Goal: Task Accomplishment & Management: Manage account settings

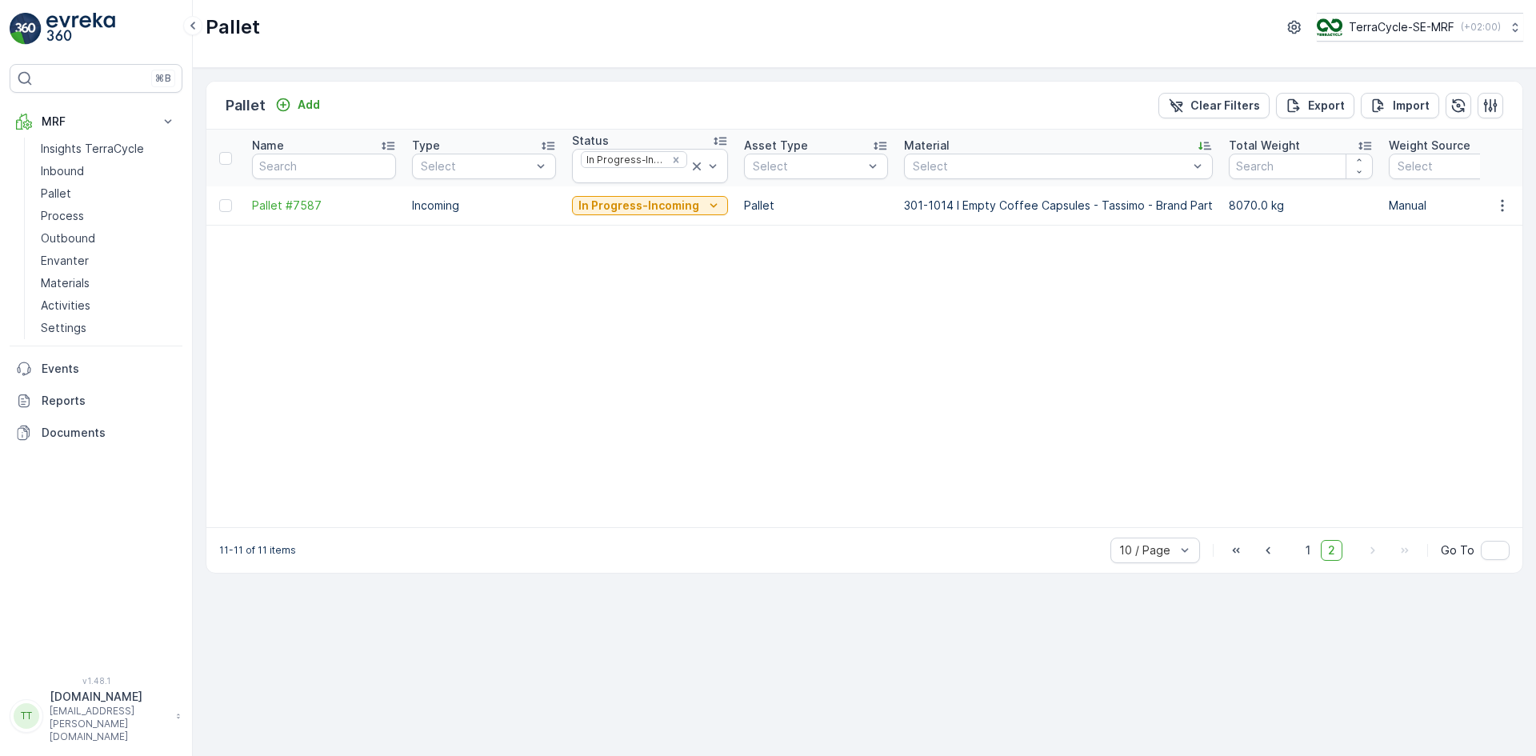
click at [1405, 27] on p "TerraCycle-SE-MRF" at bounding box center [1402, 27] width 106 height 16
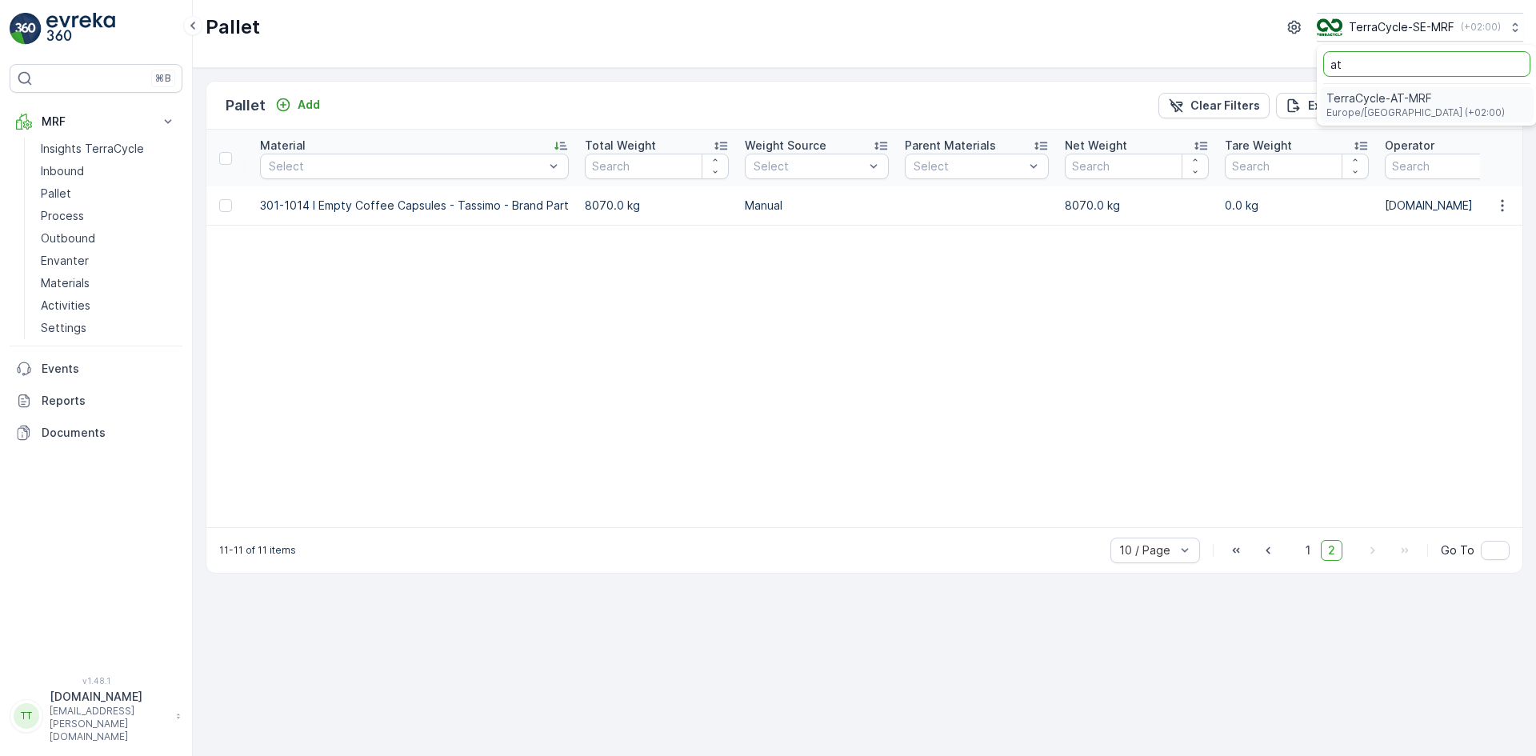
type input "at"
click at [1355, 100] on span "TerraCycle-AT-MRF" at bounding box center [1416, 98] width 178 height 16
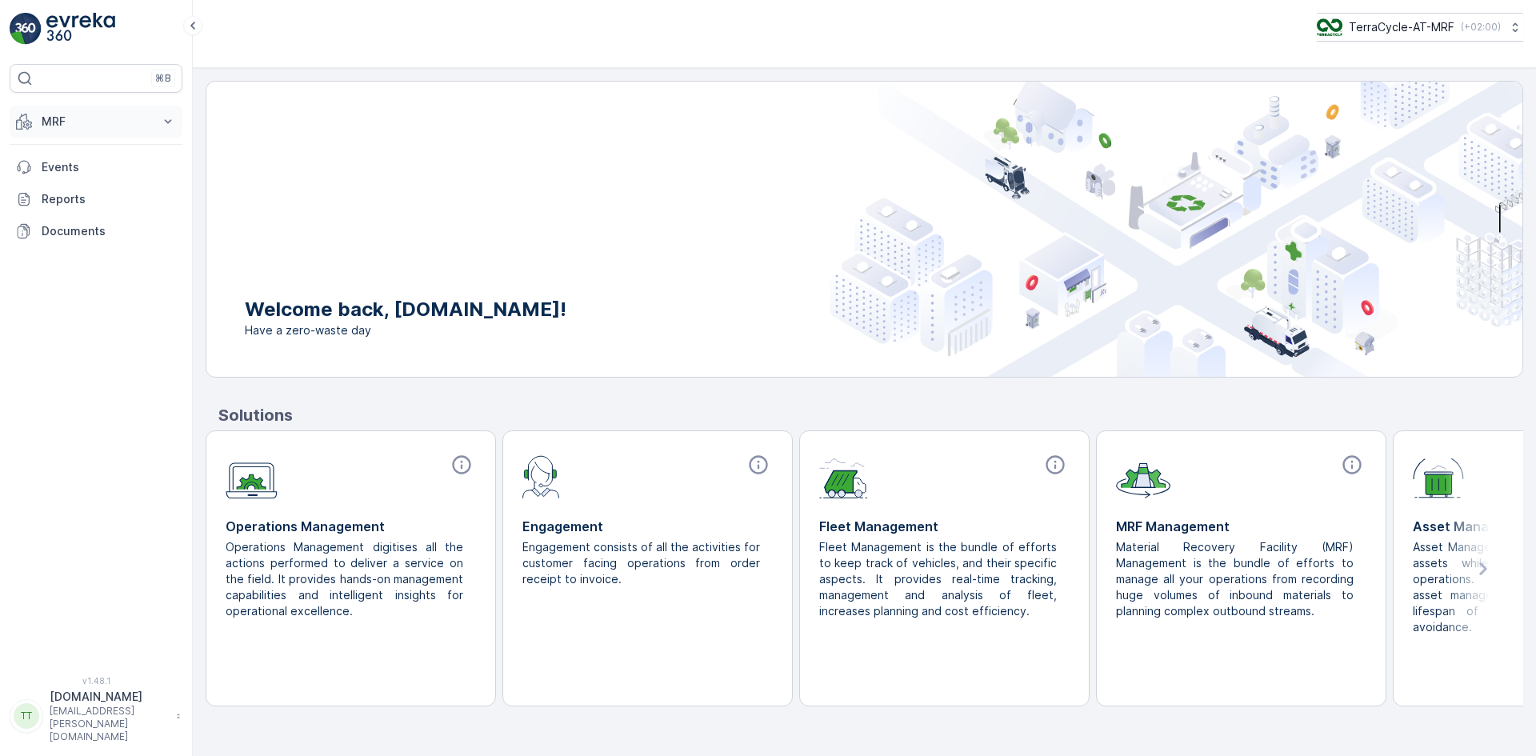
click at [88, 117] on p "MRF" at bounding box center [96, 122] width 109 height 16
click at [73, 241] on p "Outbound" at bounding box center [68, 238] width 54 height 16
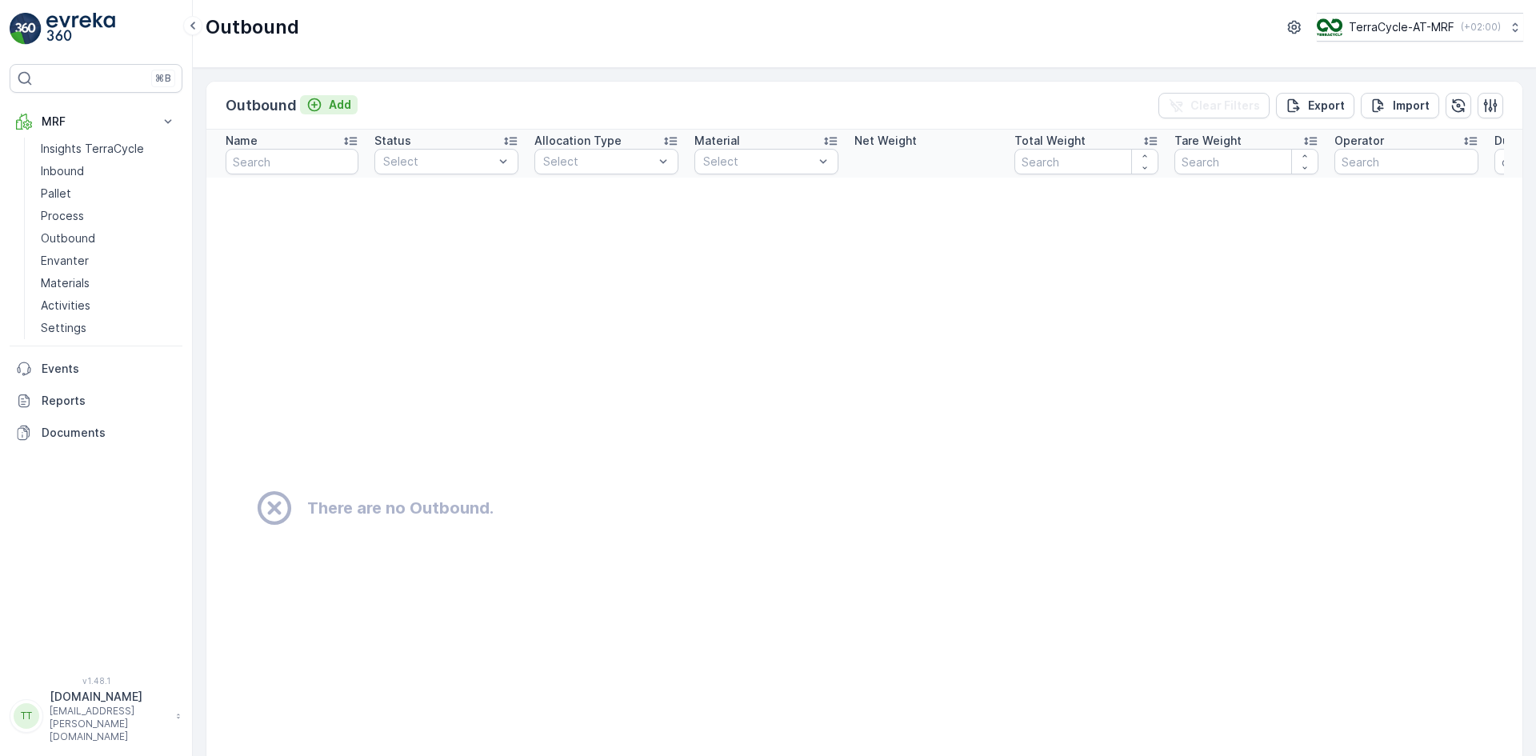
click at [329, 108] on p "Add" at bounding box center [340, 105] width 22 height 16
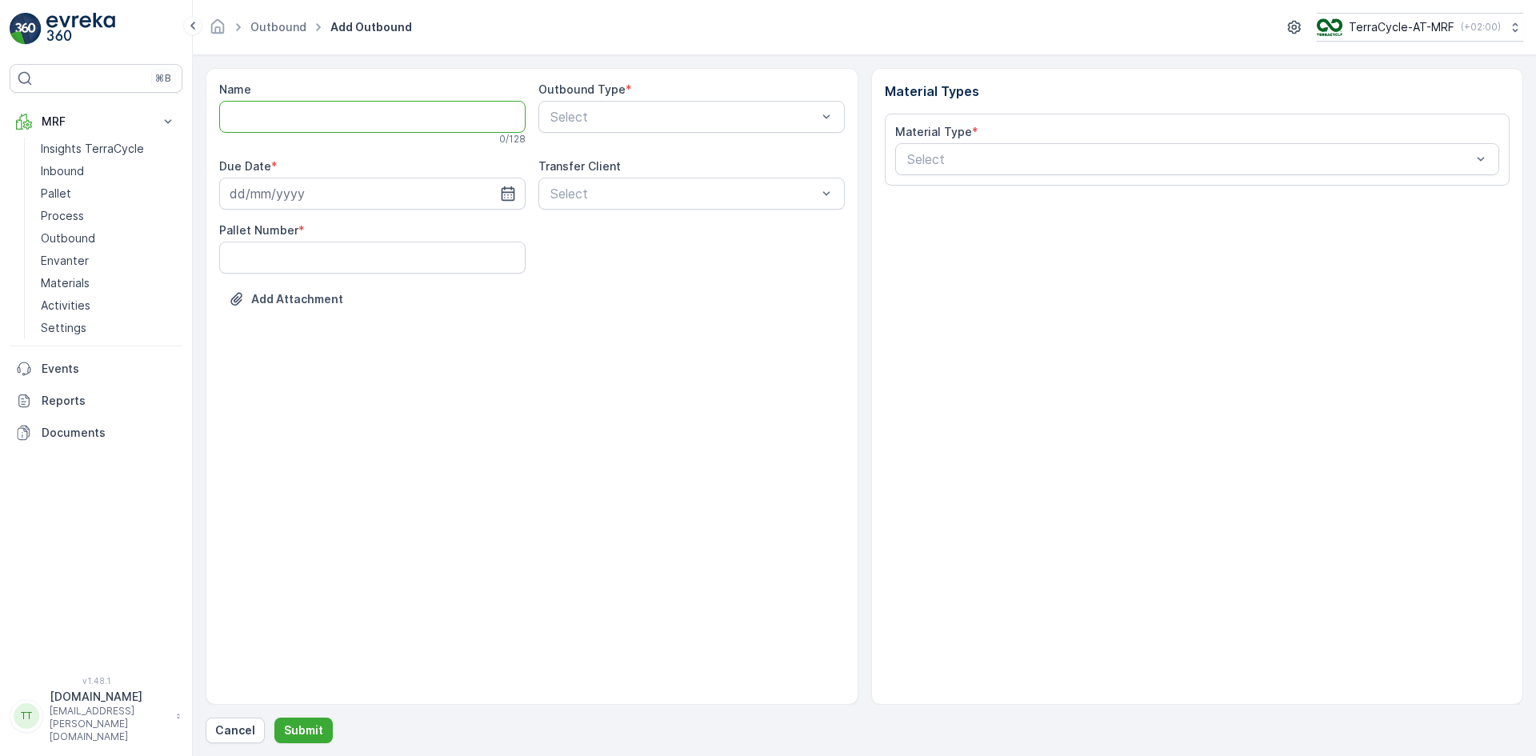
click at [242, 110] on input "Name" at bounding box center [372, 117] width 306 height 32
paste input "26/05/2025, Malaquin, Inventory Transfer"
click at [240, 117] on input "26/05/2025, Malaquin, Inventory Transfer" at bounding box center [372, 117] width 306 height 32
drag, startPoint x: 349, startPoint y: 119, endPoint x: 328, endPoint y: 113, distance: 21.8
click at [328, 113] on input "31/07/2025, AT MRF, Inventory Transfer" at bounding box center [372, 117] width 306 height 32
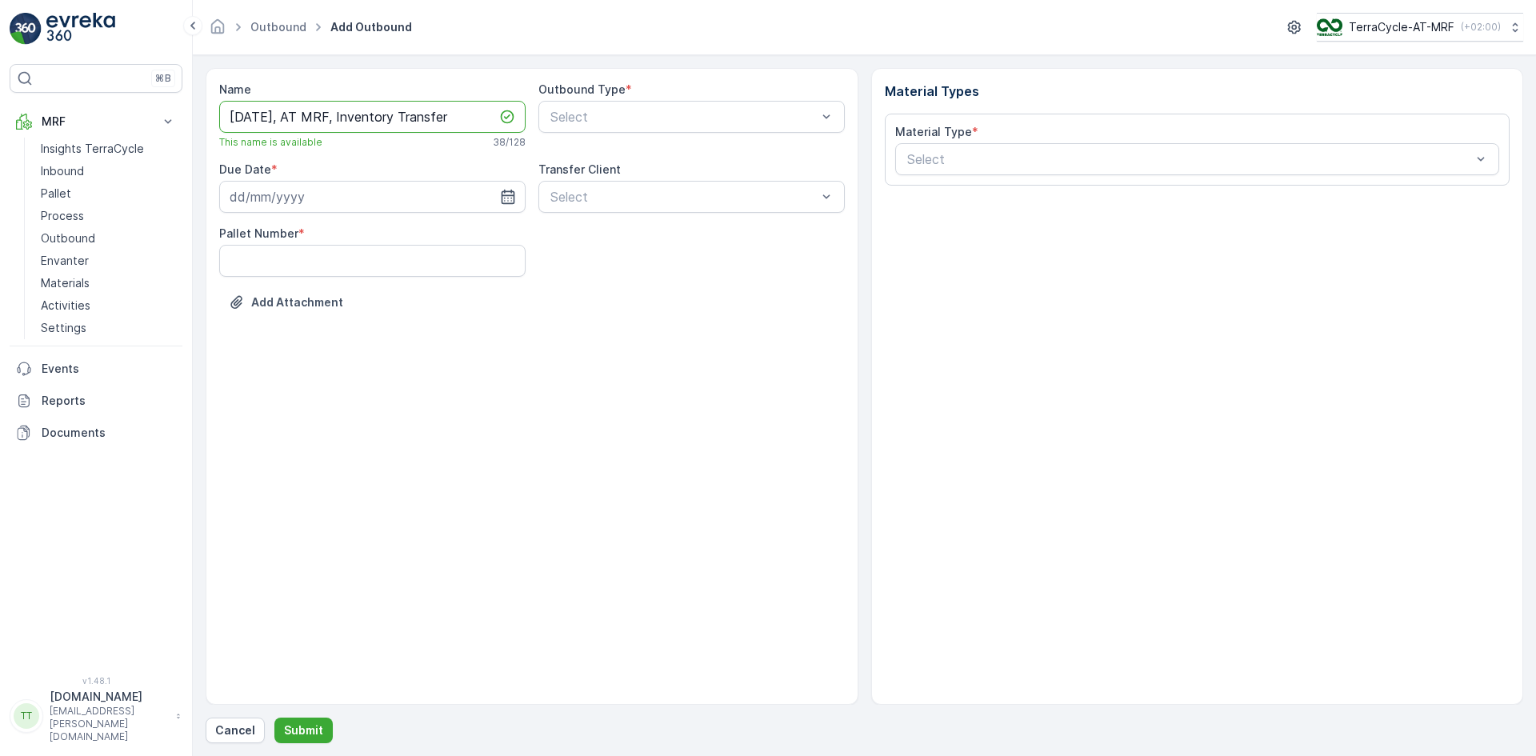
paste input "Brantner"
drag, startPoint x: 384, startPoint y: 114, endPoint x: 571, endPoint y: 117, distance: 187.2
click at [571, 117] on div "Name 31/07/2025, AT Brantner, Inventory Transfer This name is available 43 / 12…" at bounding box center [532, 208] width 626 height 253
click at [324, 116] on input "31/07/2025, AT Brantner, Inventory Transfer" at bounding box center [372, 117] width 306 height 32
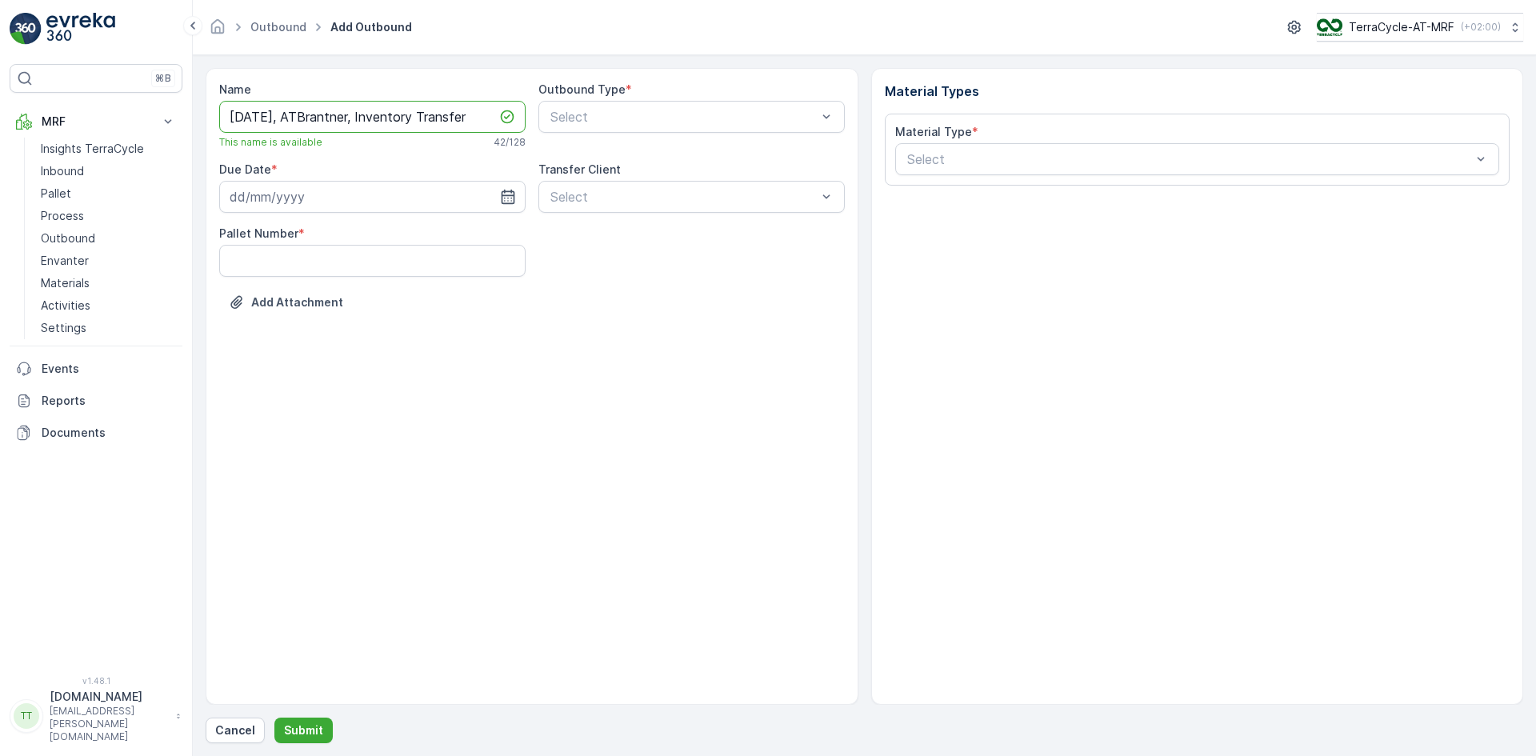
scroll to position [0, 0]
drag, startPoint x: 364, startPoint y: 114, endPoint x: 494, endPoint y: 122, distance: 130.6
click at [494, 122] on input "31/07/2025, Brantner, Inventory Transfer" at bounding box center [372, 117] width 306 height 32
click at [594, 115] on div at bounding box center [684, 117] width 270 height 14
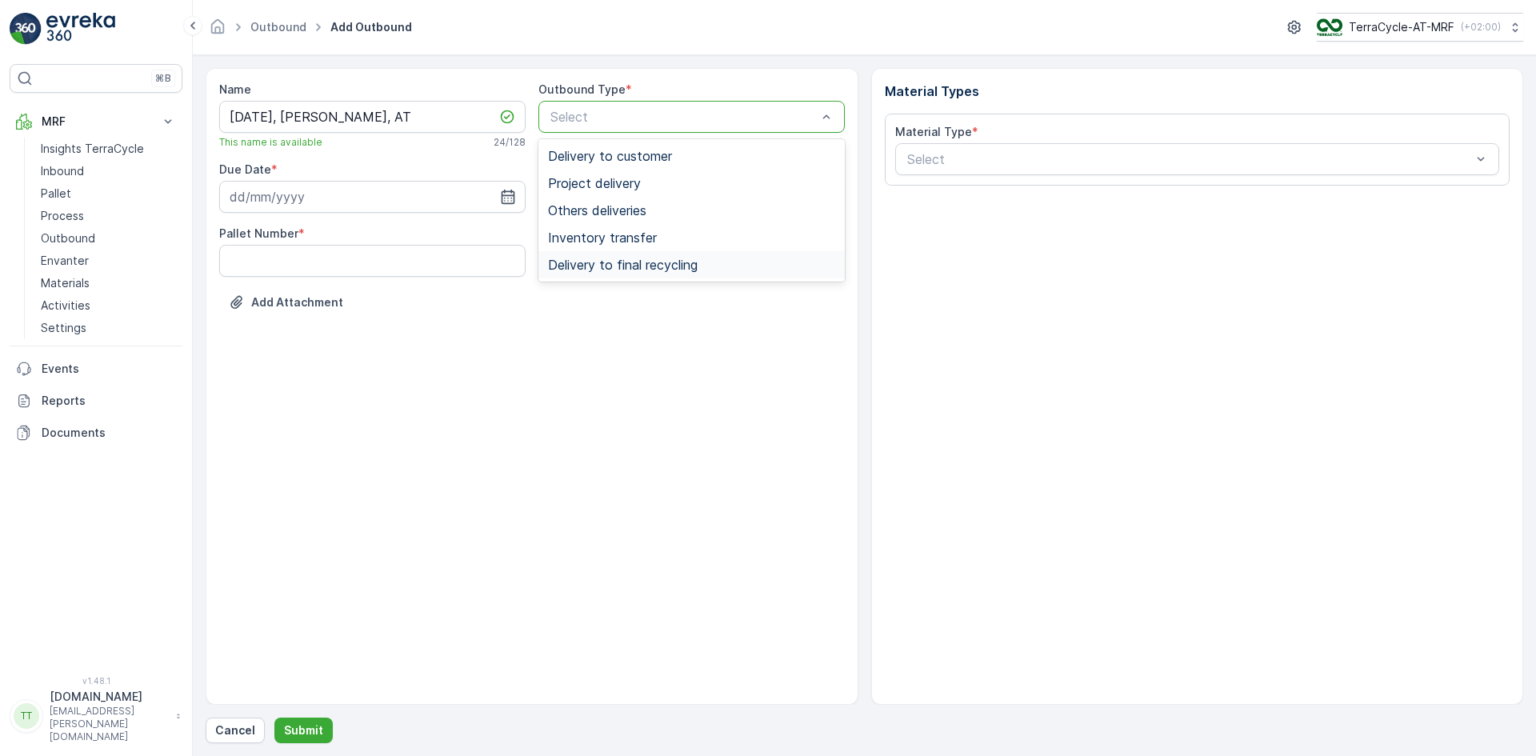
click at [610, 265] on span "Delivery to final recycling" at bounding box center [623, 265] width 150 height 14
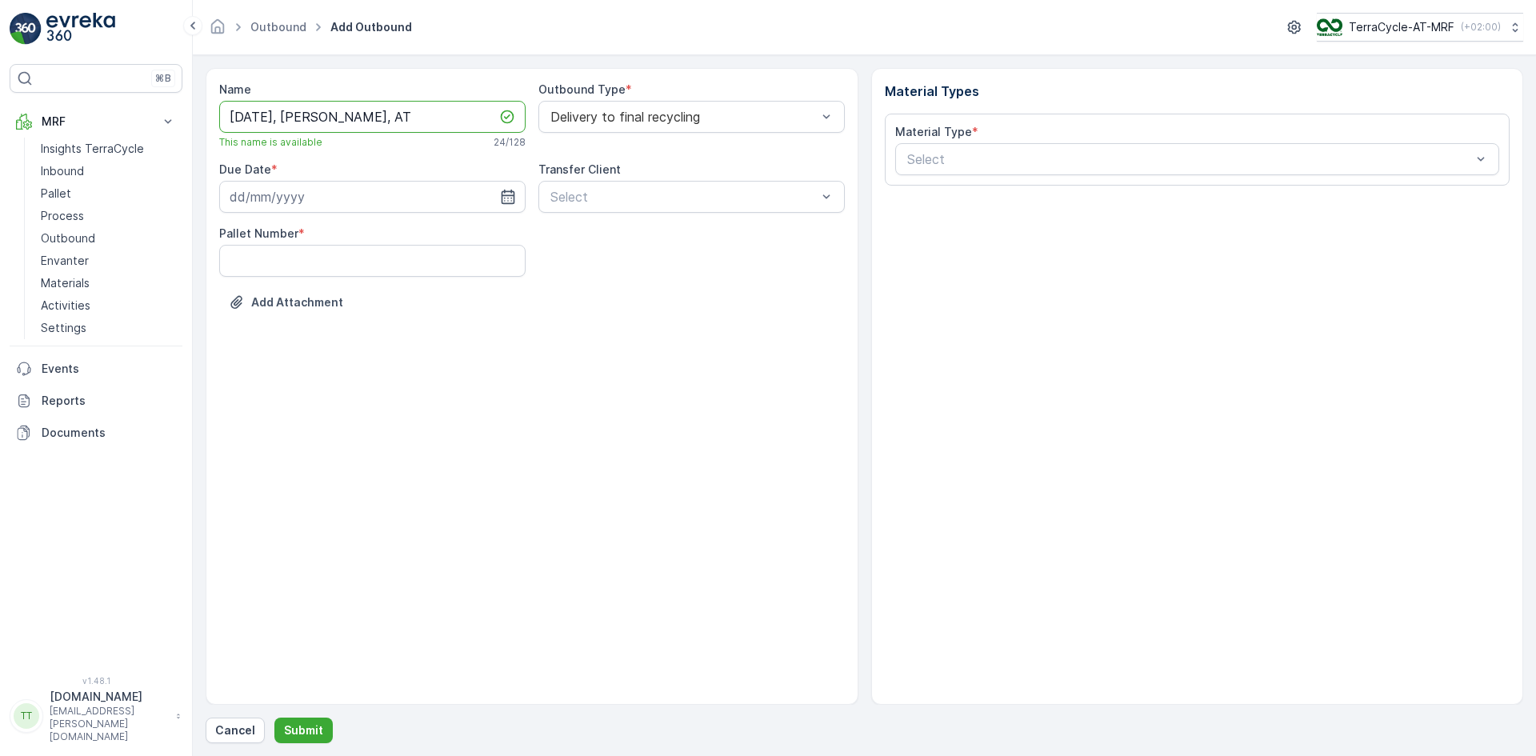
click at [243, 114] on input "31/07/2025, Brantner, AT" at bounding box center [372, 117] width 306 height 32
type input "21/07/2025, Brantner, AT"
click at [952, 160] on div at bounding box center [1190, 159] width 568 height 14
click at [919, 159] on input "0009" at bounding box center [924, 159] width 36 height 14
type input "09"
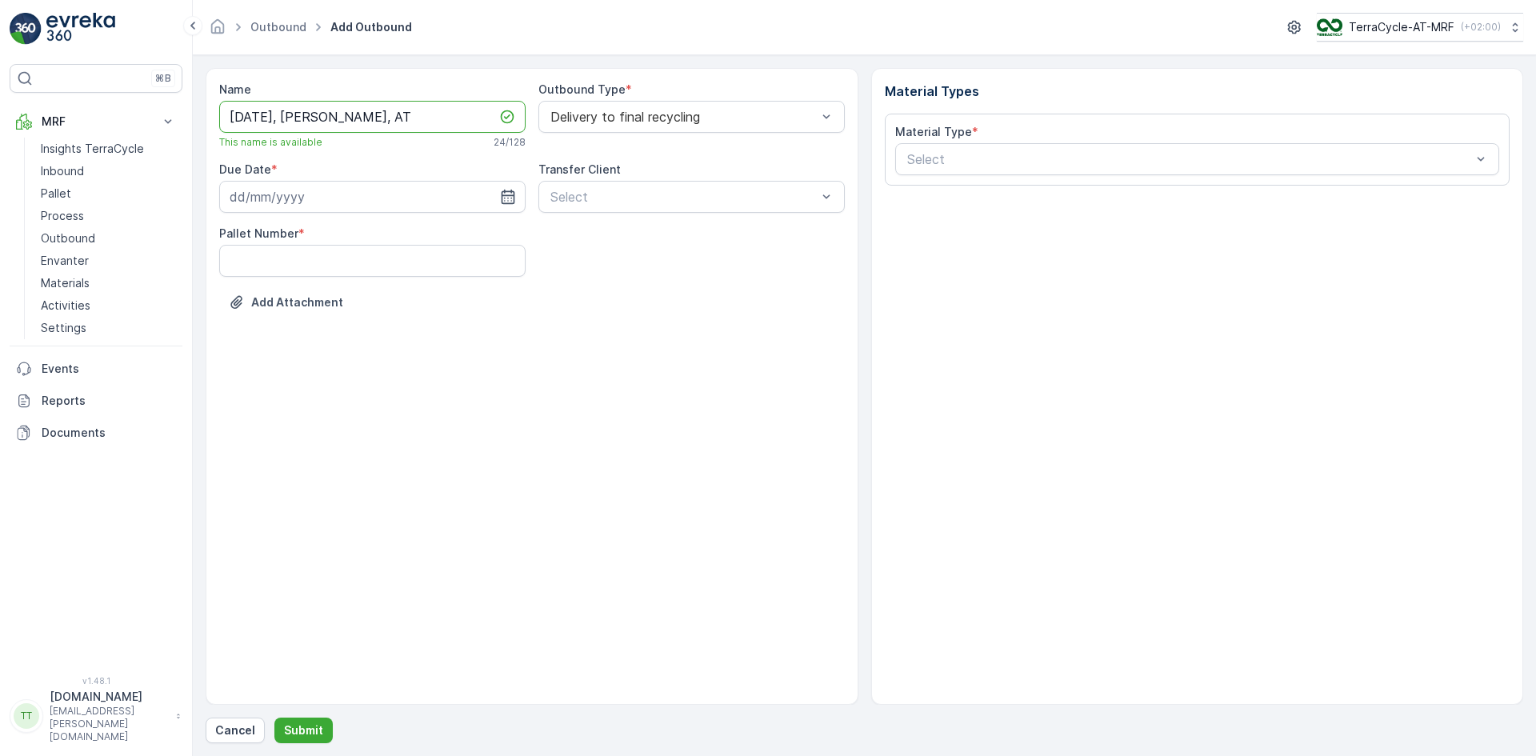
click at [390, 118] on input "21/07/2025, Brantner, AT" at bounding box center [372, 117] width 306 height 32
drag, startPoint x: 366, startPoint y: 115, endPoint x: 378, endPoint y: 115, distance: 12.0
click at [378, 115] on input "21/07/2025, Brantner, AT" at bounding box center [372, 117] width 306 height 32
paste input "WR941"
type input "21/07/2025, Brantner, WR941"
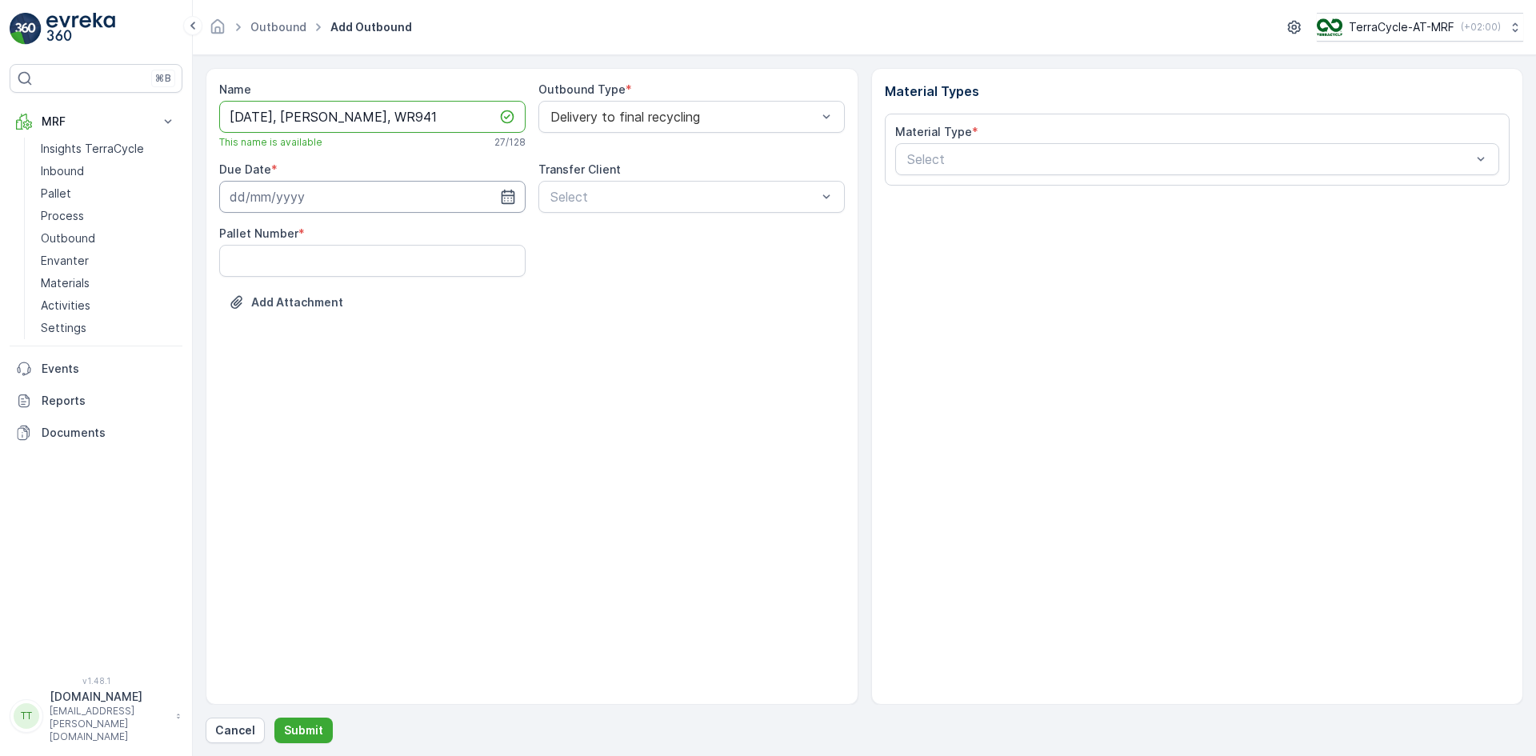
click at [234, 195] on input at bounding box center [372, 197] width 306 height 32
click at [362, 234] on icon "button" at bounding box center [355, 235] width 16 height 16
click at [274, 398] on div "21" at bounding box center [275, 395] width 26 height 26
type input "[DATE]"
click at [320, 259] on Number "Pallet Number" at bounding box center [372, 261] width 306 height 32
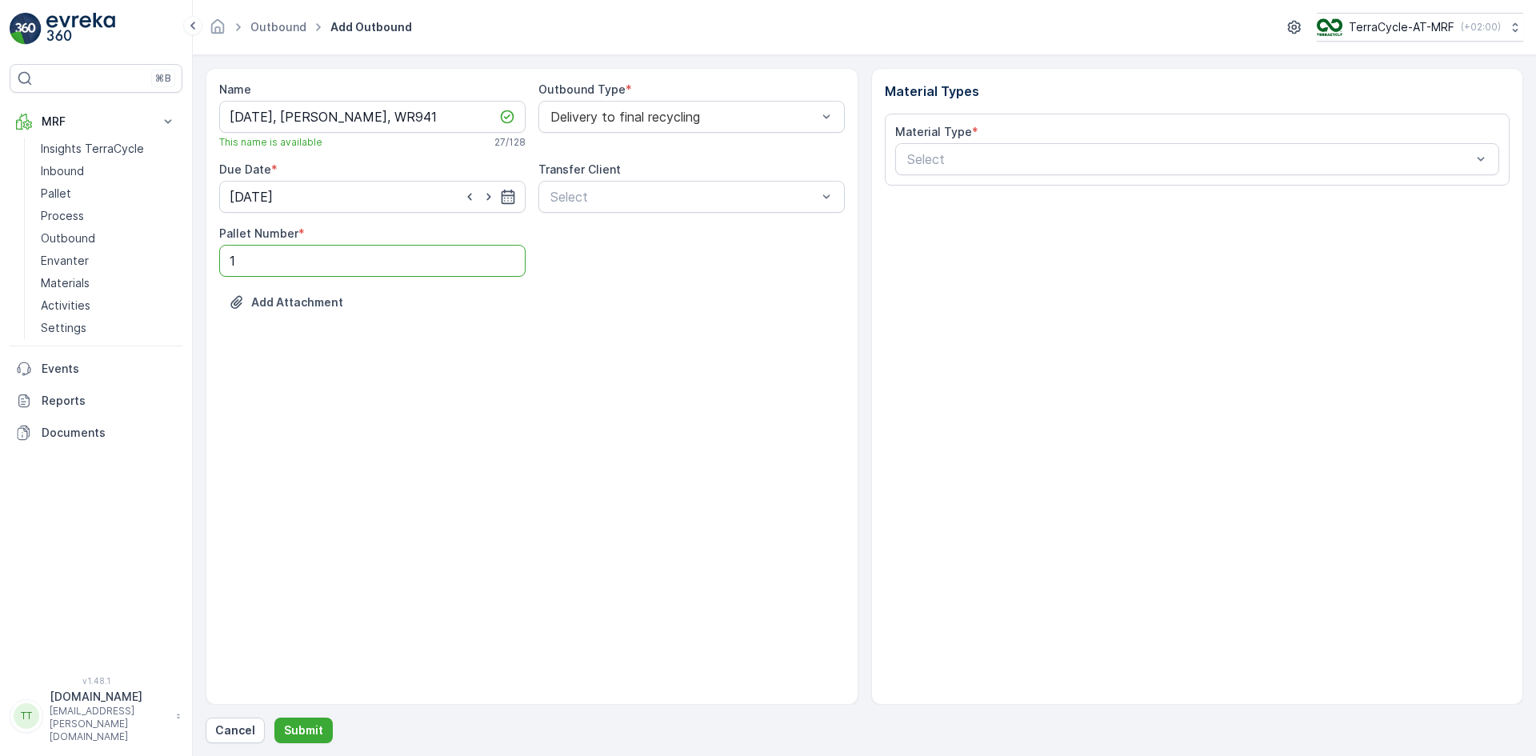
type Number "1"
click at [615, 309] on div "Add Attachment" at bounding box center [532, 312] width 626 height 45
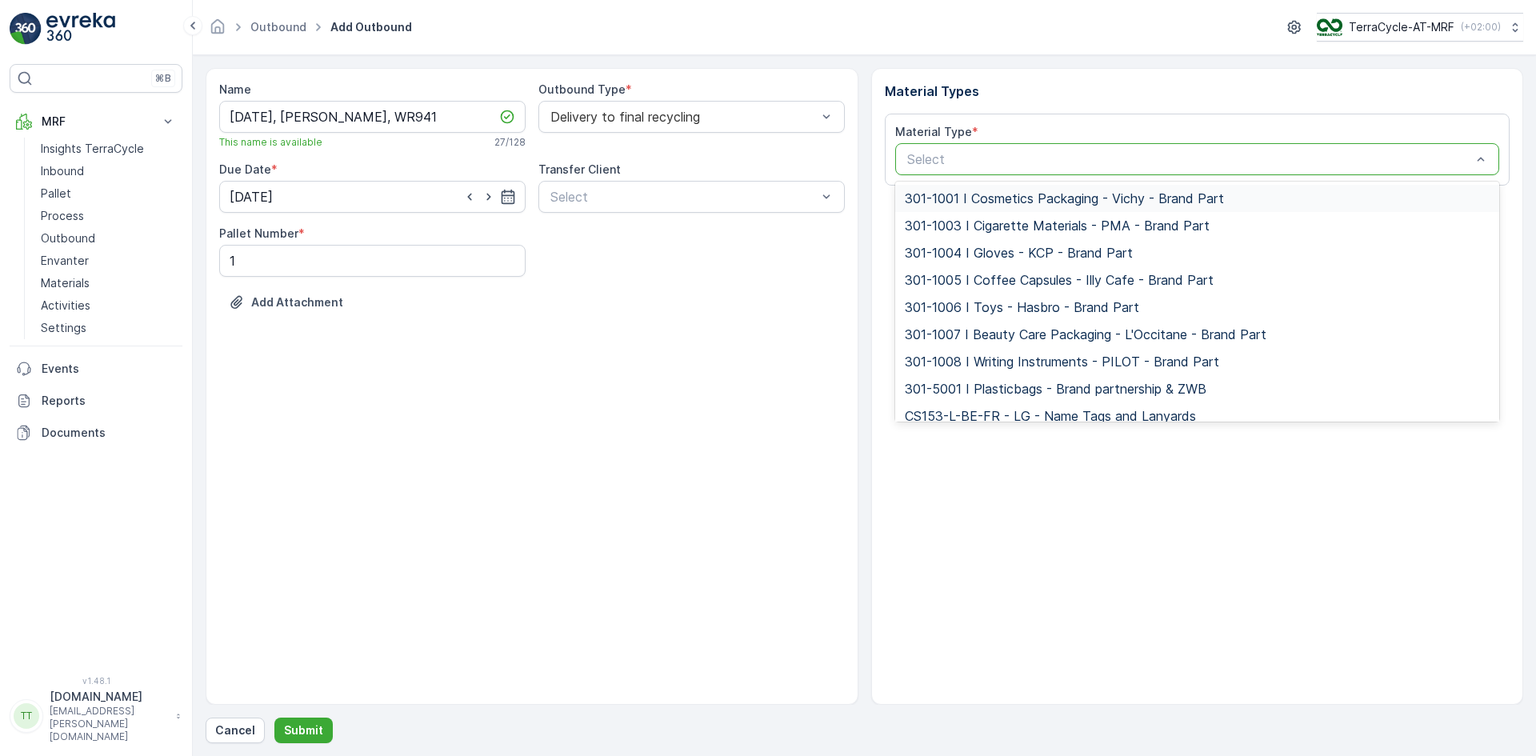
click at [934, 145] on div "Select" at bounding box center [1197, 159] width 605 height 32
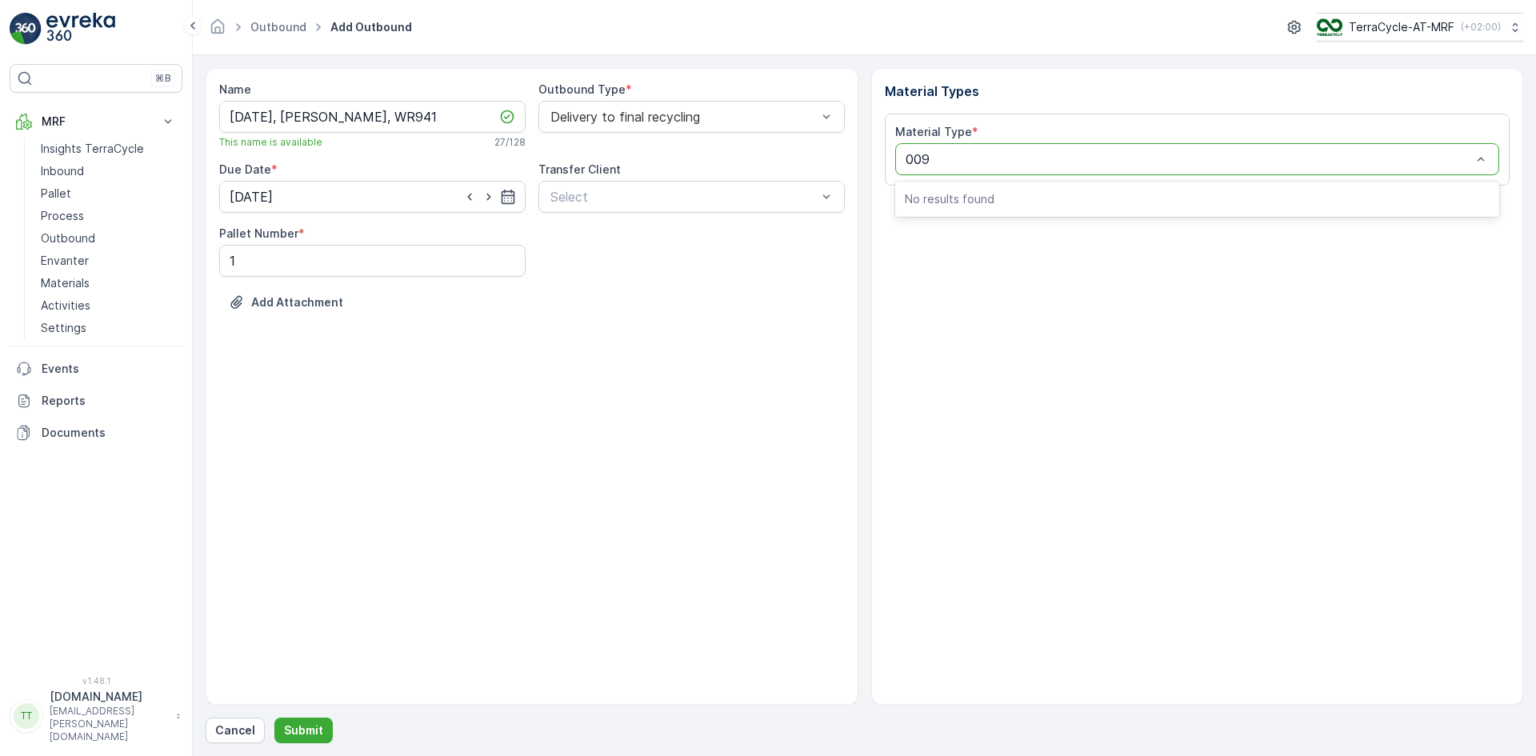
type input "009"
click at [928, 254] on div "Material Types Material Type * 0 results available for search term 009. Use Up …" at bounding box center [1197, 386] width 653 height 637
click at [344, 110] on input "[DATE], [PERSON_NAME], WR941" at bounding box center [372, 117] width 306 height 32
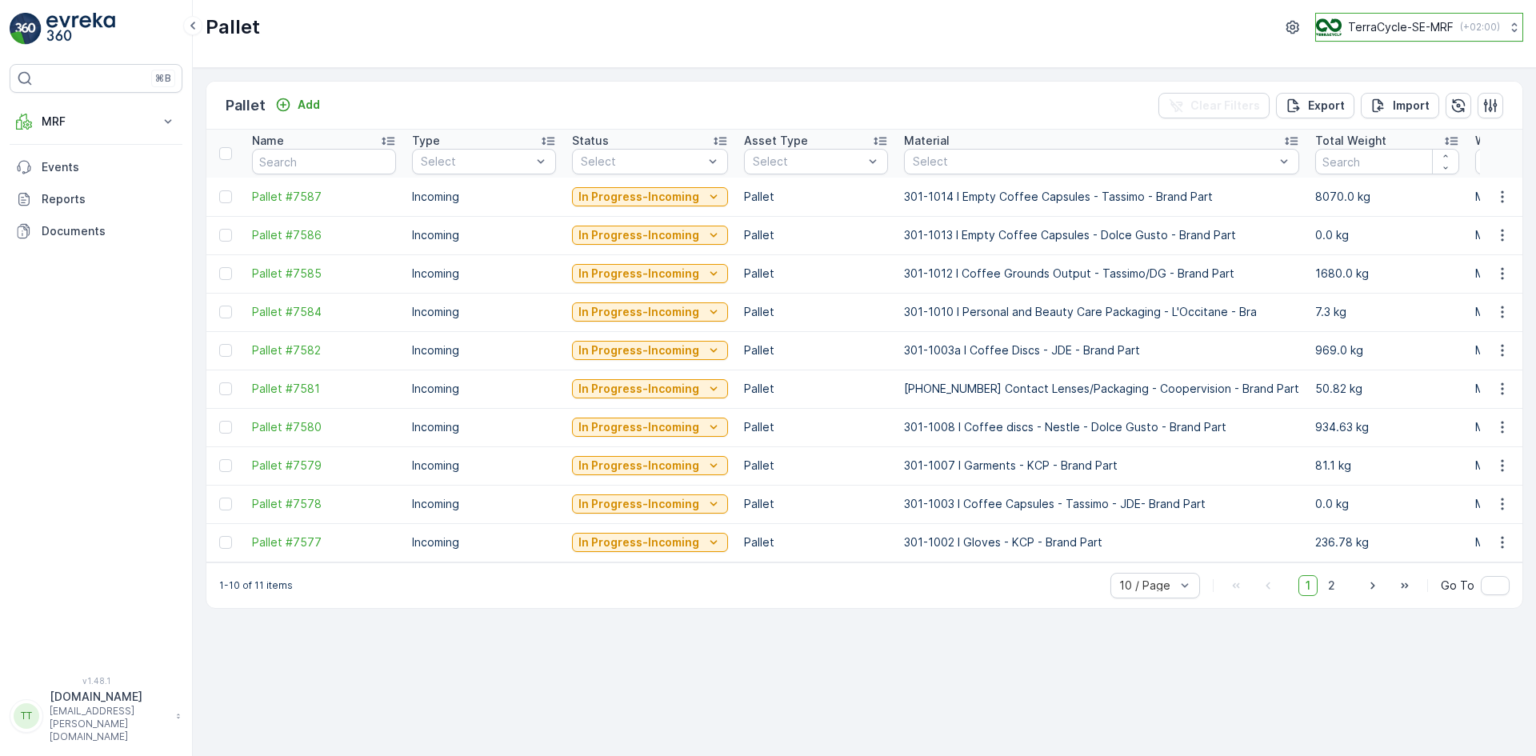
click at [1403, 26] on p "TerraCycle-SE-MRF" at bounding box center [1401, 27] width 106 height 16
type input "fr"
click at [1365, 134] on span "TerraCycle-FR" at bounding box center [1416, 134] width 178 height 16
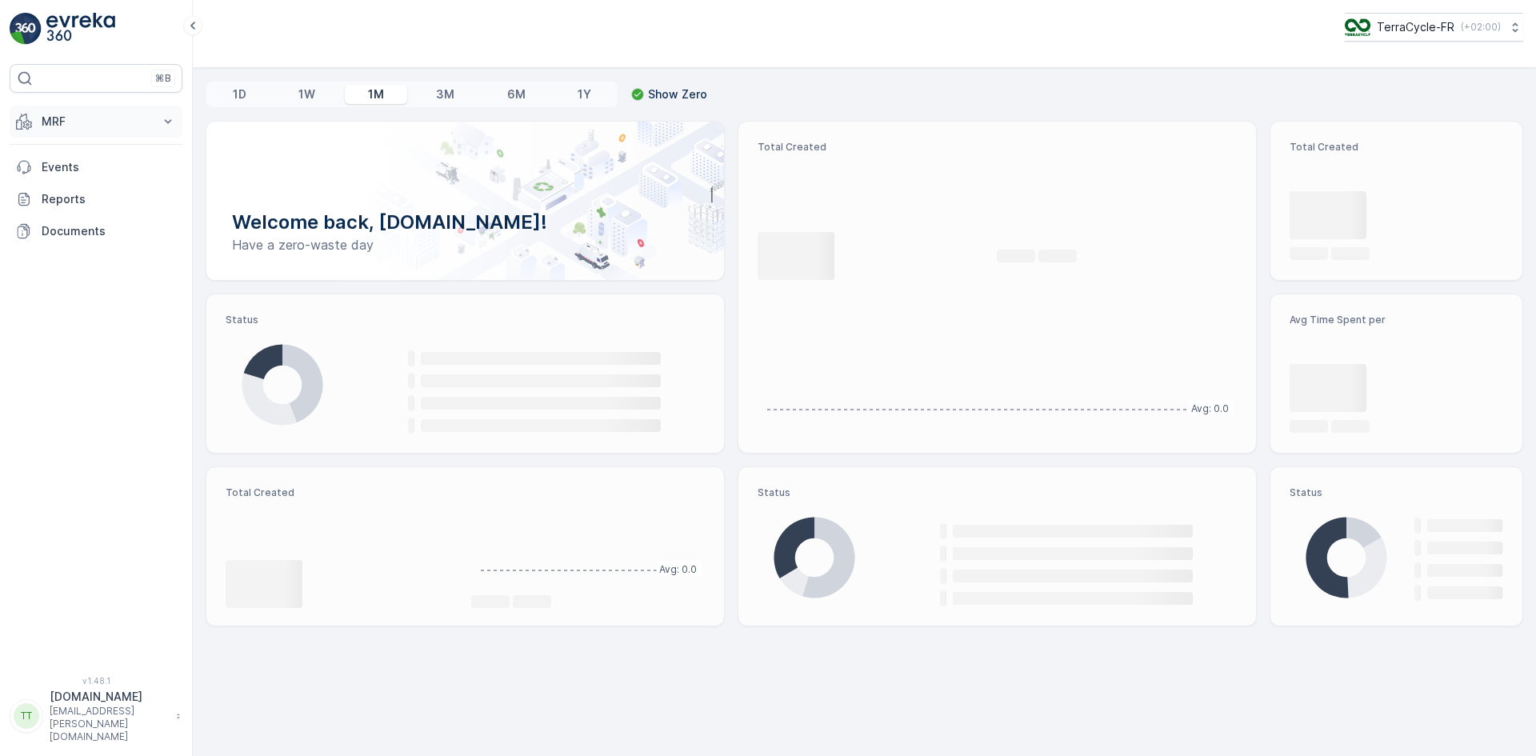
click at [74, 120] on p "MRF" at bounding box center [96, 122] width 109 height 16
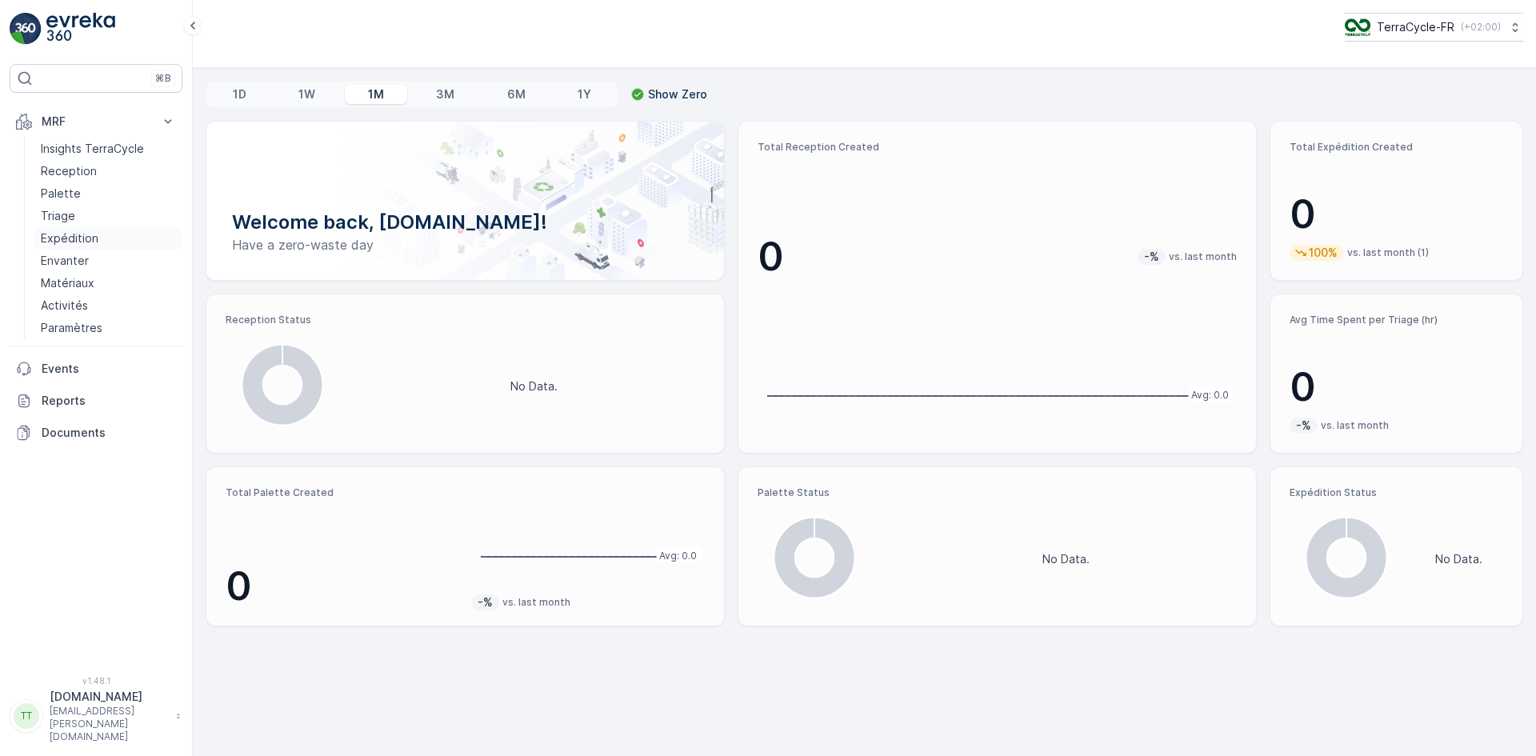
click at [85, 235] on p "Expédition" at bounding box center [70, 238] width 58 height 16
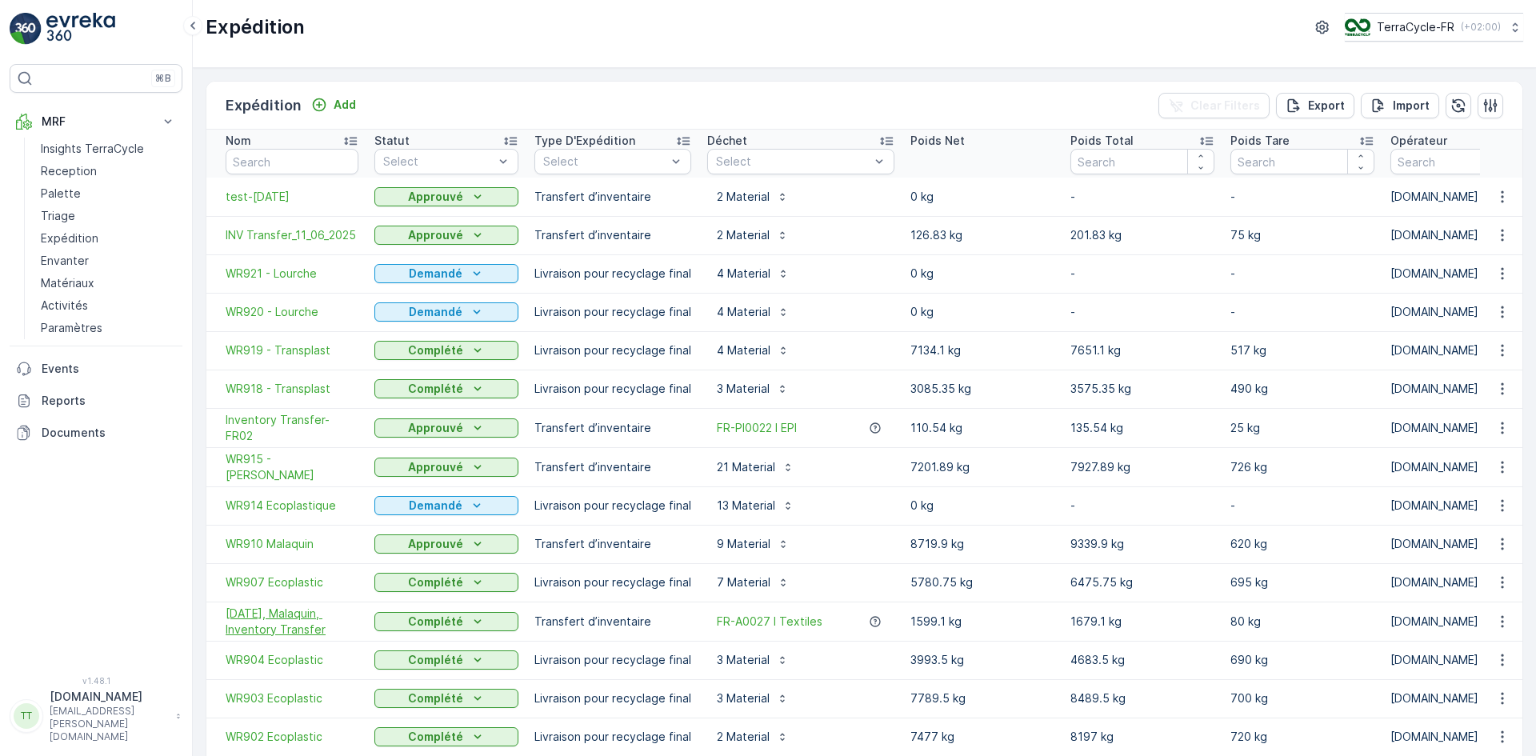
drag, startPoint x: 218, startPoint y: 611, endPoint x: 322, endPoint y: 633, distance: 105.5
click at [322, 633] on td "26/05/2025, Malaquin, Inventory Transfer" at bounding box center [286, 621] width 160 height 39
copy span "26/05/2025, Malaquin, Inventory Transfer"
click at [1384, 31] on p "TerraCycle-FR" at bounding box center [1415, 27] width 78 height 16
type input "at"
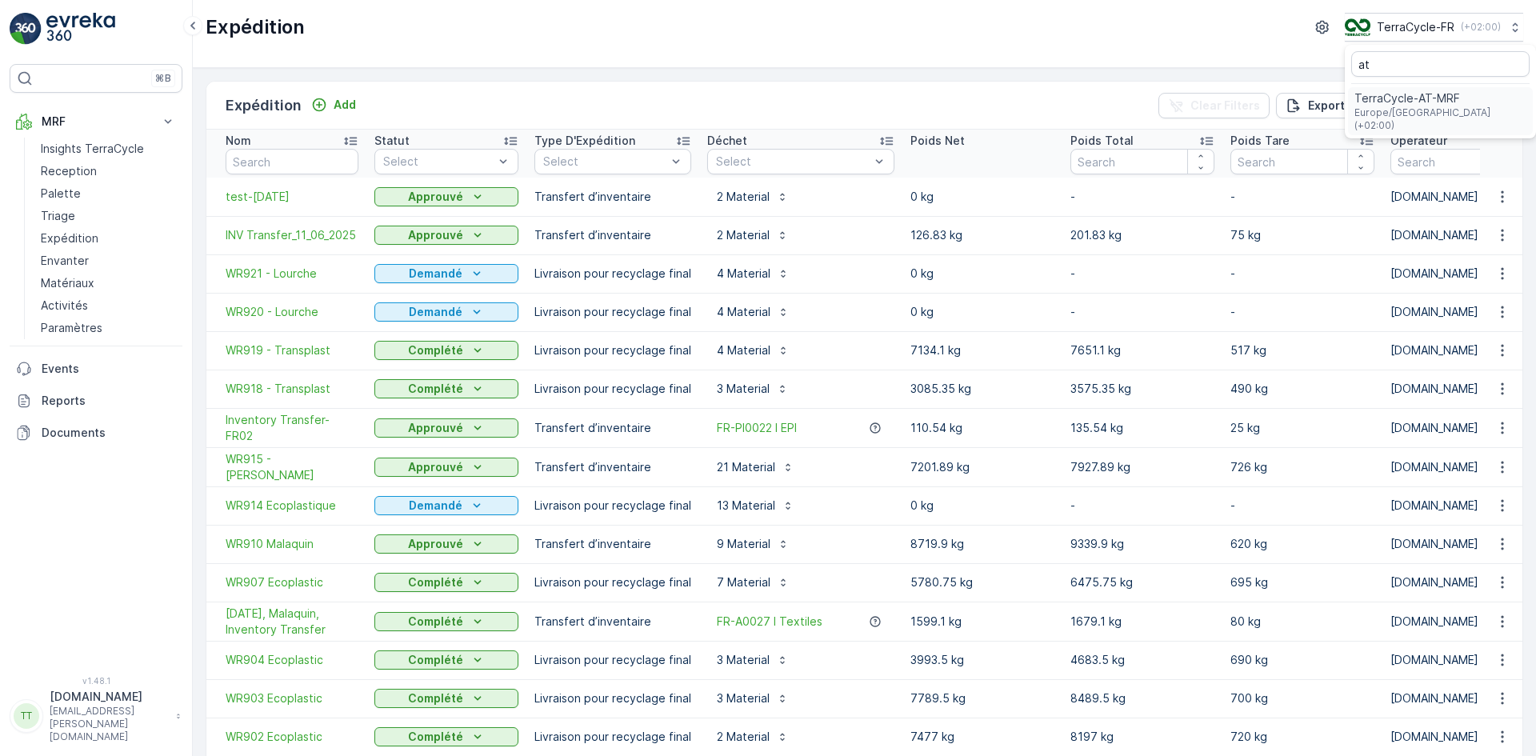
click at [1410, 98] on span "TerraCycle-AT-MRF" at bounding box center [1441, 98] width 172 height 16
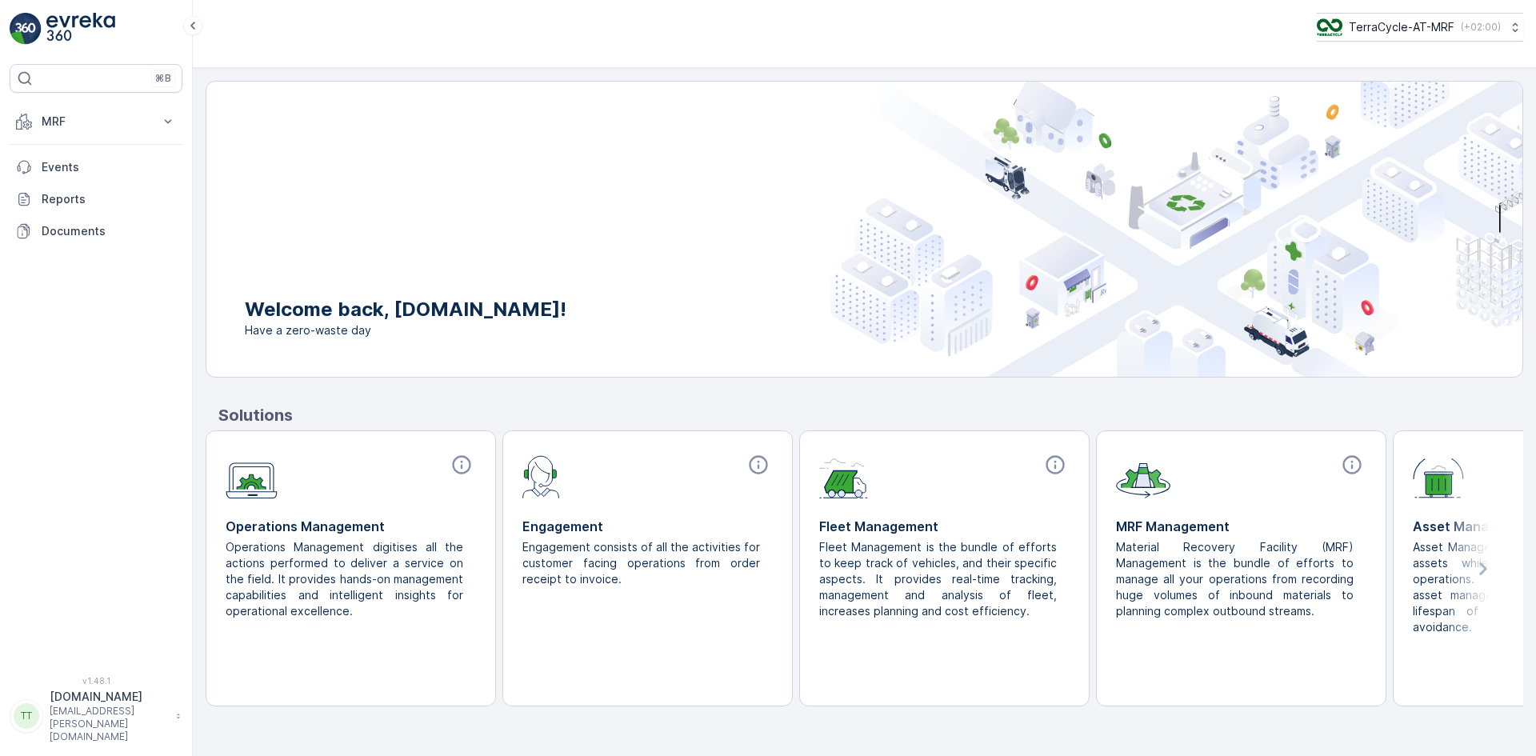
click at [74, 126] on p "MRF" at bounding box center [96, 122] width 109 height 16
click at [70, 286] on p "Materials" at bounding box center [65, 283] width 49 height 16
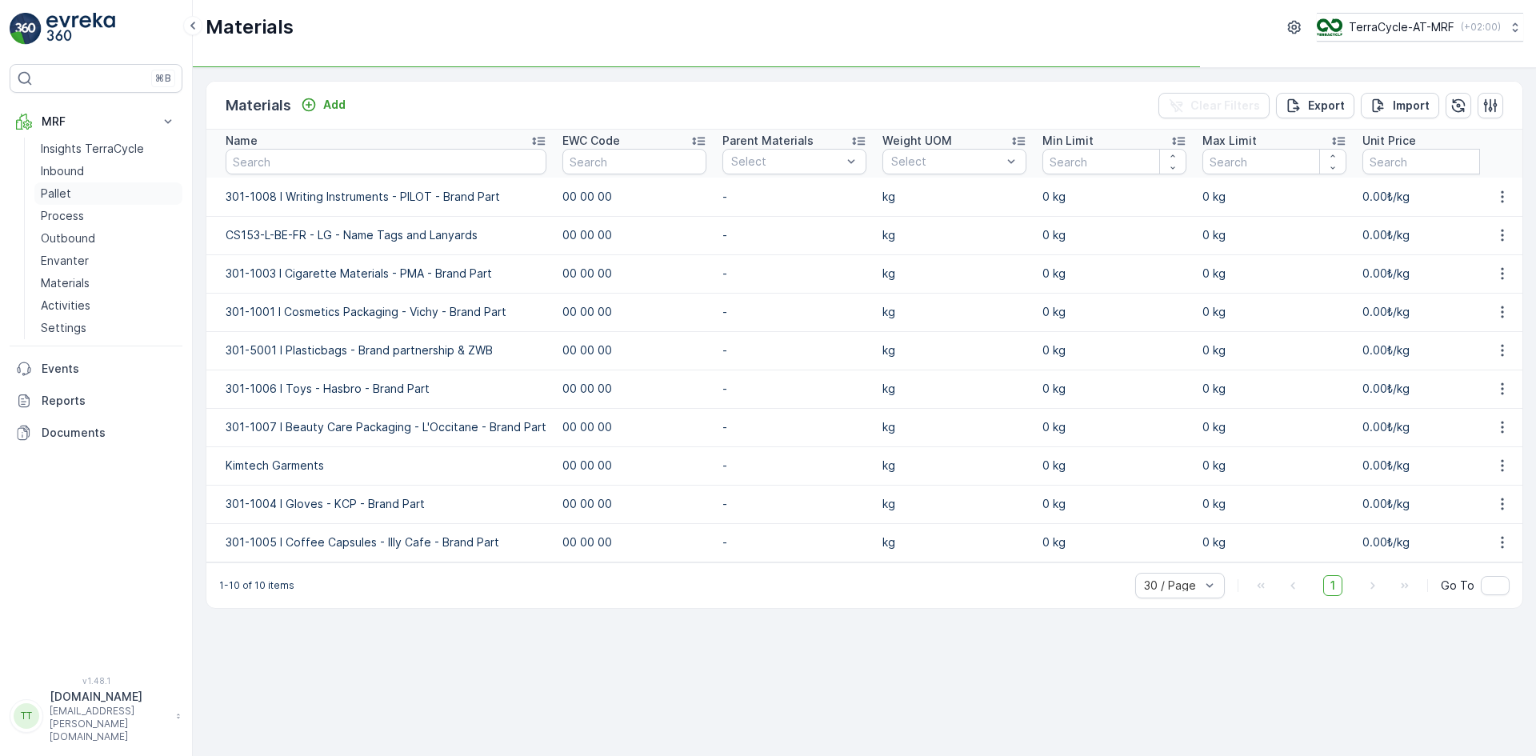
click at [68, 202] on link "Pallet" at bounding box center [108, 193] width 148 height 22
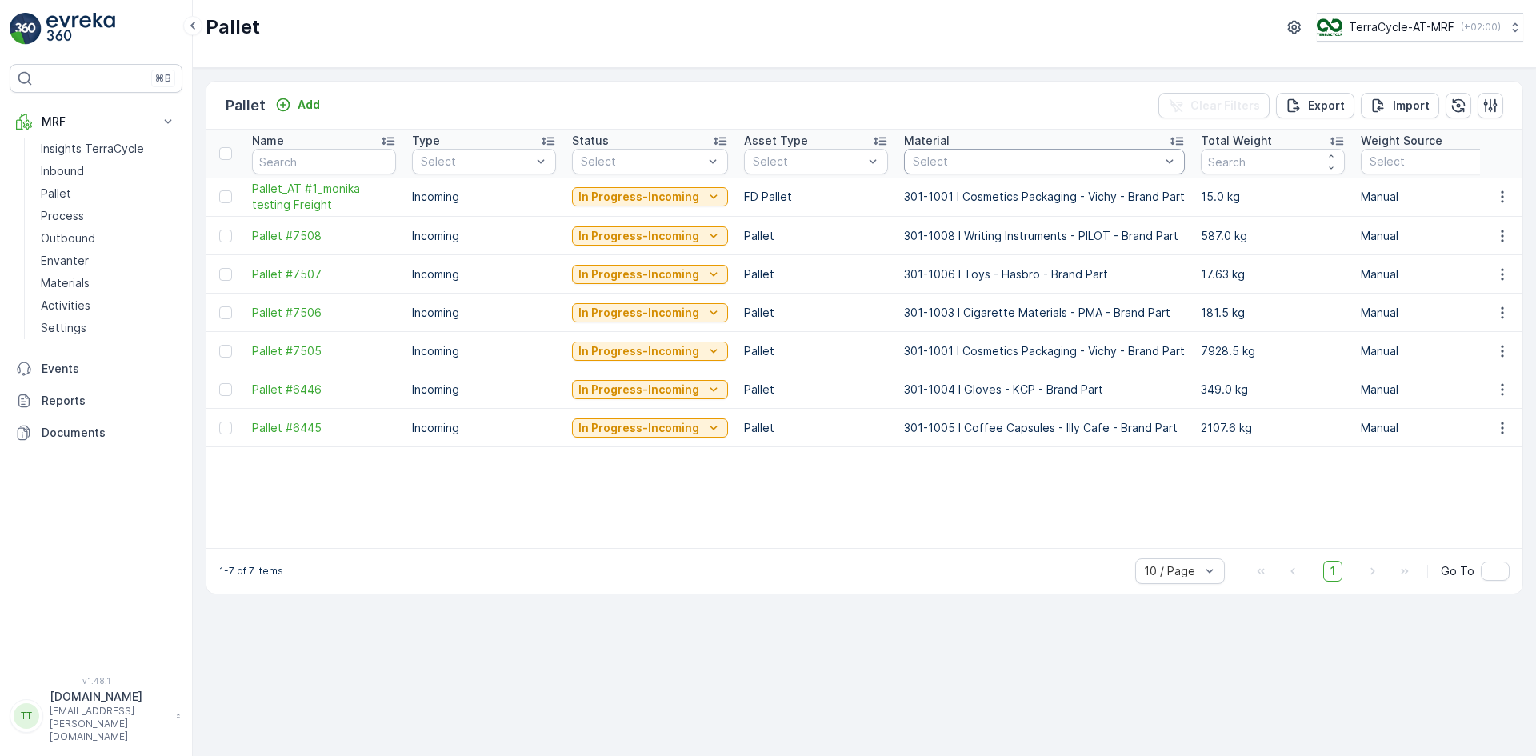
click at [984, 162] on div at bounding box center [1036, 161] width 250 height 13
type input "glas"
click at [81, 279] on p "Materials" at bounding box center [65, 283] width 49 height 16
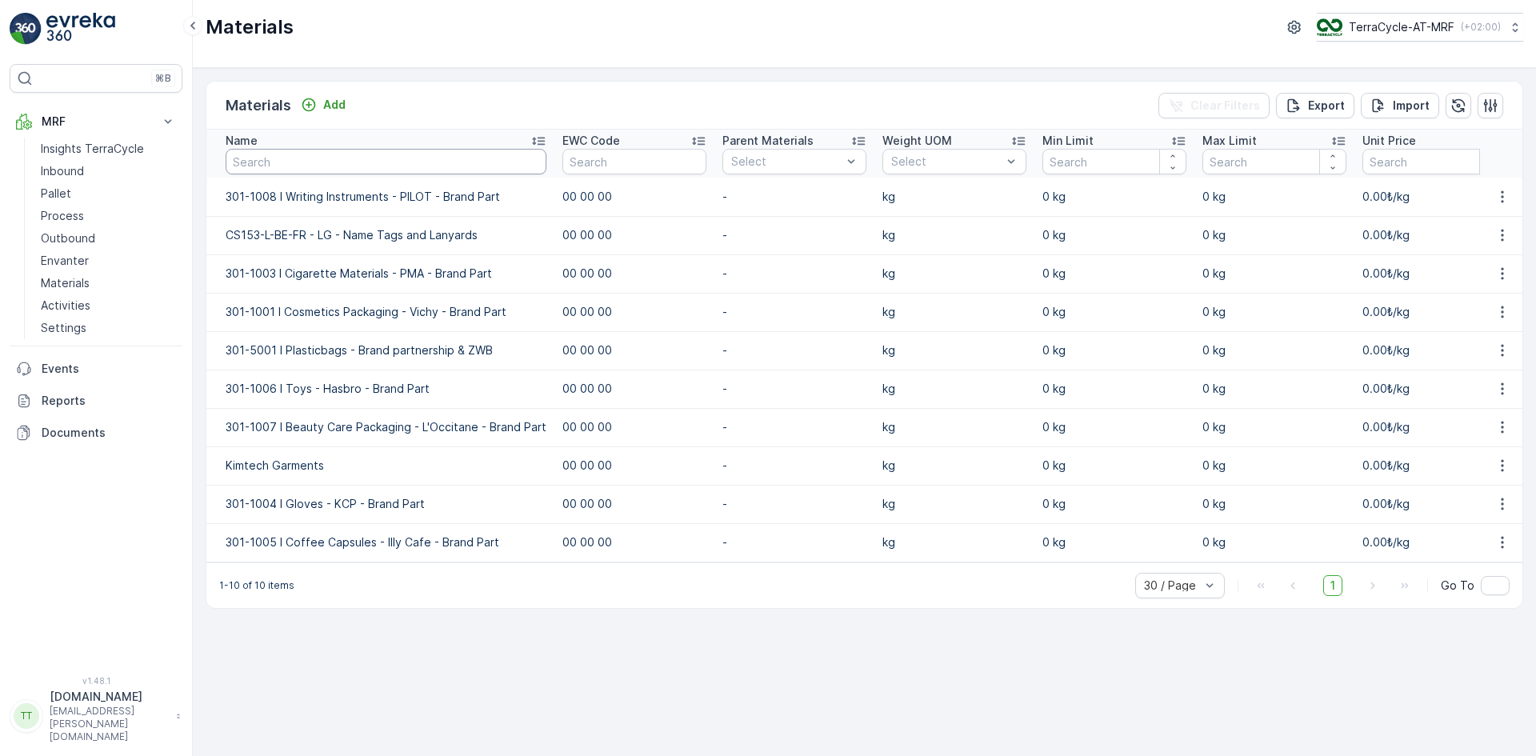
click at [330, 166] on input "text" at bounding box center [386, 162] width 321 height 26
type input "glass"
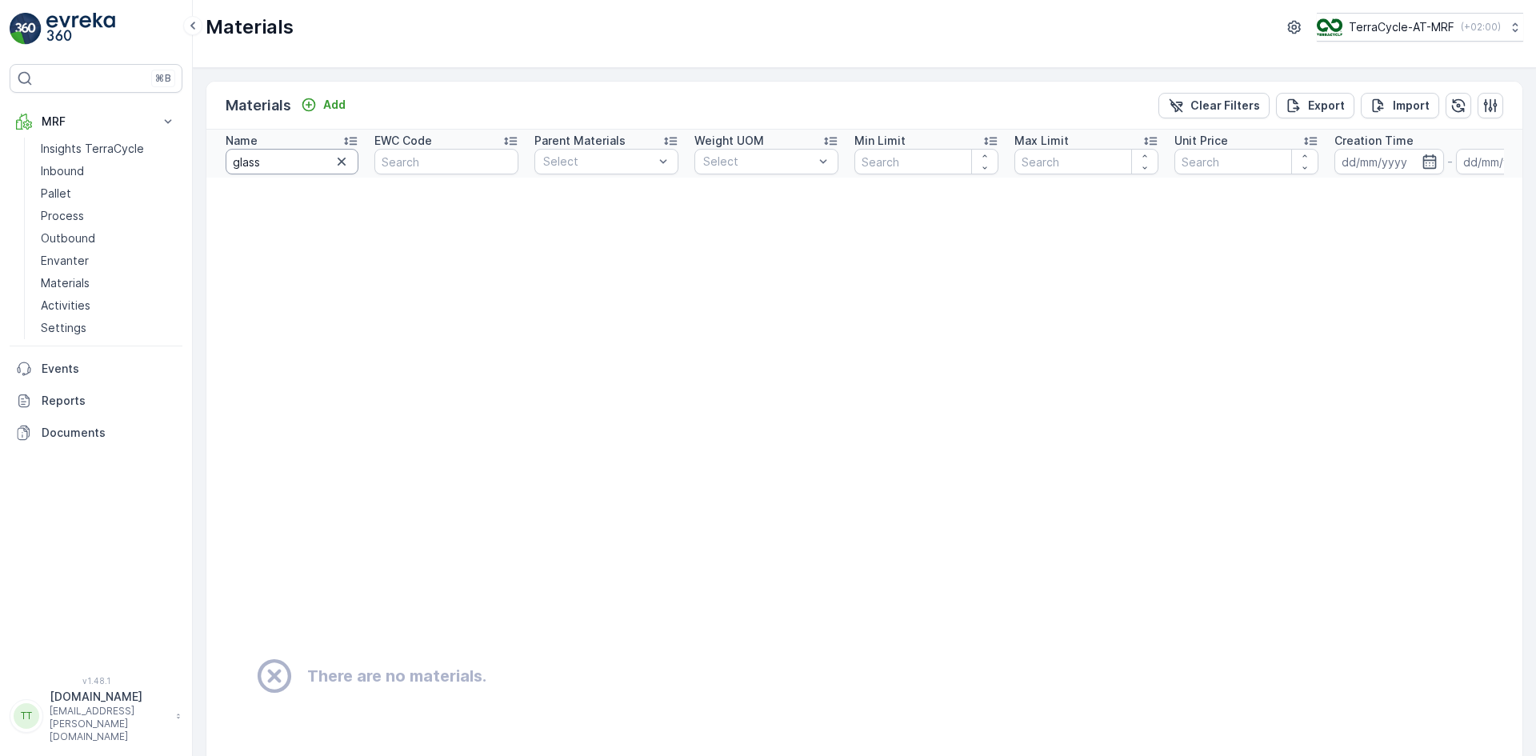
click at [276, 165] on input "glass" at bounding box center [292, 162] width 133 height 26
type input "glas"
click at [345, 166] on icon "button" at bounding box center [342, 162] width 16 height 16
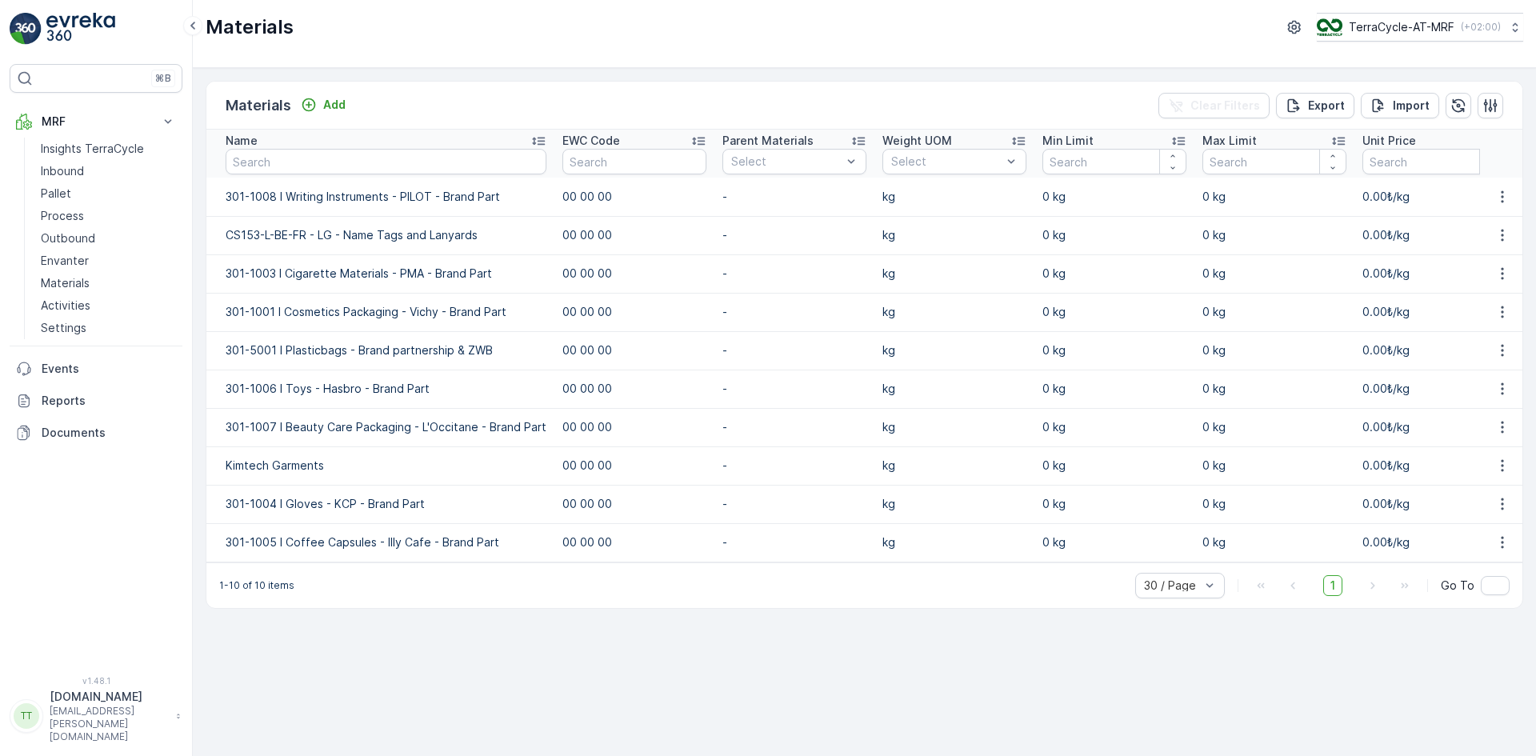
click at [534, 141] on icon at bounding box center [538, 142] width 13 height 8
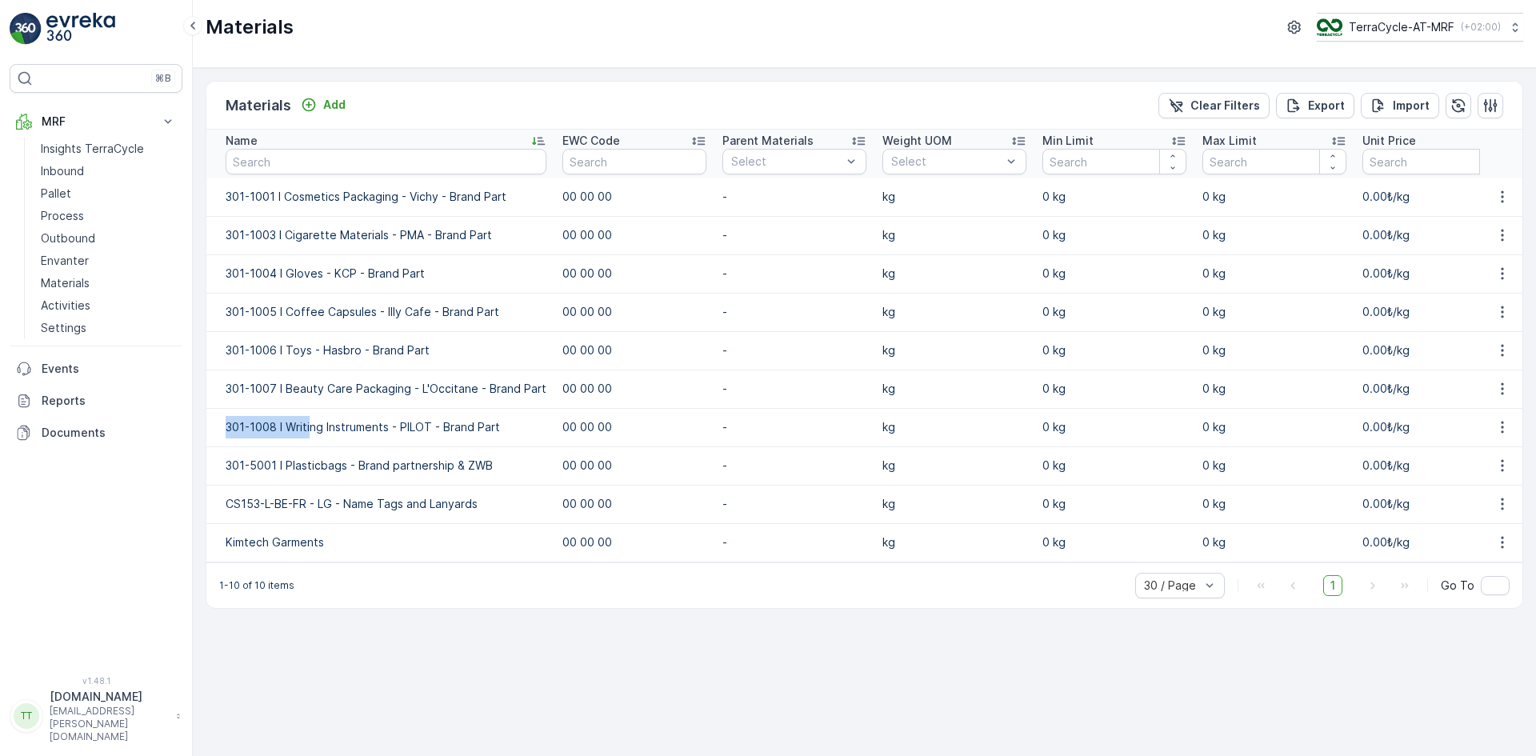
drag, startPoint x: 218, startPoint y: 430, endPoint x: 310, endPoint y: 434, distance: 91.3
click at [310, 434] on td "301-1008 I Writing Instruments - PILOT - Brand Part" at bounding box center [380, 427] width 348 height 38
copy td "301-1008 I Writi"
click at [338, 100] on p "Add" at bounding box center [334, 105] width 22 height 16
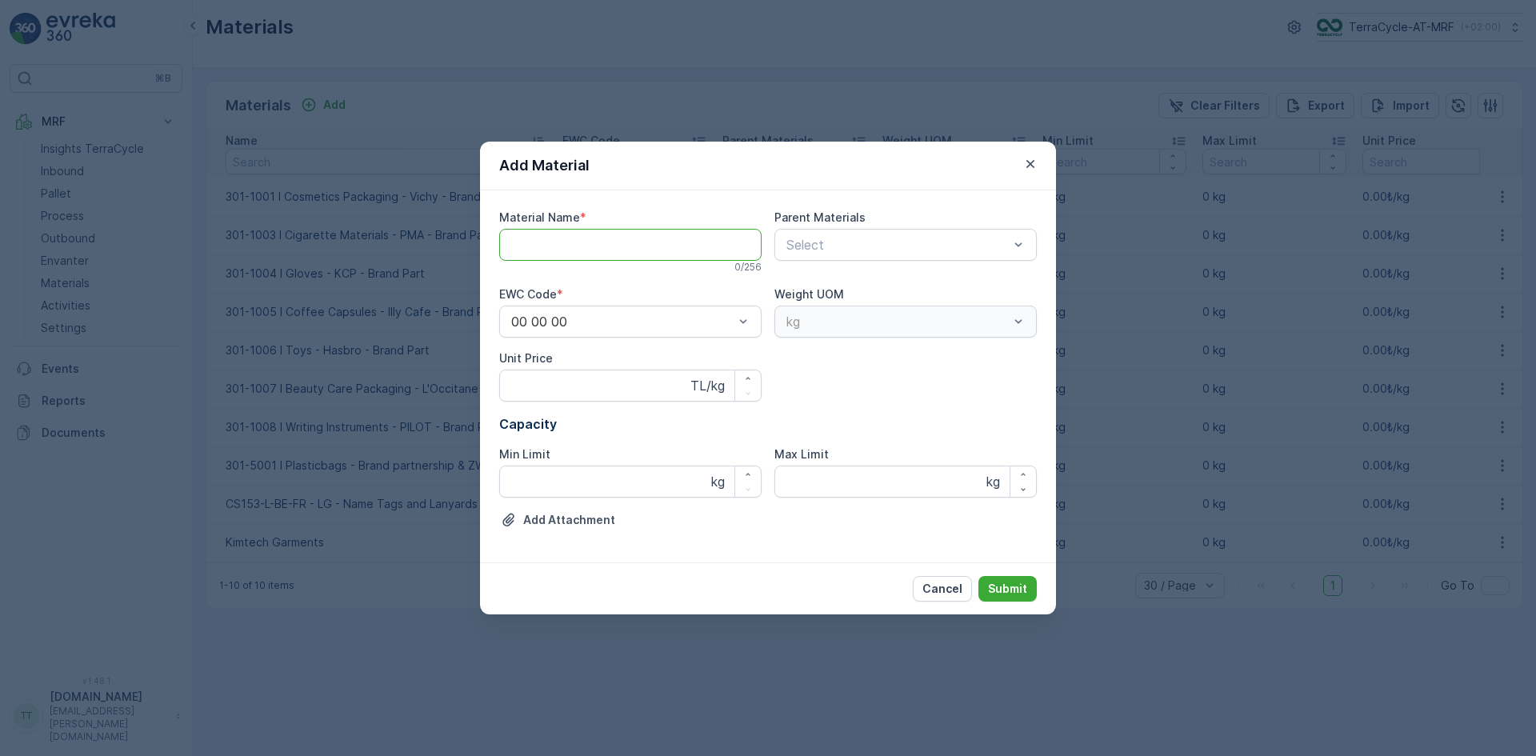
click at [537, 247] on Name "Material Name" at bounding box center [630, 245] width 262 height 32
paste Name "301-1008 I Writi"
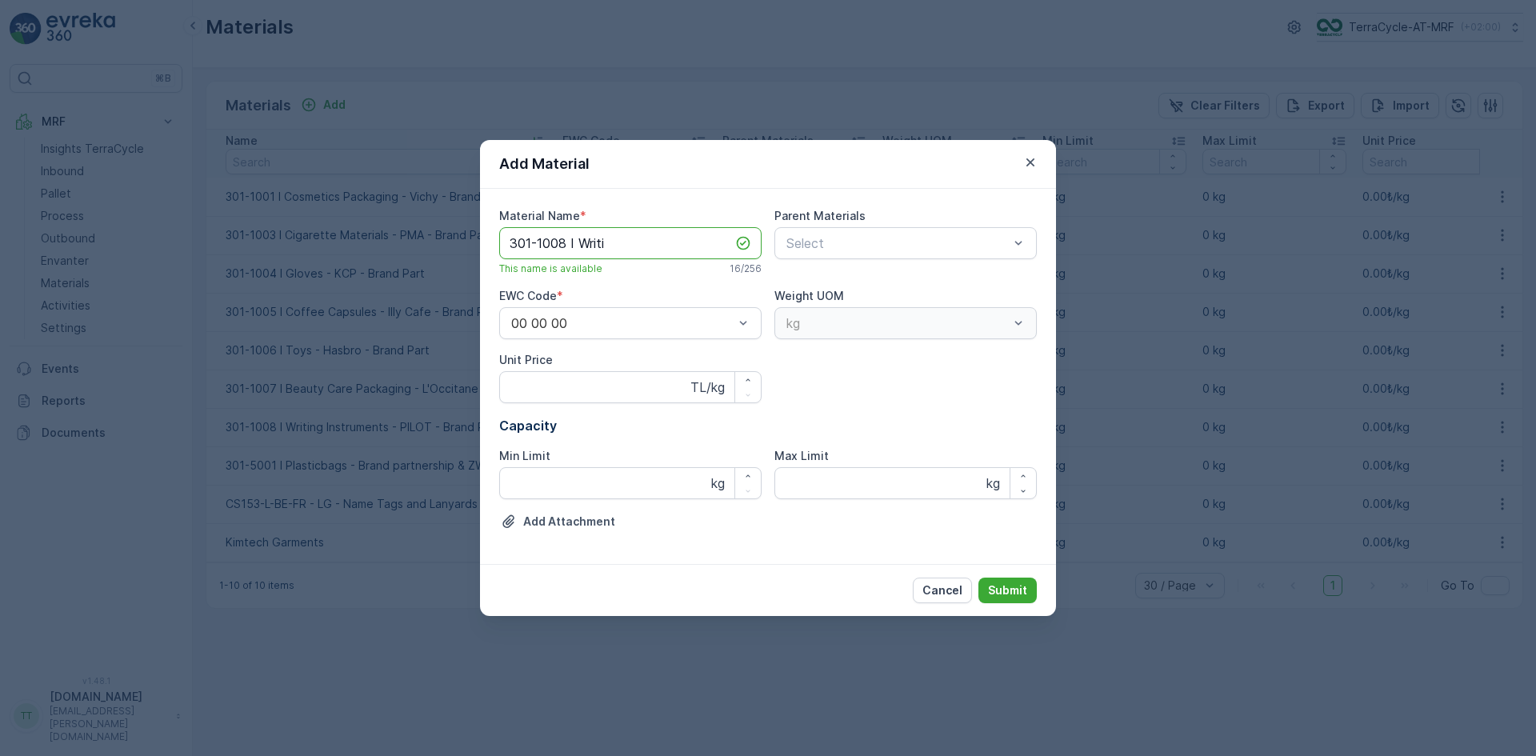
drag, startPoint x: 578, startPoint y: 246, endPoint x: 647, endPoint y: 247, distance: 68.8
click at [647, 247] on Name "301-1008 I Writi" at bounding box center [630, 243] width 262 height 32
paste Name "Glass Packaging"
drag, startPoint x: 566, startPoint y: 244, endPoint x: 580, endPoint y: 244, distance: 14.4
click at [566, 244] on Name "301-1008 I Glass Packaging" at bounding box center [630, 243] width 262 height 32
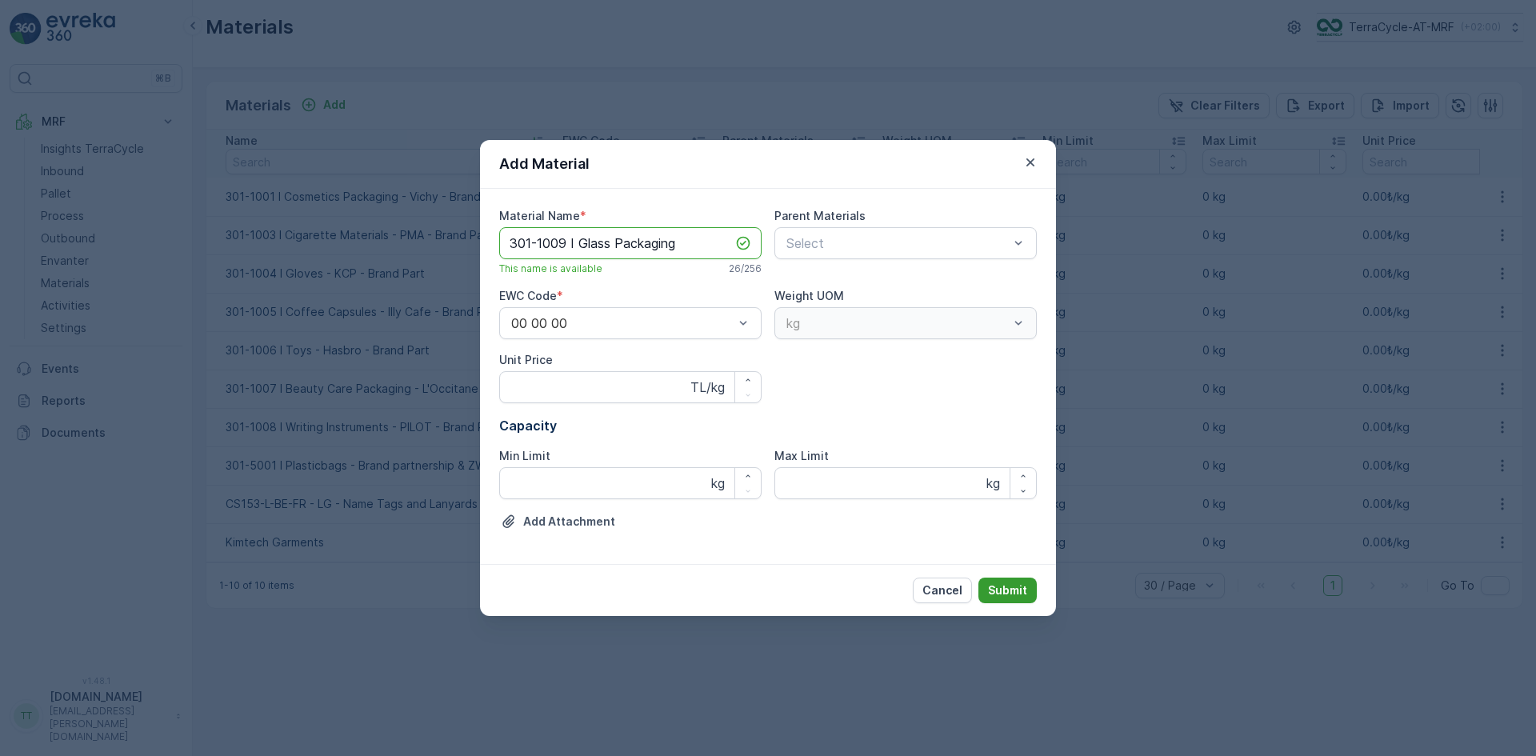
type Name "301-1009 I Glass Packaging"
click at [1023, 595] on p "Submit" at bounding box center [1007, 590] width 39 height 16
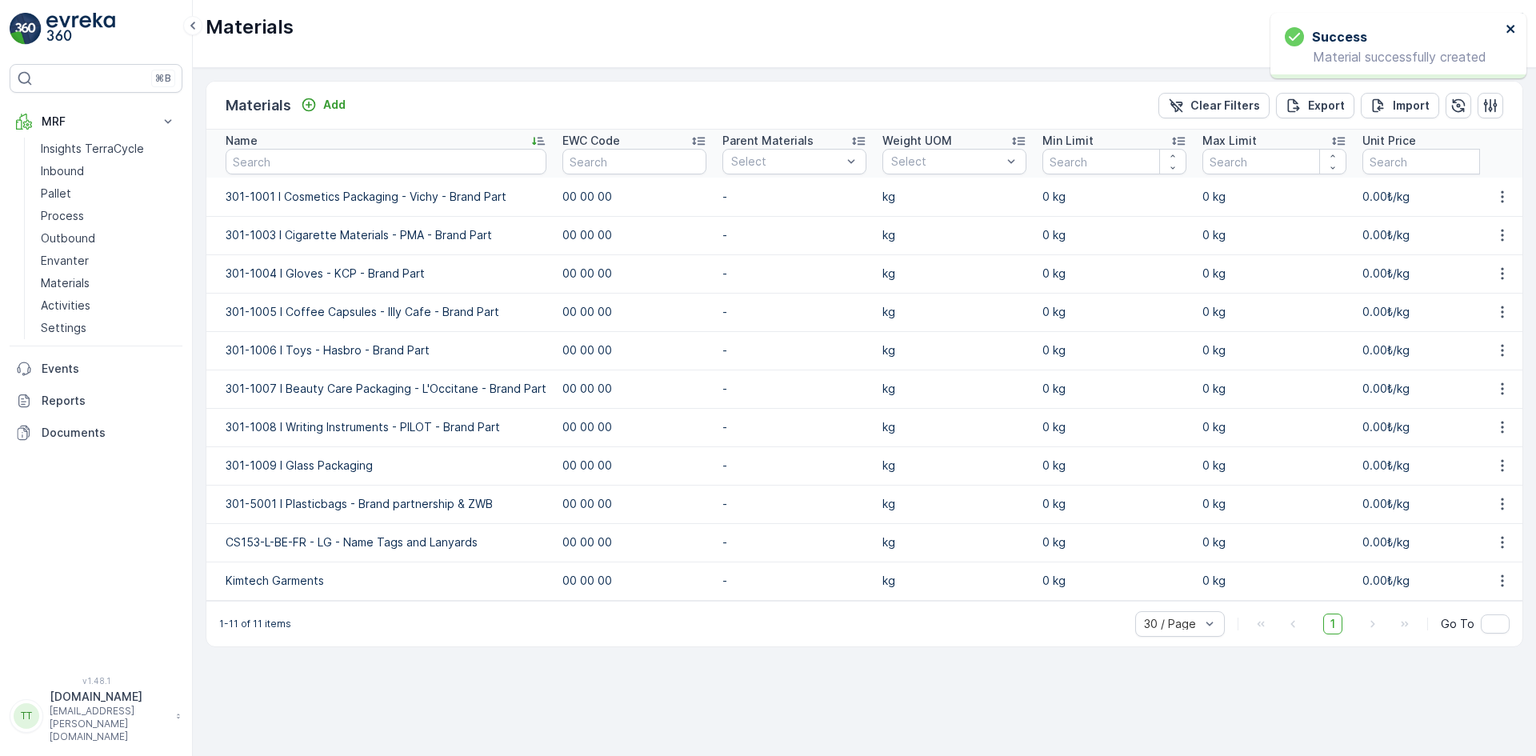
click at [1513, 34] on icon "close" at bounding box center [1511, 28] width 11 height 13
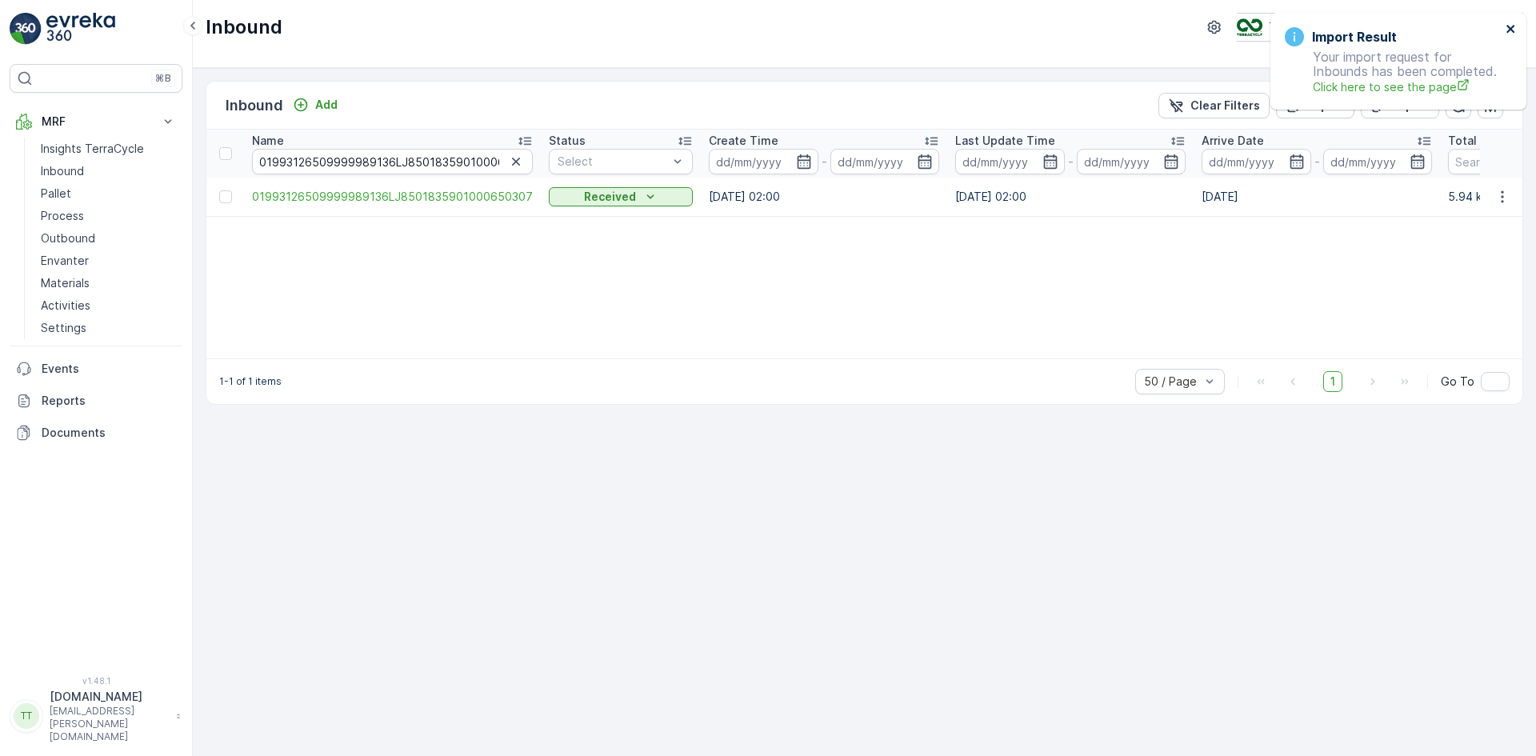
click at [1511, 26] on icon "close" at bounding box center [1511, 28] width 11 height 13
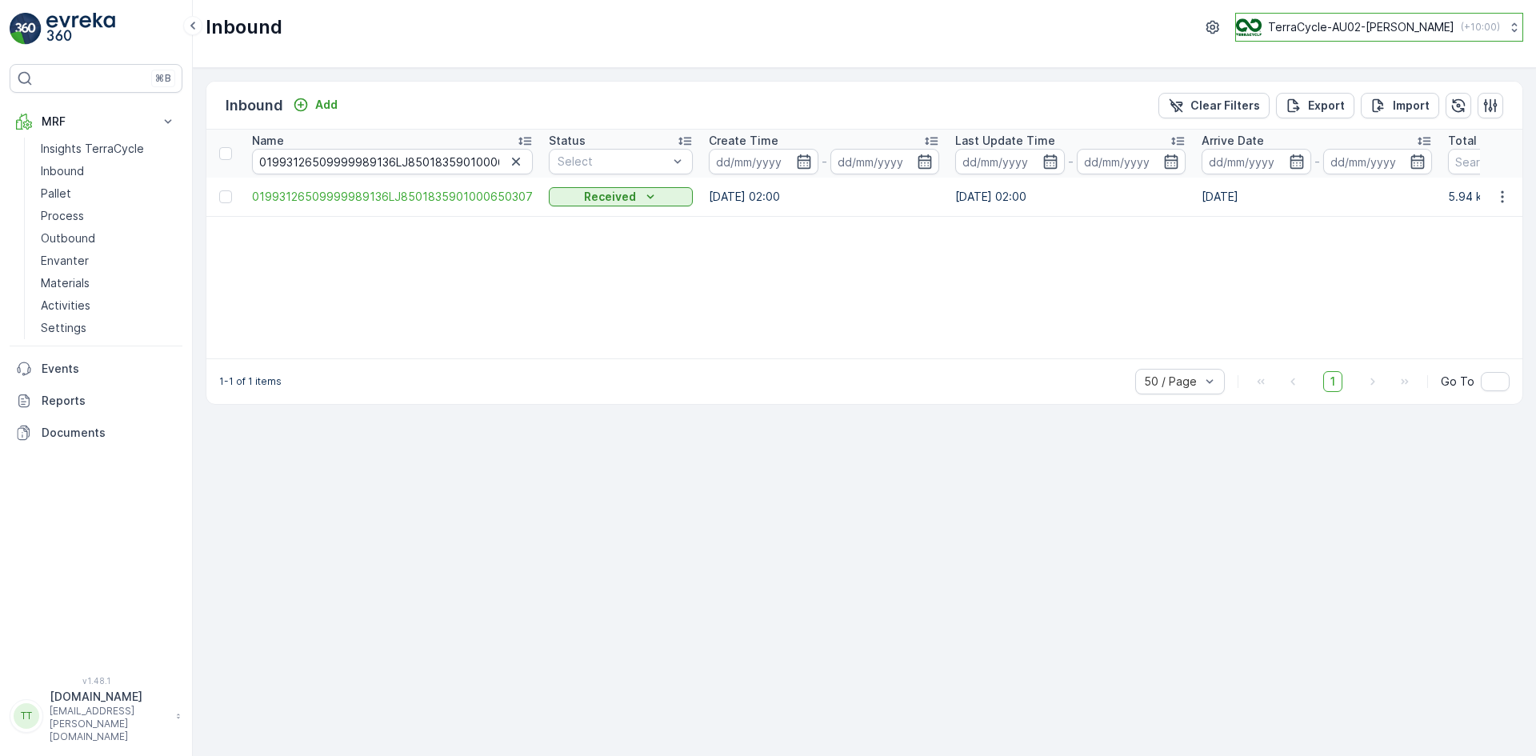
click at [1352, 25] on p "TerraCycle-AU02-Sell&Parker" at bounding box center [1361, 27] width 186 height 16
type input "fr"
click at [1355, 94] on span "TerraCycle- FR02 -MRF" at bounding box center [1336, 98] width 178 height 16
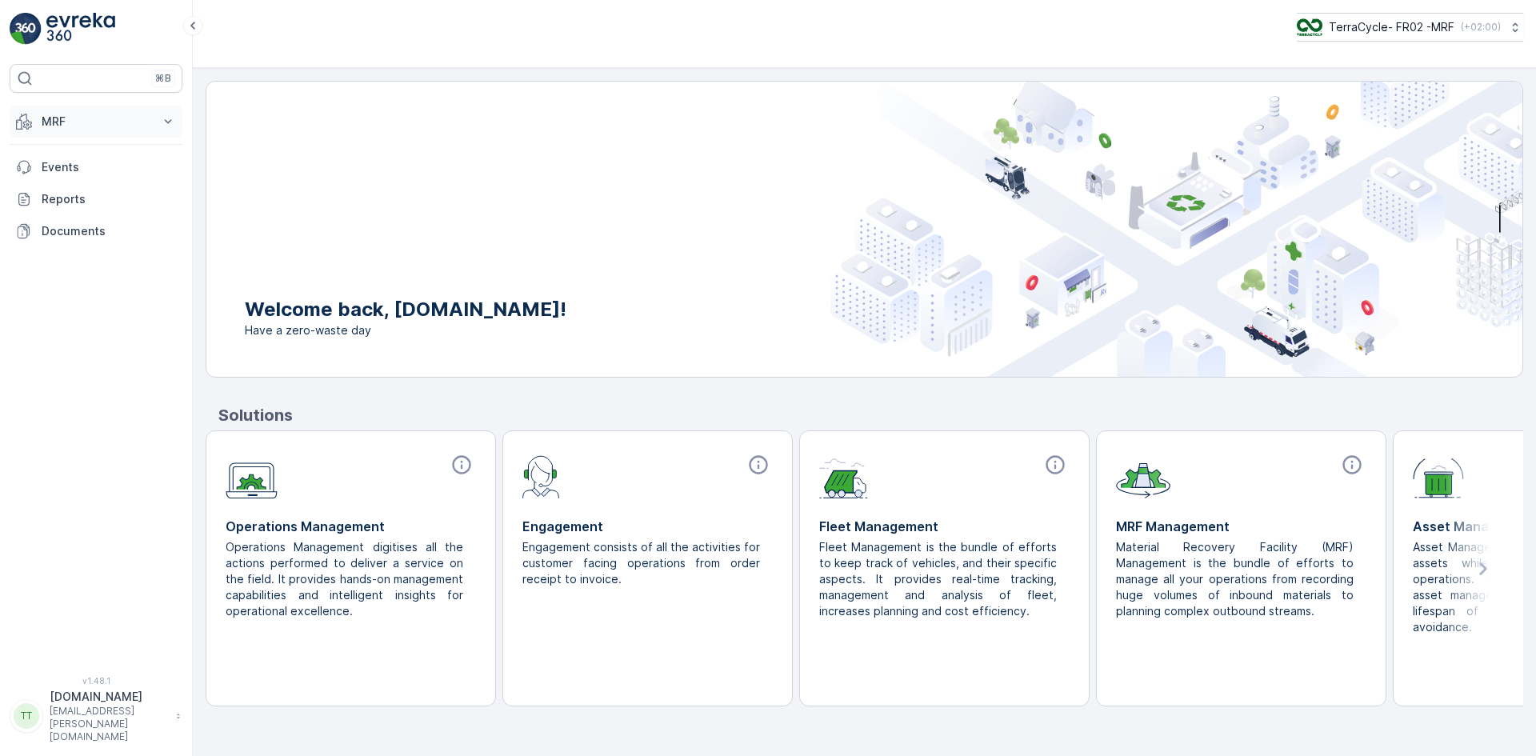
click at [54, 111] on button "MRF" at bounding box center [96, 122] width 173 height 32
click at [87, 236] on p "Expédition" at bounding box center [70, 238] width 58 height 16
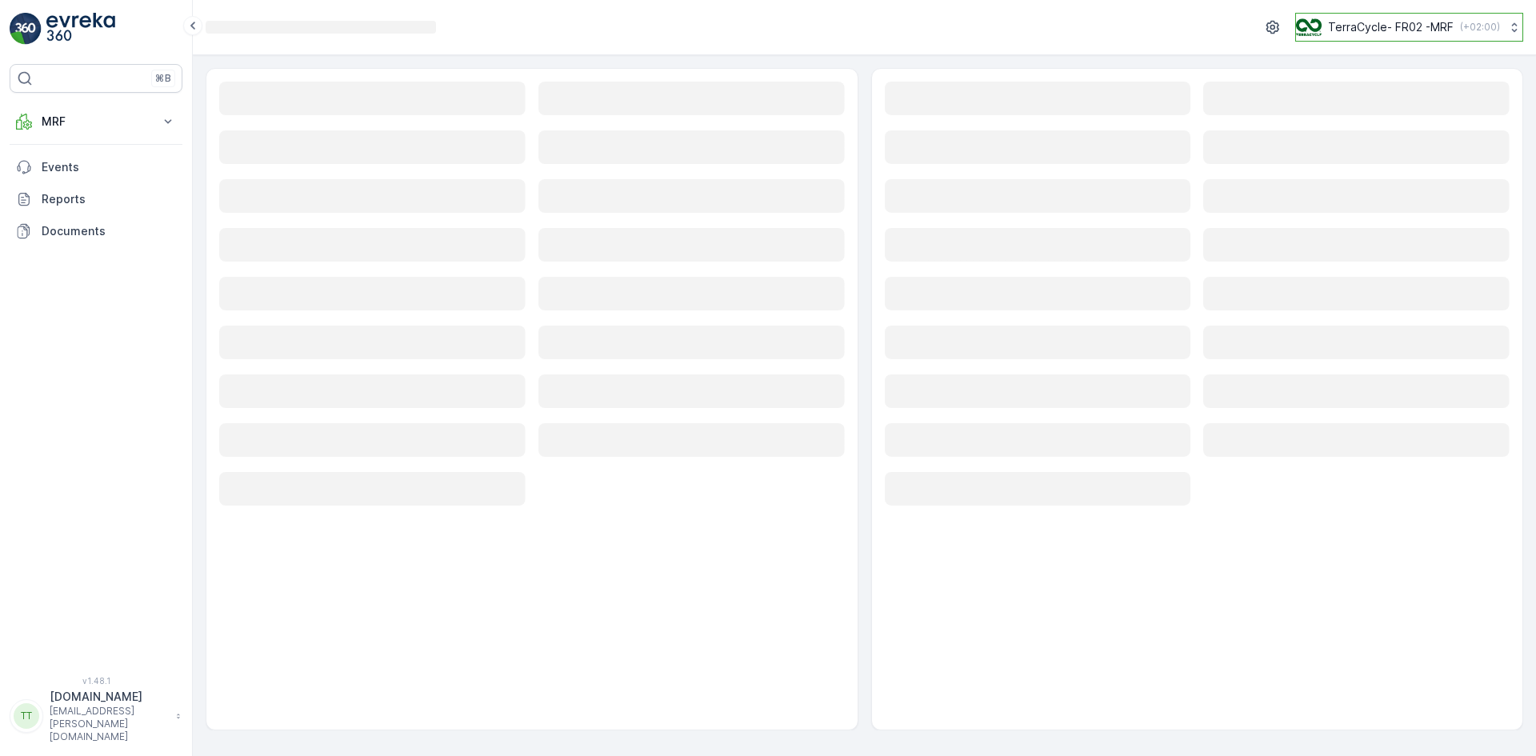
click at [1343, 28] on p "TerraCycle- FR02 -MRF" at bounding box center [1391, 27] width 126 height 16
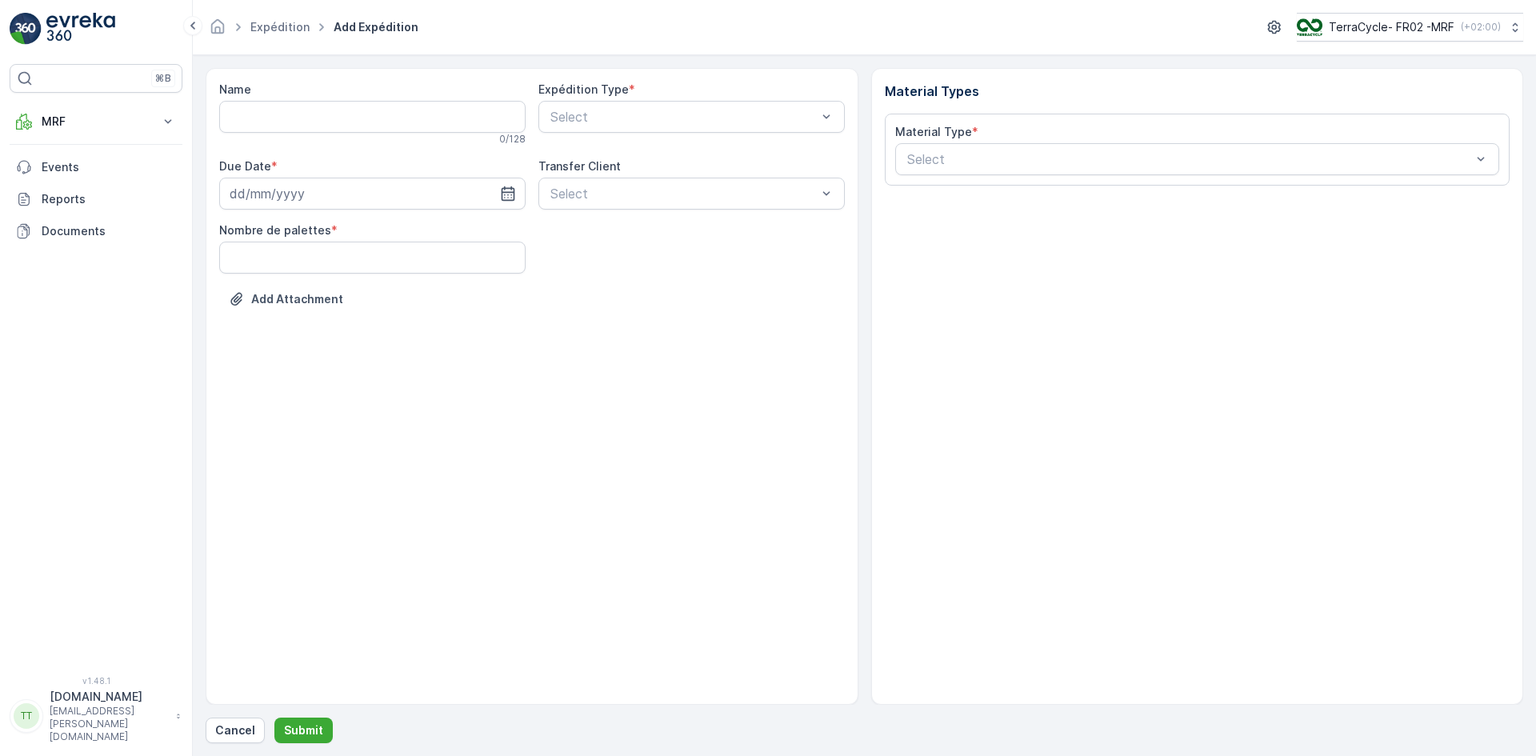
click at [1343, 28] on p "TerraCycle- FR02 -MRF" at bounding box center [1392, 27] width 126 height 16
type input "at"
click at [1339, 109] on span "Europe/[GEOGRAPHIC_DATA] (+02:00)" at bounding box center [1396, 112] width 178 height 13
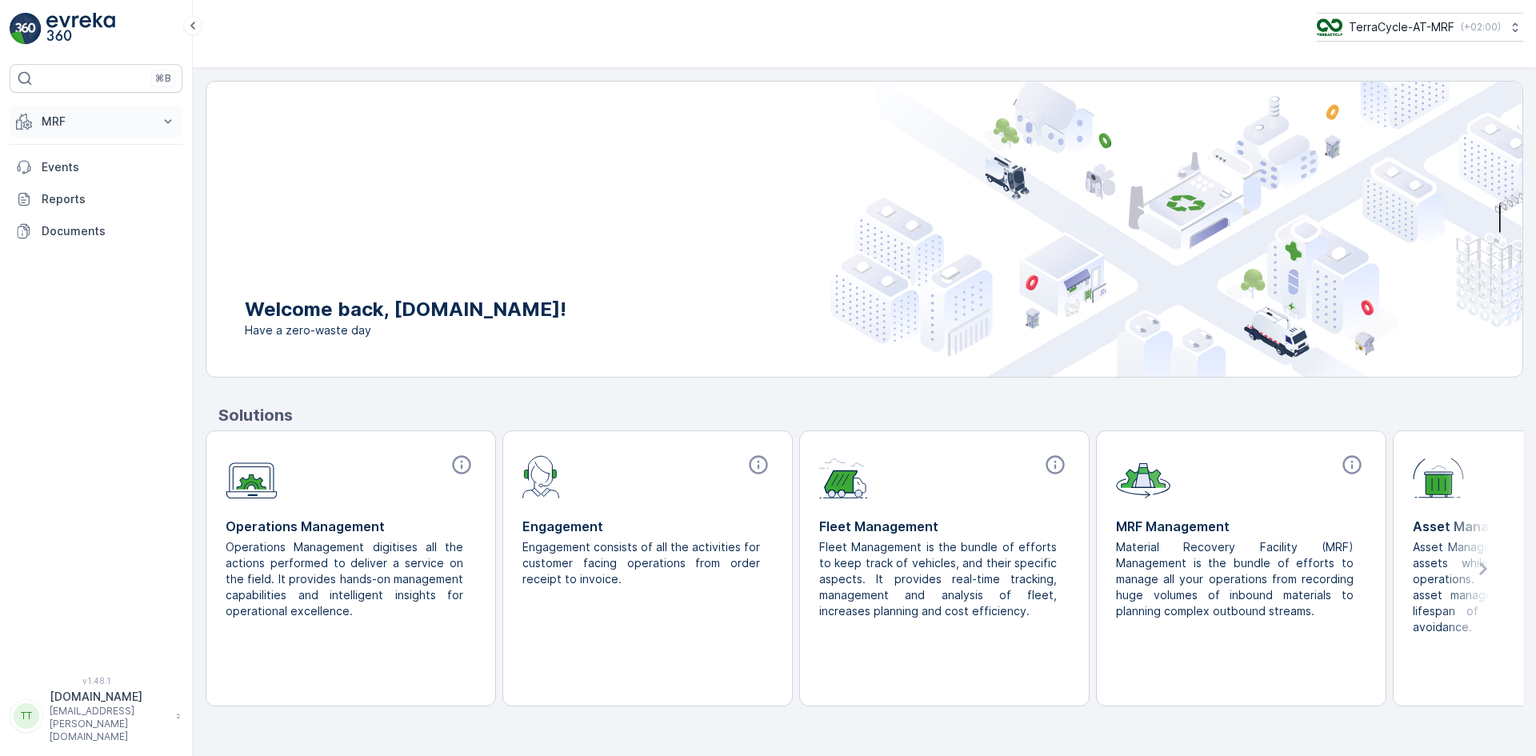
click at [67, 115] on p "MRF" at bounding box center [96, 122] width 109 height 16
click at [74, 230] on link "Outbound" at bounding box center [108, 238] width 148 height 22
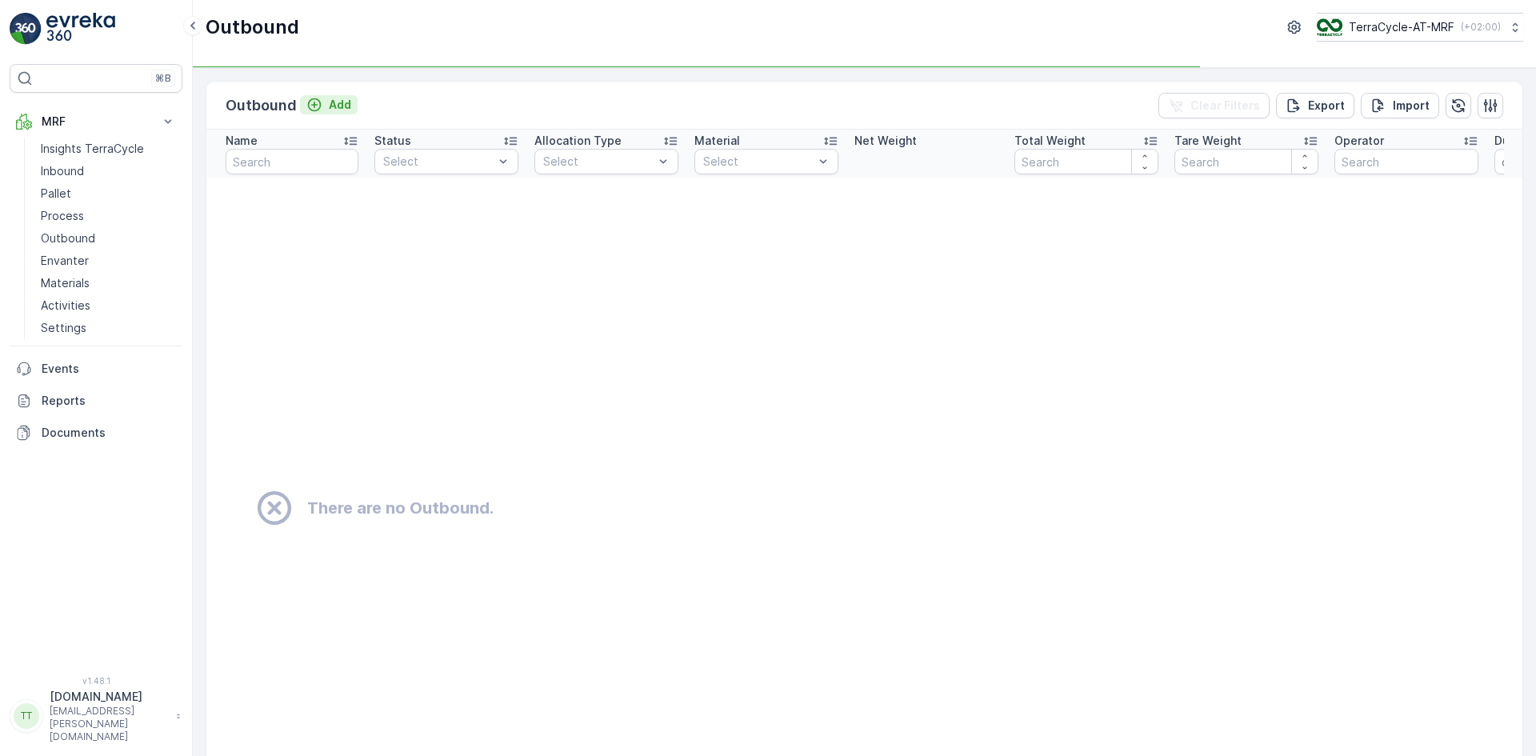
click at [320, 102] on icon "Add" at bounding box center [314, 105] width 16 height 16
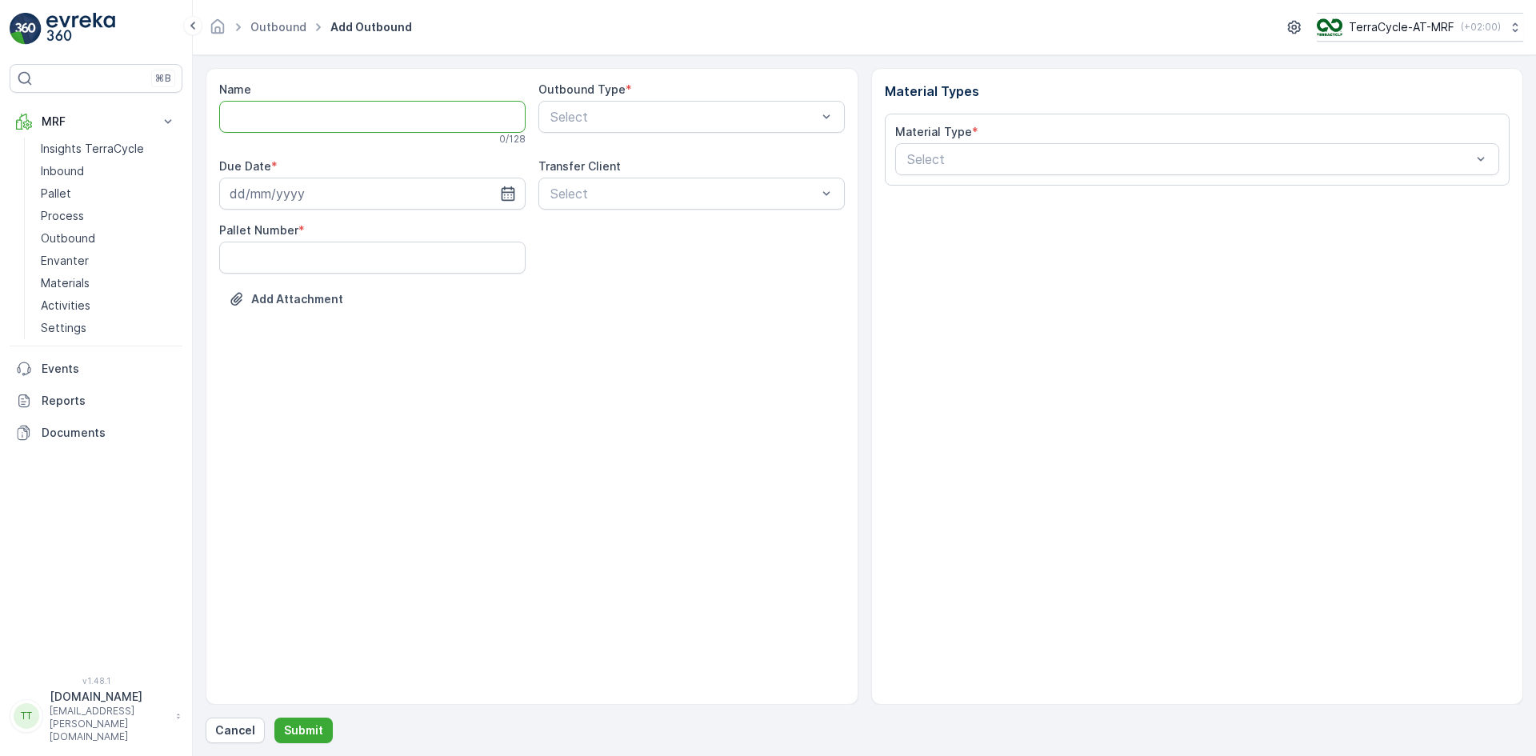
click at [310, 102] on input "Name" at bounding box center [372, 117] width 306 height 32
paste input "[DATE], [PERSON_NAME], WR941"
type input "[DATE], [PERSON_NAME], WR941"
click at [586, 122] on div at bounding box center [684, 117] width 270 height 14
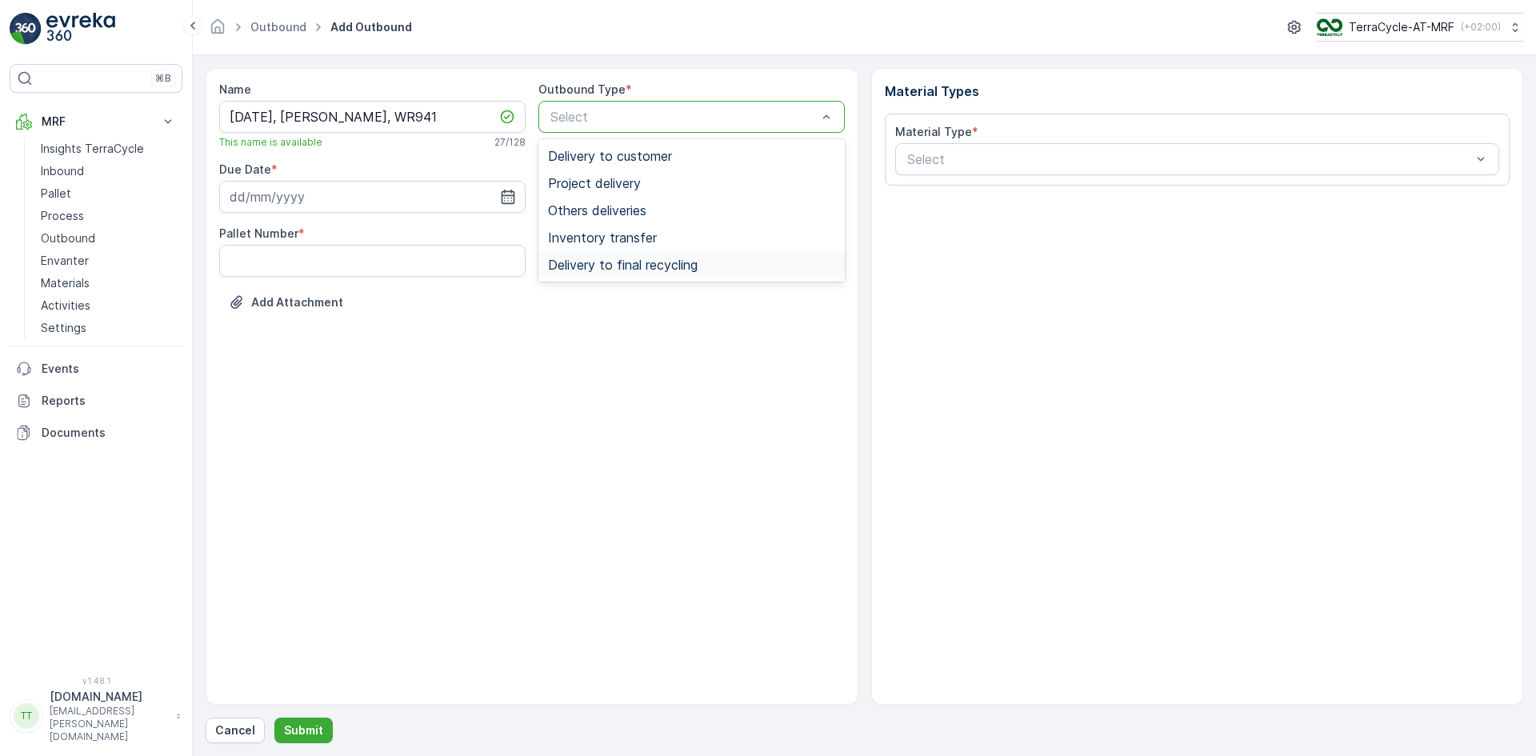
click at [621, 274] on div "Delivery to final recycling" at bounding box center [691, 264] width 306 height 27
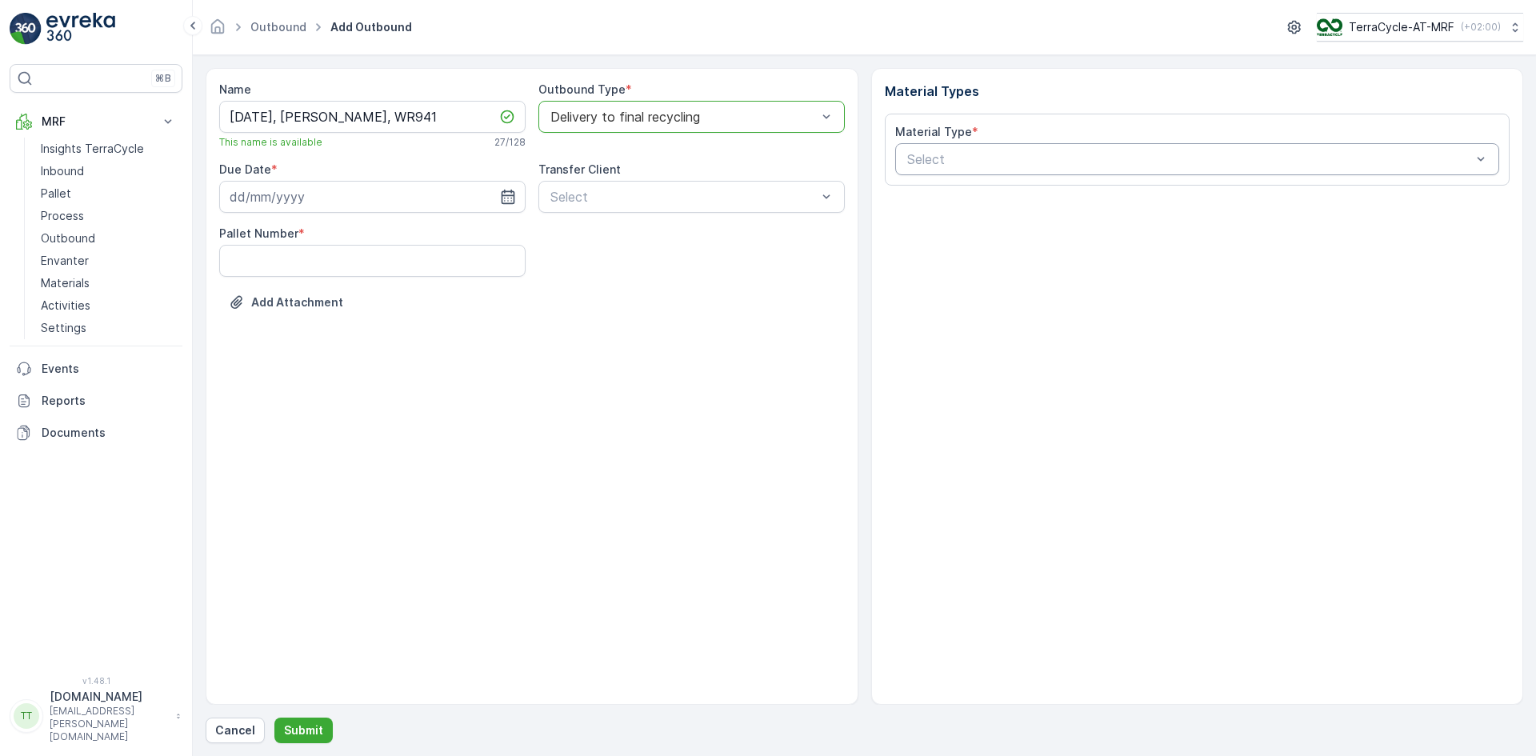
click at [955, 157] on div at bounding box center [1190, 159] width 568 height 14
type input "0"
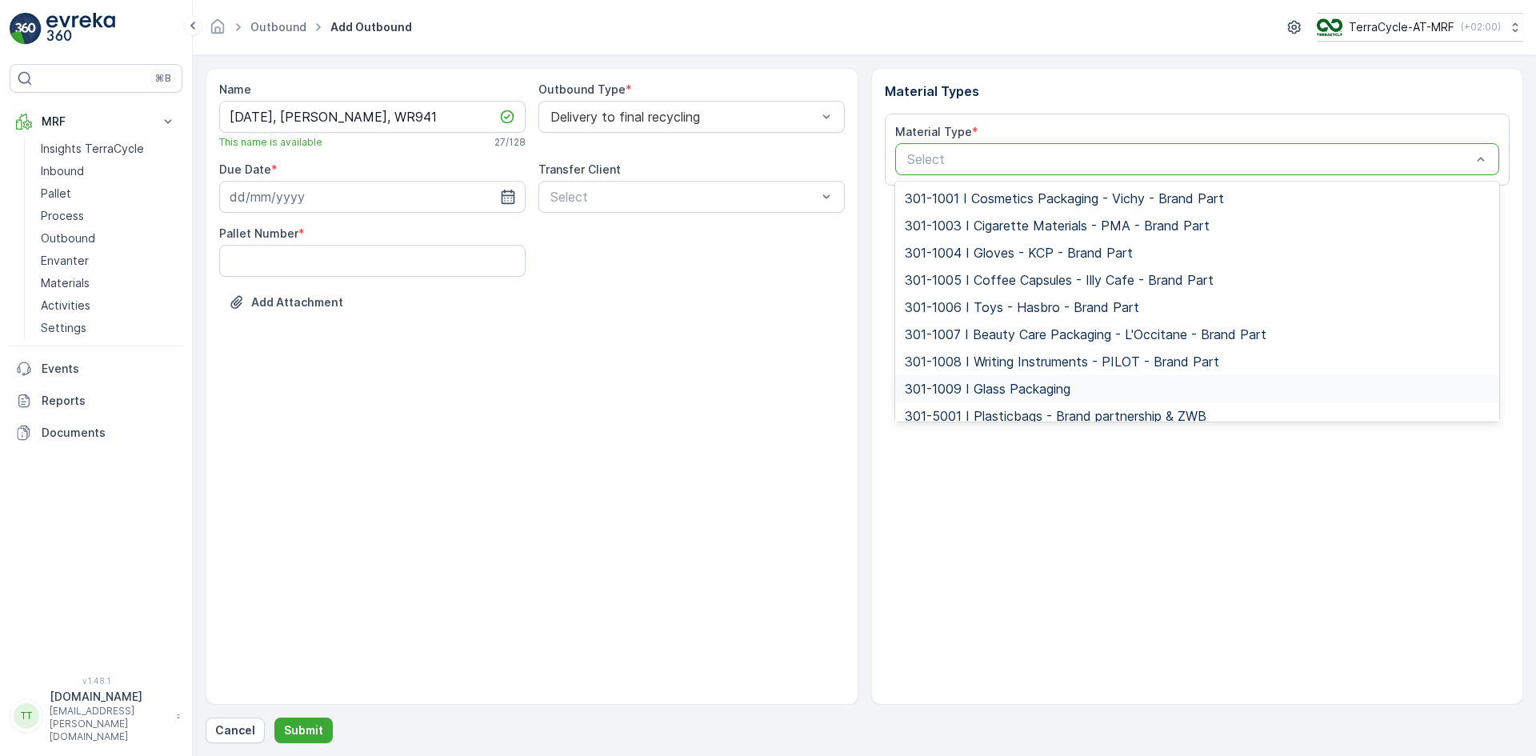
click at [1027, 382] on span "301-1009 I Glass Packaging" at bounding box center [988, 389] width 166 height 14
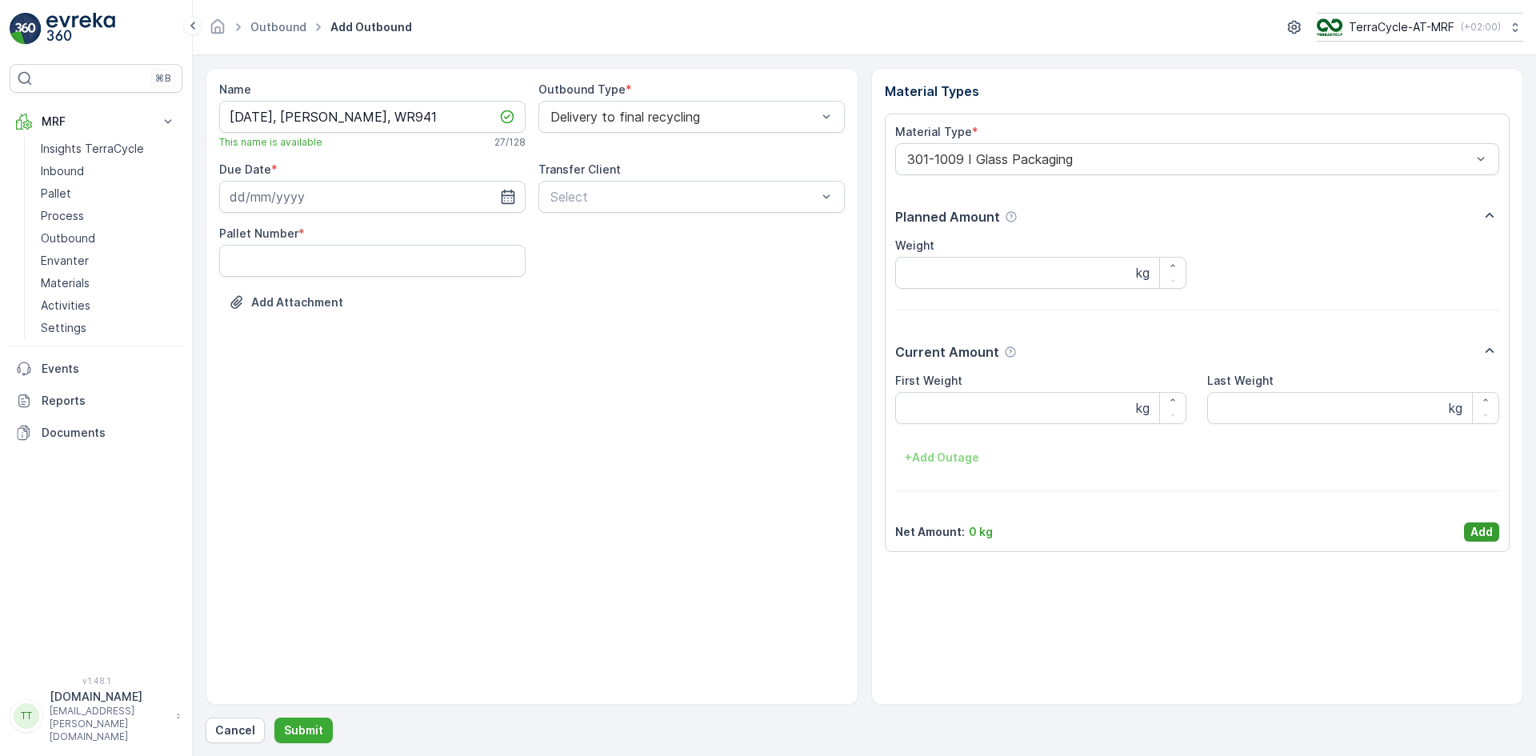
click at [1479, 531] on p "Add" at bounding box center [1482, 532] width 22 height 16
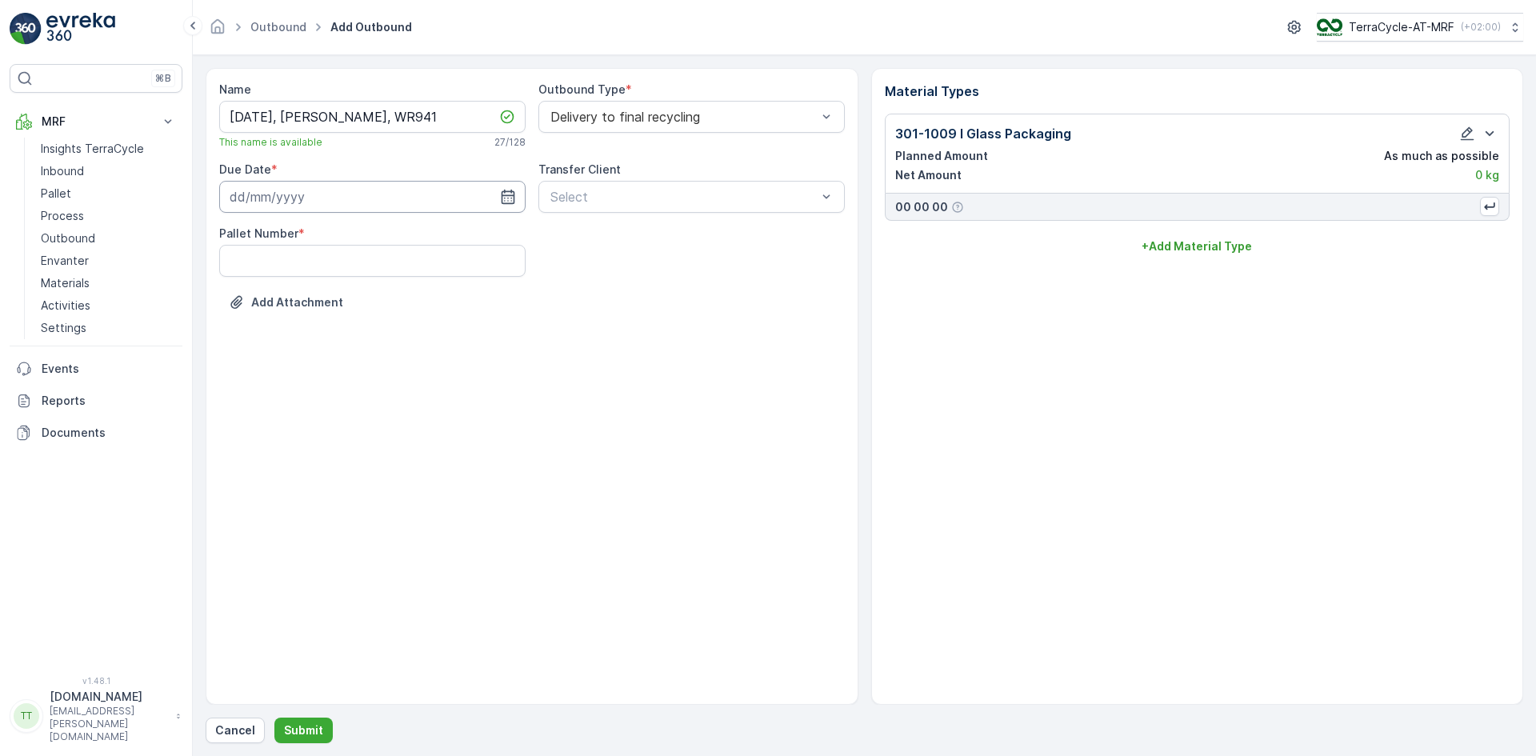
click at [258, 183] on input at bounding box center [372, 197] width 306 height 32
click at [358, 237] on icon "button" at bounding box center [355, 234] width 5 height 9
click at [271, 391] on div "21" at bounding box center [275, 395] width 26 height 26
type input "[DATE]"
click at [276, 258] on Number "Pallet Number" at bounding box center [372, 261] width 306 height 32
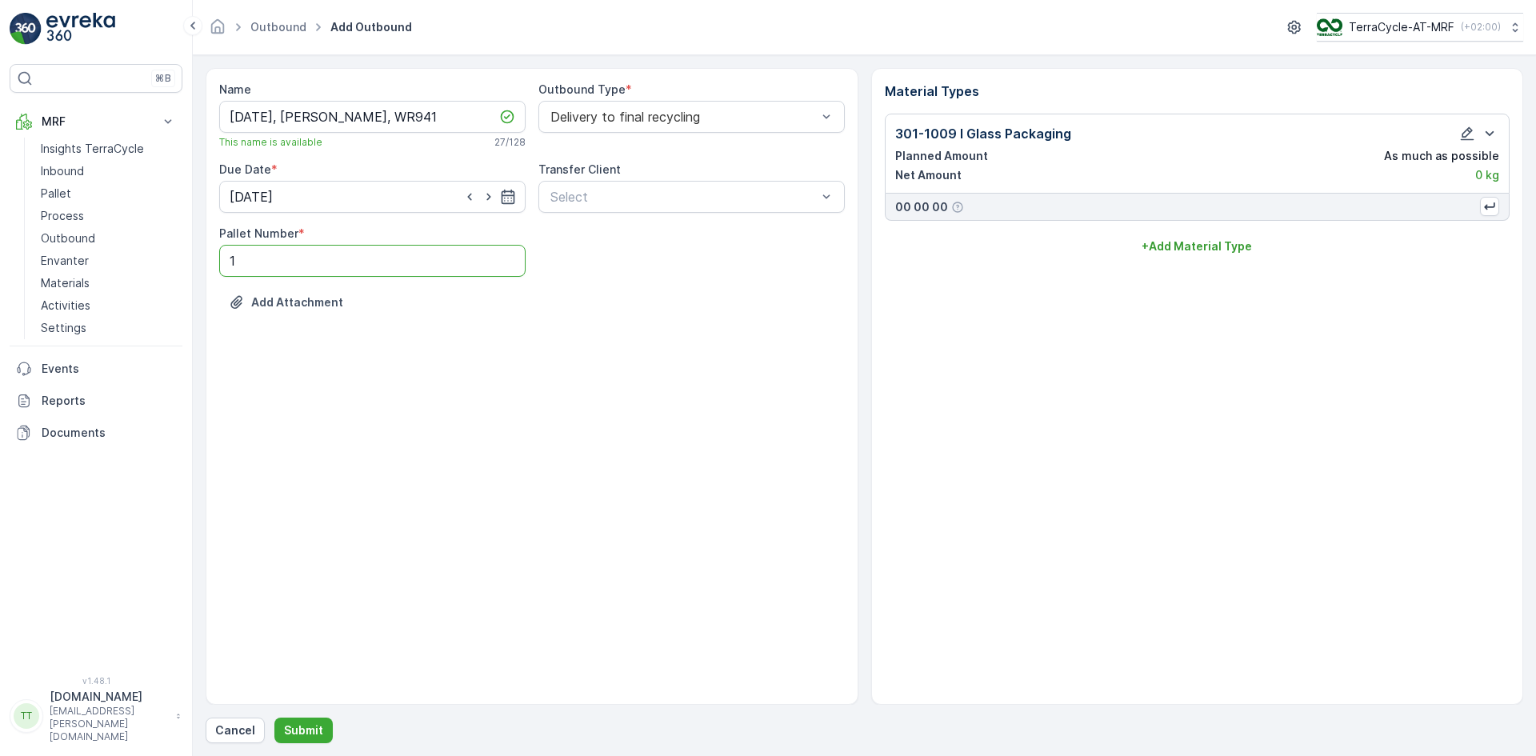
type Number "1"
click at [646, 396] on div "Name 21/07/2025, Brantner, WR941 This name is available 27 / 128 Outbound Type …" at bounding box center [532, 386] width 653 height 637
click at [300, 723] on p "Submit" at bounding box center [303, 731] width 39 height 16
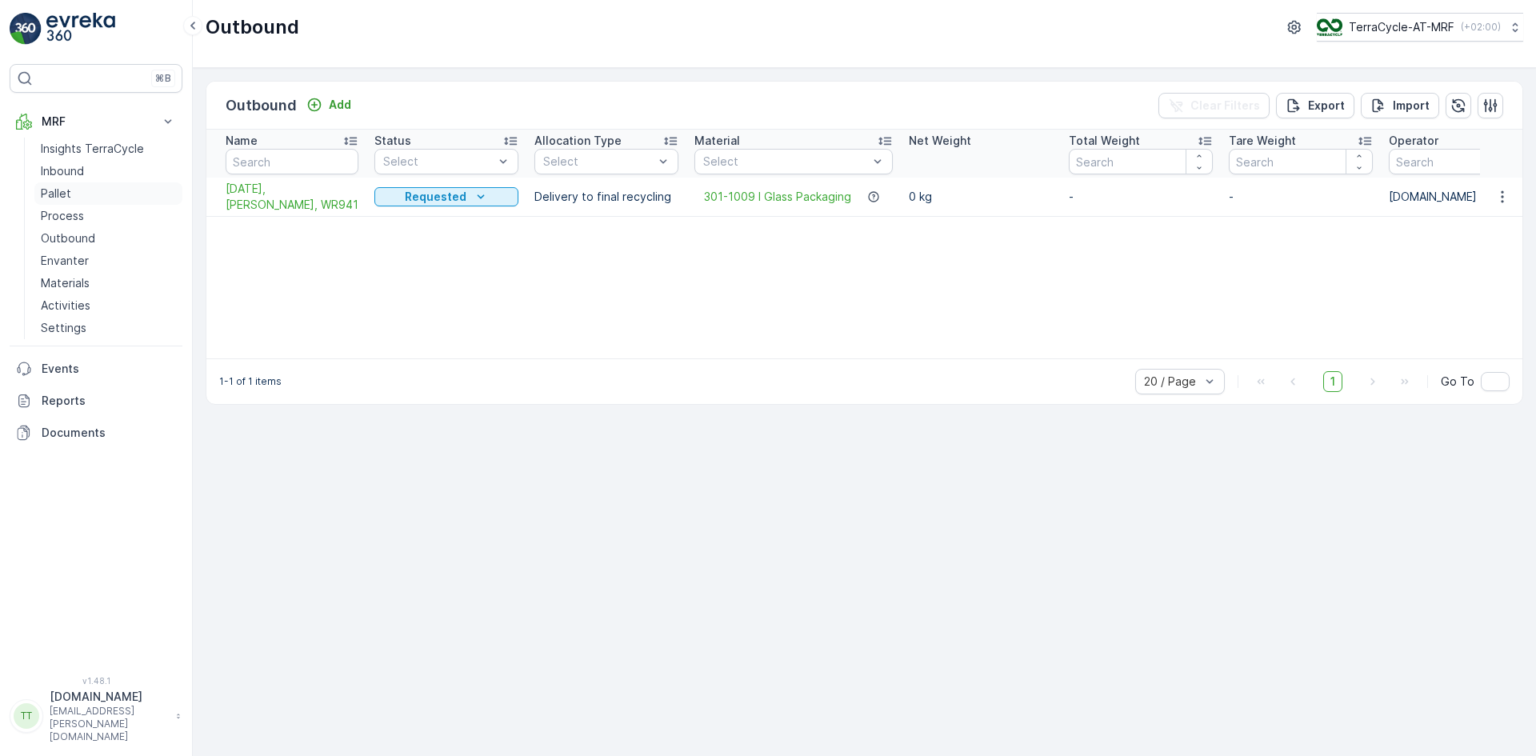
click at [43, 193] on p "Pallet" at bounding box center [56, 194] width 30 height 16
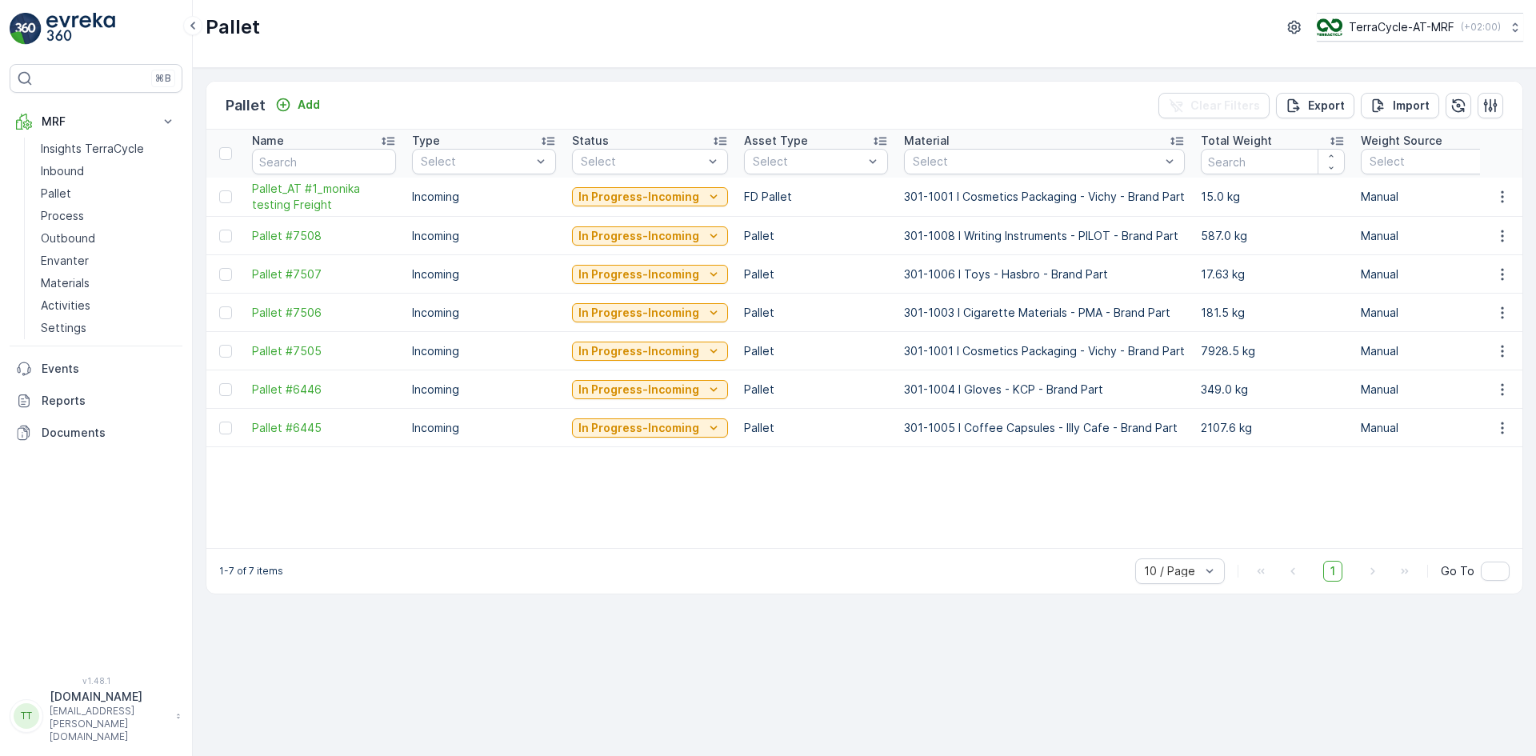
click at [1201, 350] on td "7928.5 kg" at bounding box center [1273, 351] width 160 height 38
drag, startPoint x: 892, startPoint y: 349, endPoint x: 1184, endPoint y: 354, distance: 292.1
click at [1184, 354] on td "301-1001 I Cosmetics Packaging - Vichy - Brand Part" at bounding box center [1044, 351] width 297 height 38
click at [1013, 352] on td "301-1001 I Cosmetics Packaging - Vichy - Brand Part" at bounding box center [1044, 351] width 297 height 38
drag, startPoint x: 956, startPoint y: 349, endPoint x: 1112, endPoint y: 354, distance: 156.1
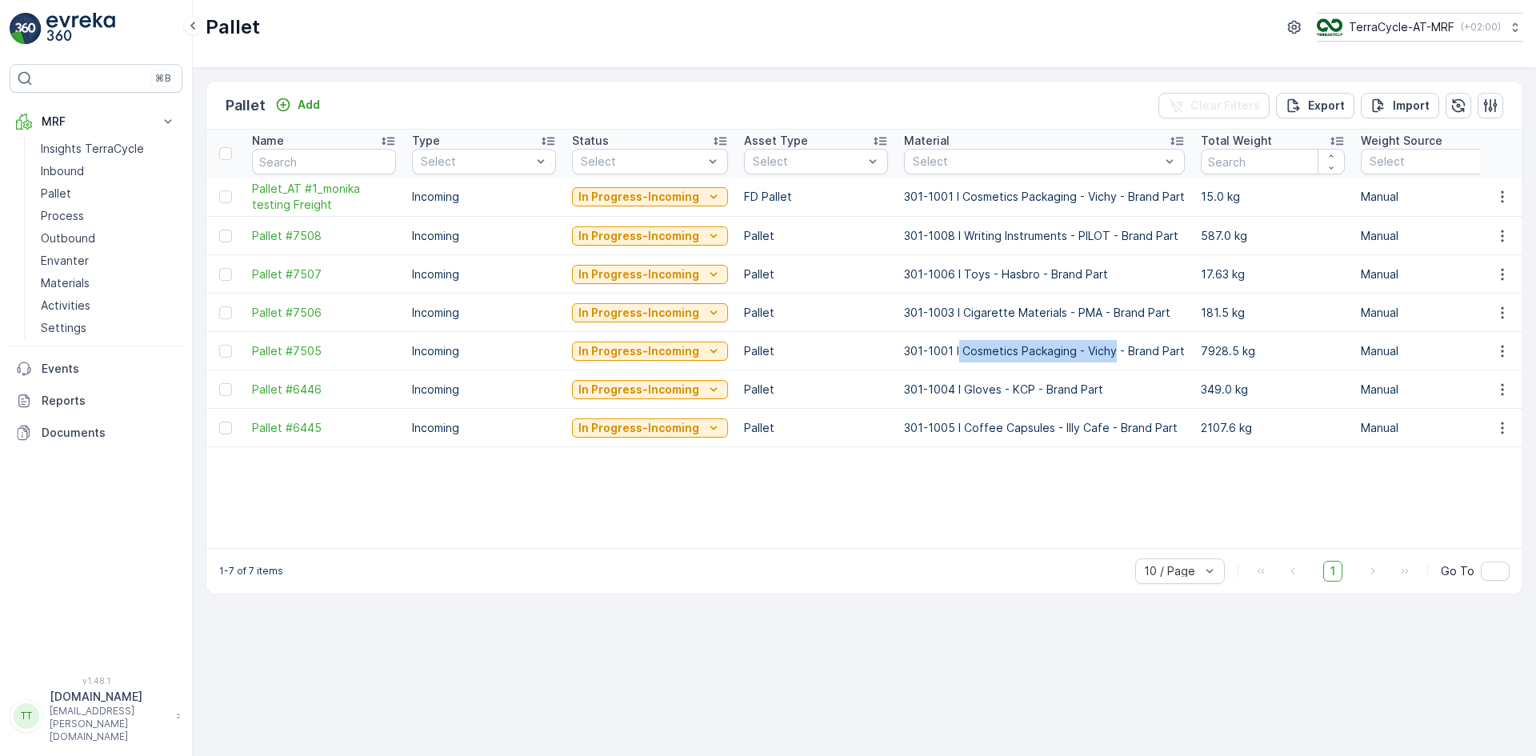
click at [1112, 354] on td "301-1001 I Cosmetics Packaging - Vichy - Brand Part" at bounding box center [1044, 351] width 297 height 38
click at [72, 282] on p "Materials" at bounding box center [65, 283] width 49 height 16
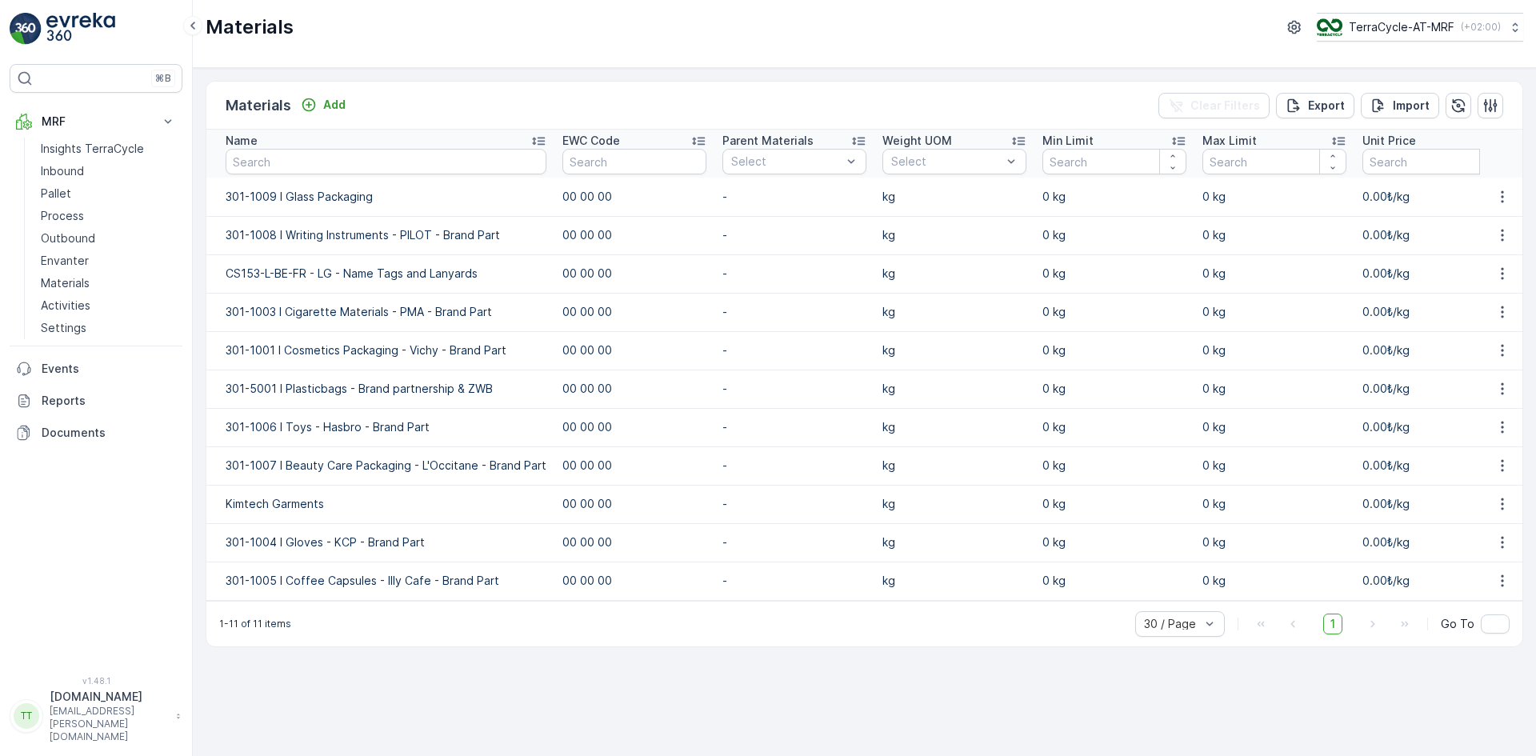
click at [290, 198] on td "301-1009 I Glass Packaging" at bounding box center [380, 197] width 348 height 38
click at [1506, 197] on icon "button" at bounding box center [1503, 197] width 16 height 16
click at [1471, 220] on span "Edit Material" at bounding box center [1447, 221] width 67 height 16
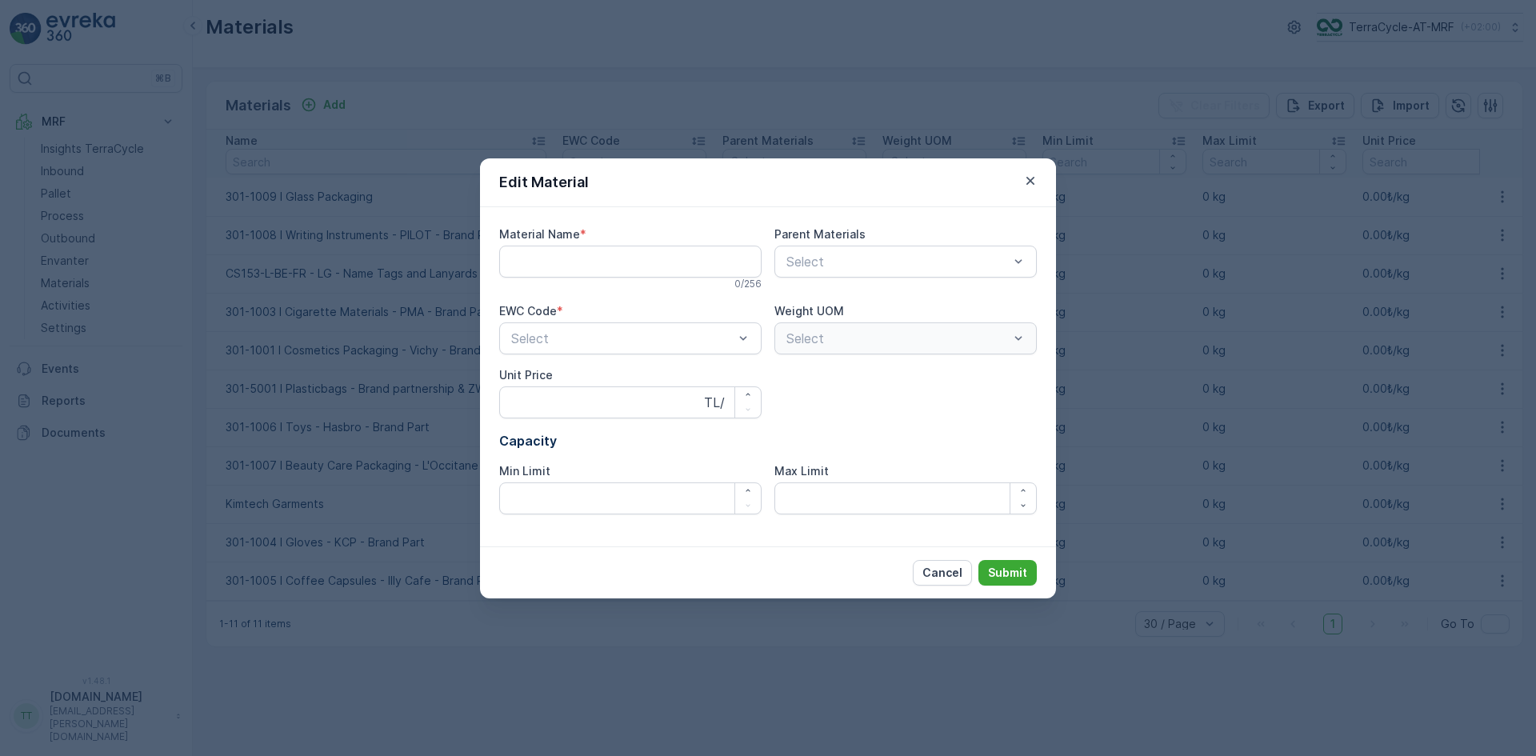
type Name "301-1009 I Glass Packaging"
type Price "0"
type Limit "0"
click at [574, 260] on Name "301-1009 I Glass Packaging" at bounding box center [630, 262] width 262 height 32
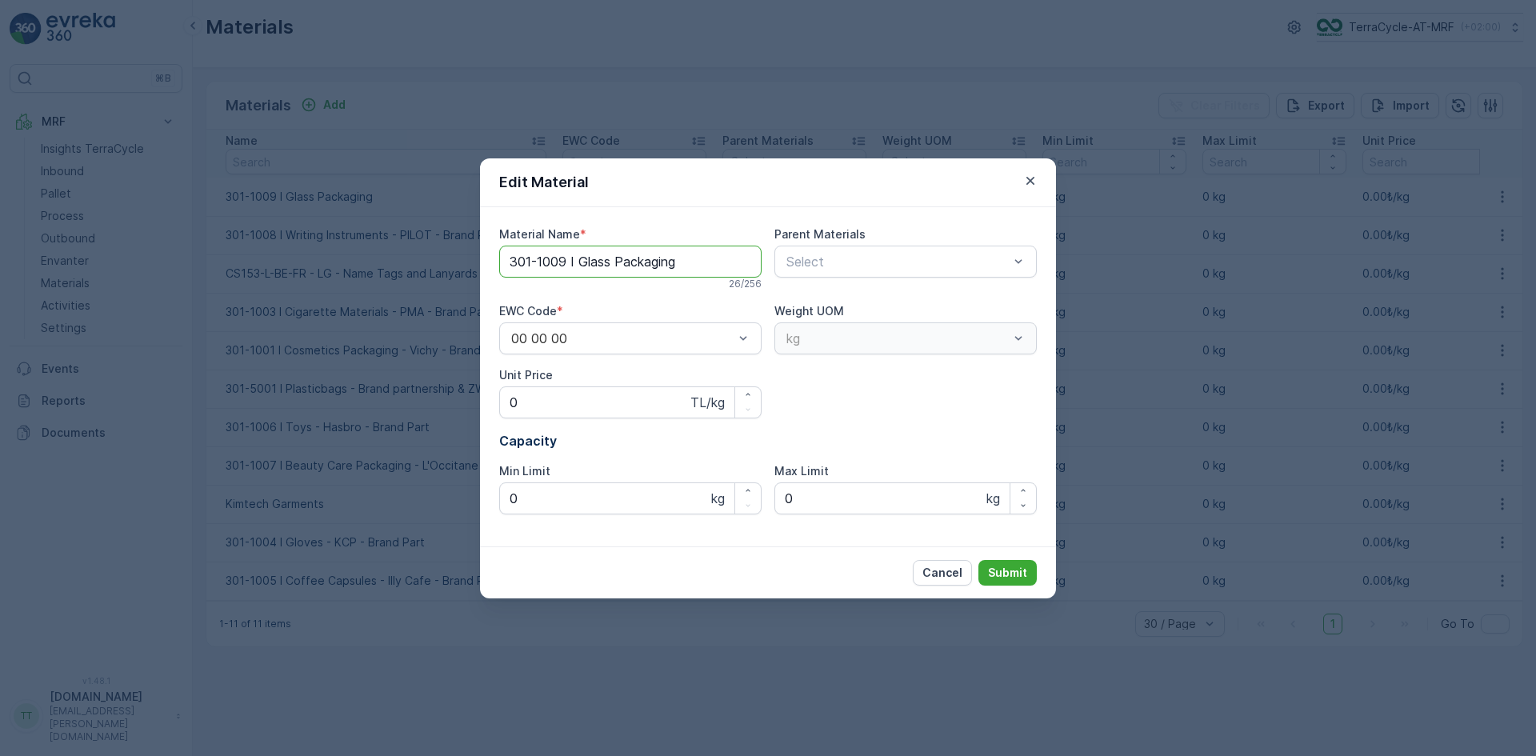
paste Name "Cosmetics Packaging - Vichy"
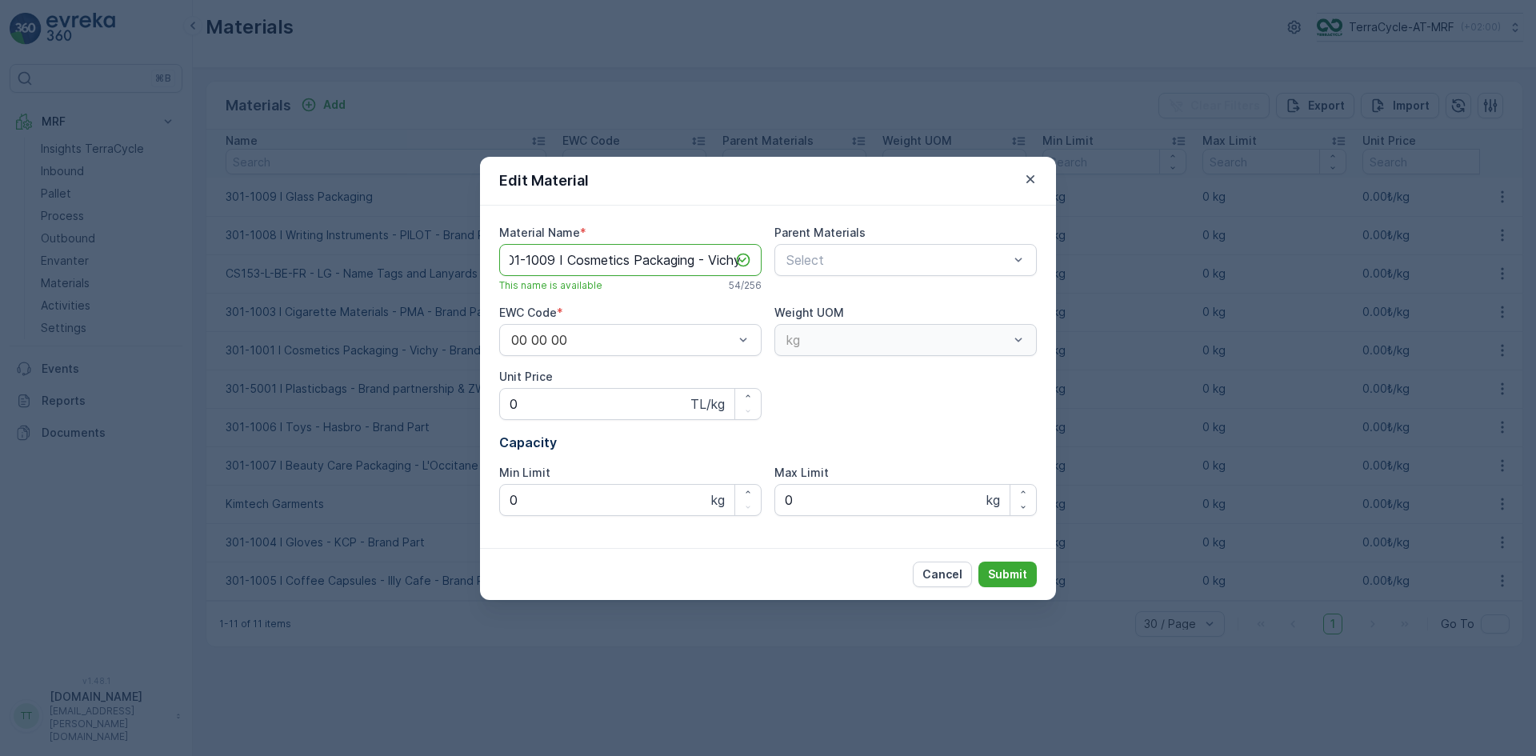
click at [662, 262] on Name "301-1009 I Cosmetics Packaging - Vichy Glass Packaging" at bounding box center [630, 260] width 262 height 32
type Name "301-1009 I Cosmetics Packaging - Vichy Glass Packaging"
click at [1011, 582] on button "Submit" at bounding box center [1008, 575] width 58 height 26
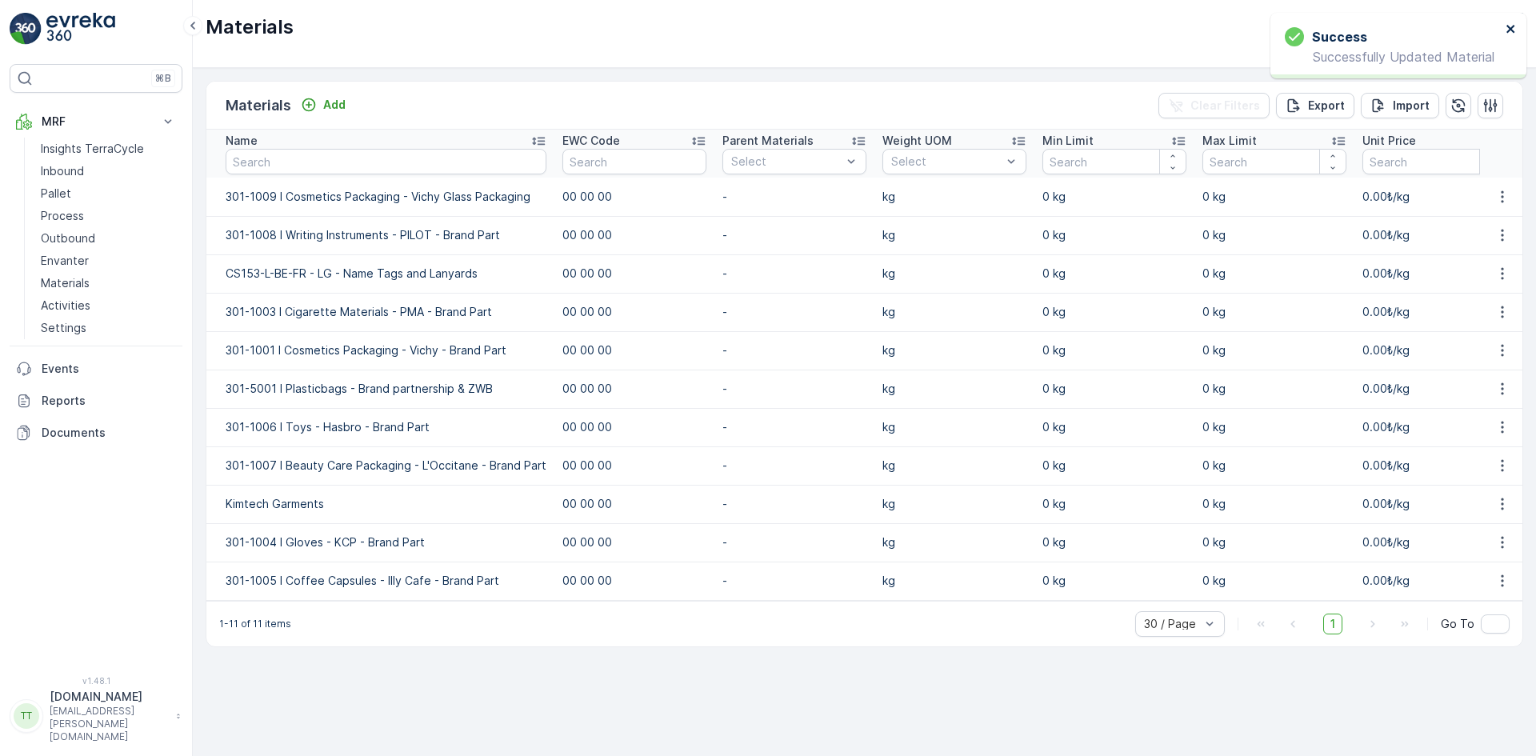
click at [1509, 32] on icon "close" at bounding box center [1511, 28] width 11 height 13
click at [71, 185] on link "Pallet" at bounding box center [108, 193] width 148 height 22
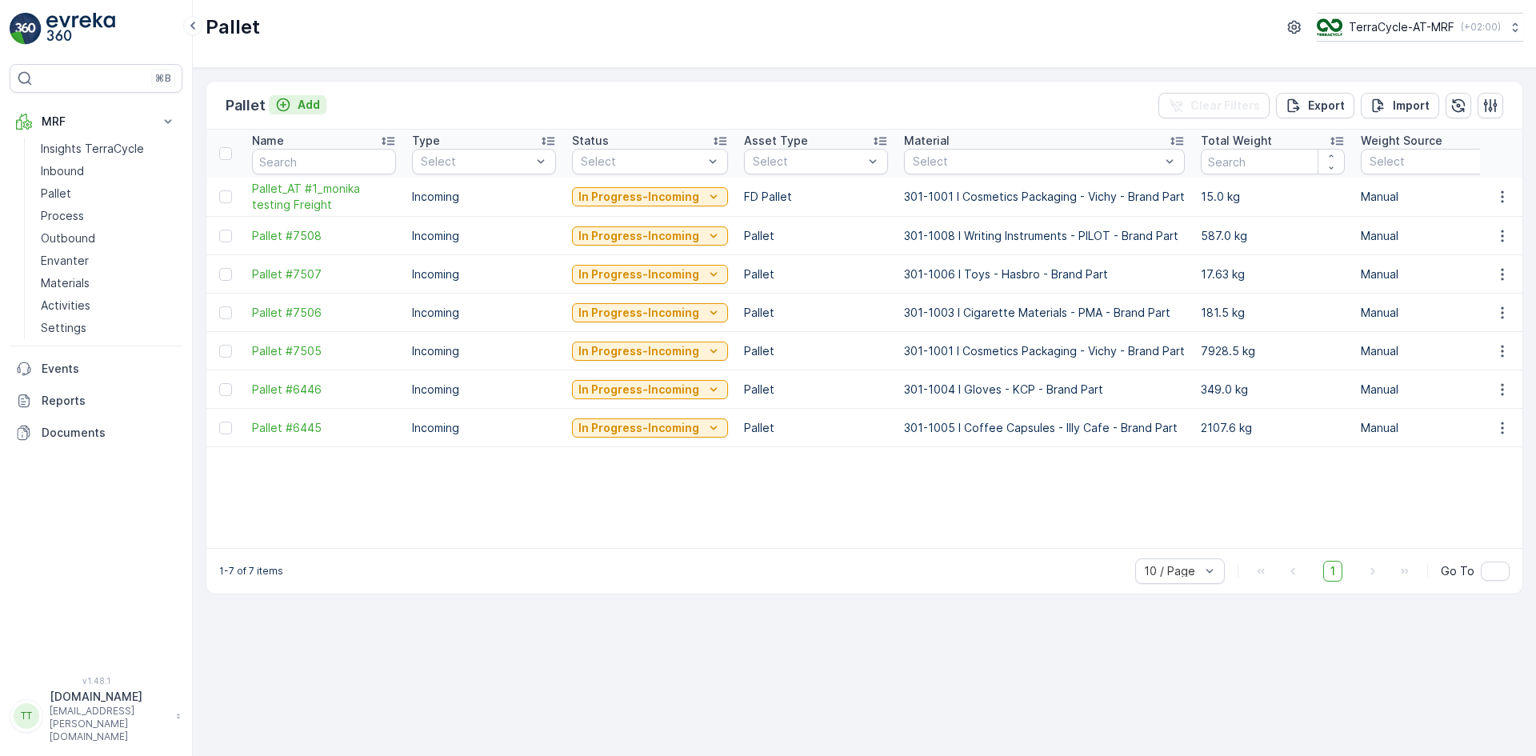
click at [306, 102] on p "Add" at bounding box center [309, 105] width 22 height 16
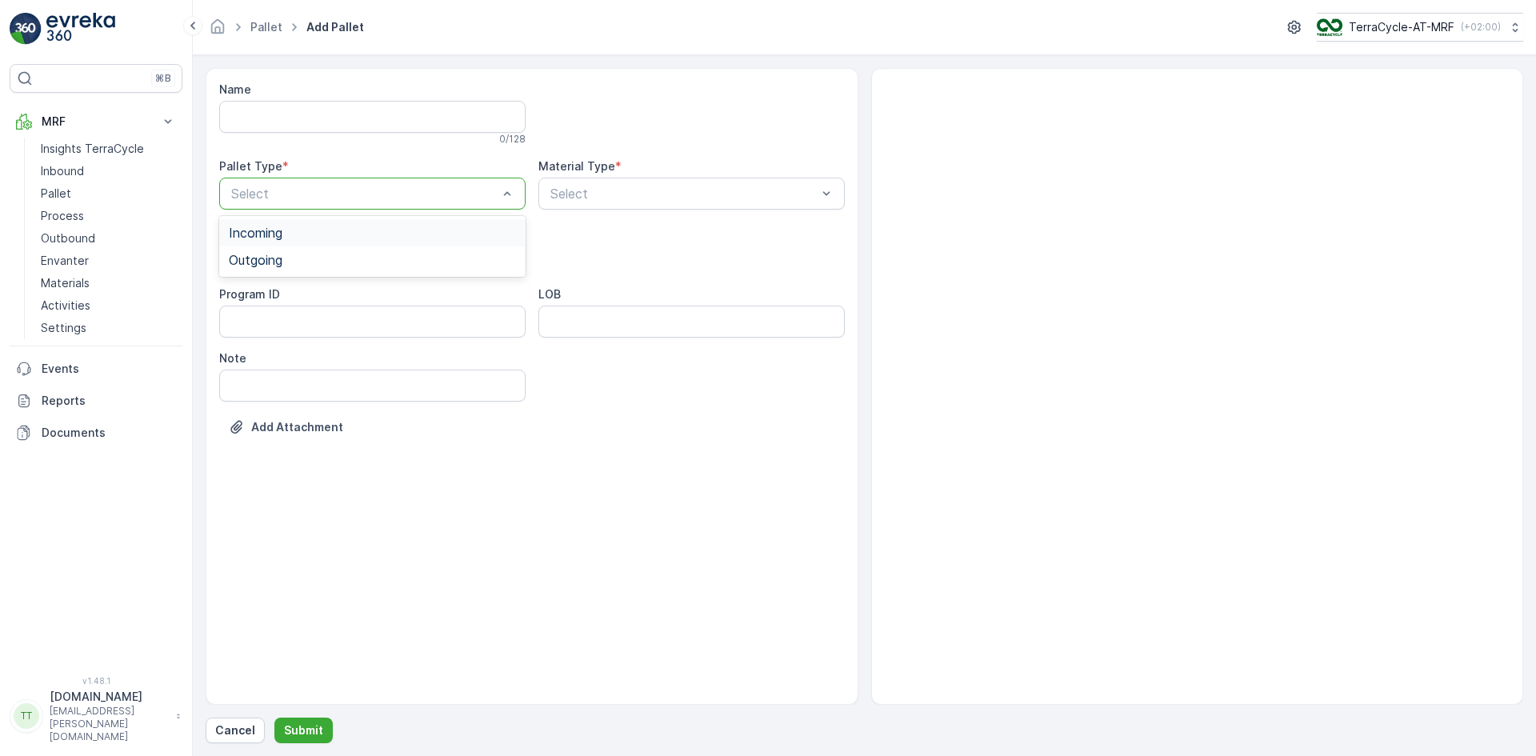
click at [262, 190] on div at bounding box center [365, 193] width 270 height 14
click at [258, 262] on span "Outgoing" at bounding box center [256, 260] width 54 height 14
click at [579, 198] on div at bounding box center [684, 193] width 270 height 14
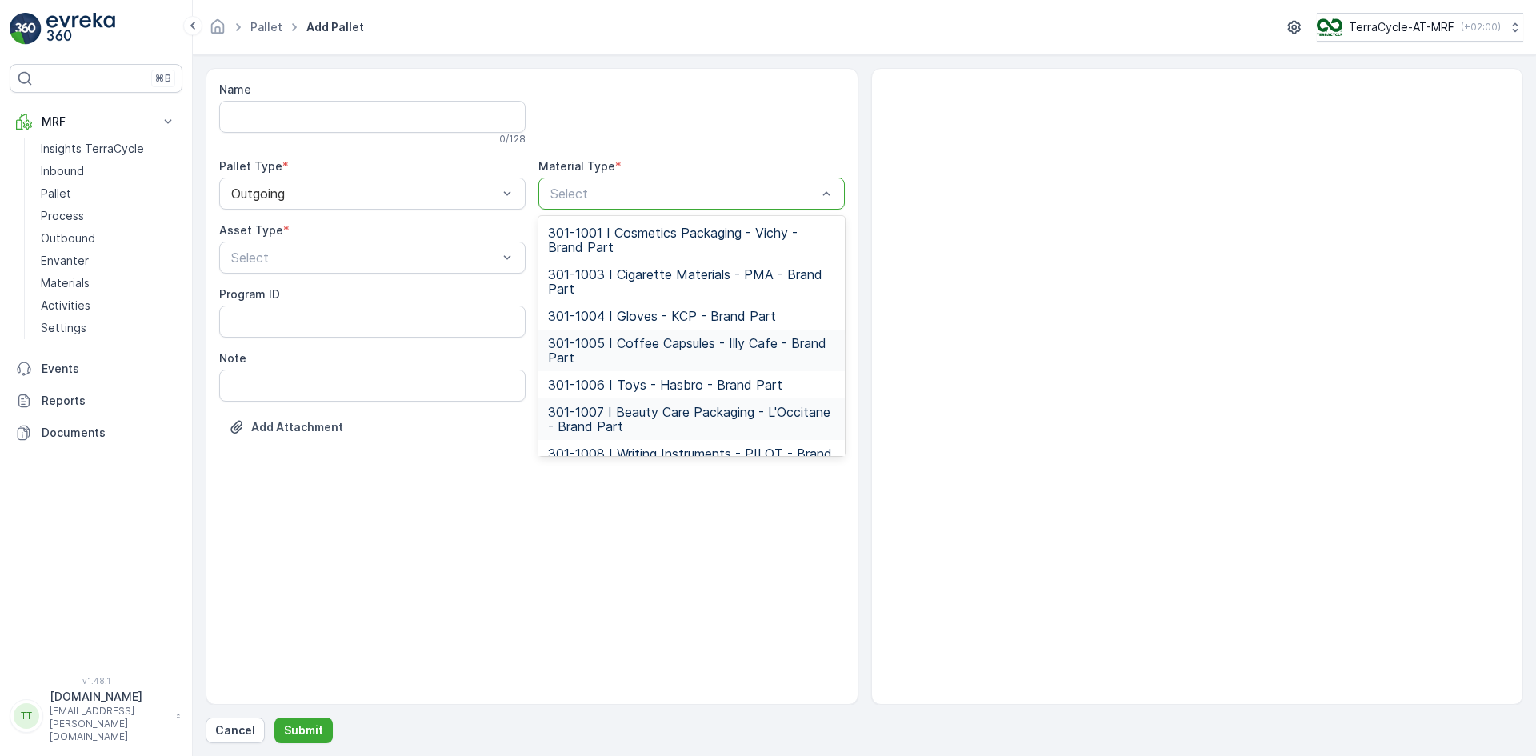
scroll to position [181, 0]
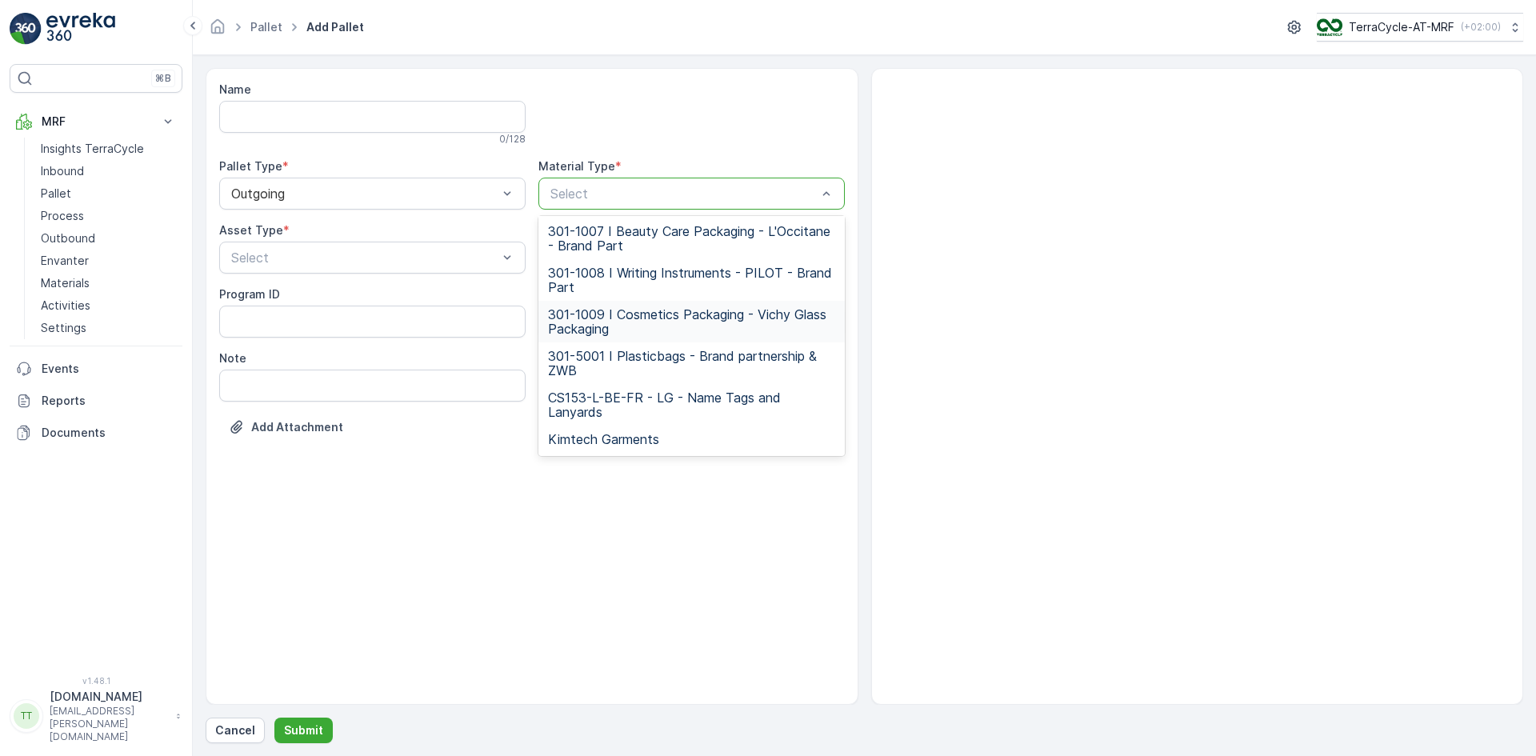
click at [627, 321] on span "301-1009 I Cosmetics Packaging - Vichy Glass Packaging" at bounding box center [691, 321] width 287 height 29
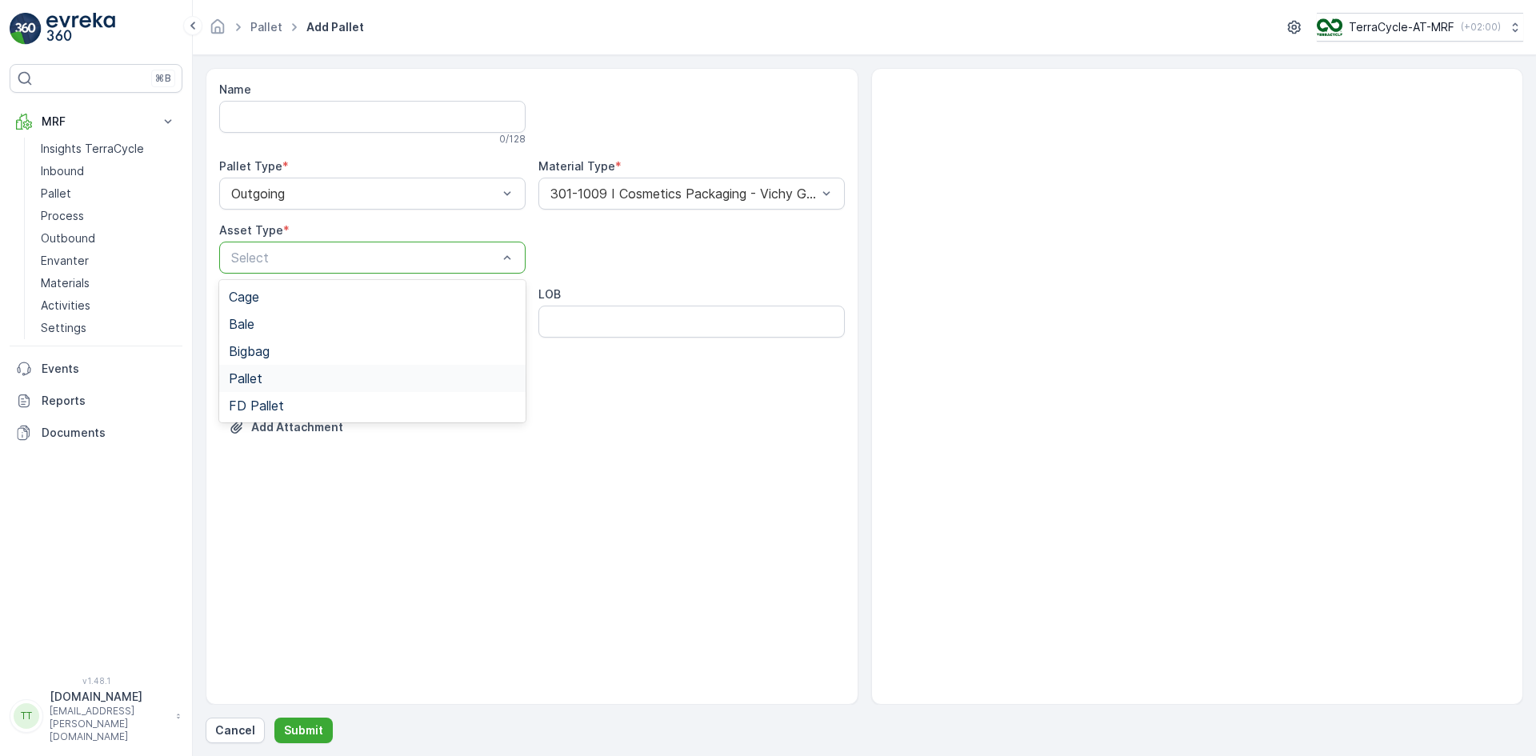
click at [262, 368] on div "Pallet" at bounding box center [372, 378] width 306 height 27
click at [316, 724] on p "Submit" at bounding box center [303, 731] width 39 height 16
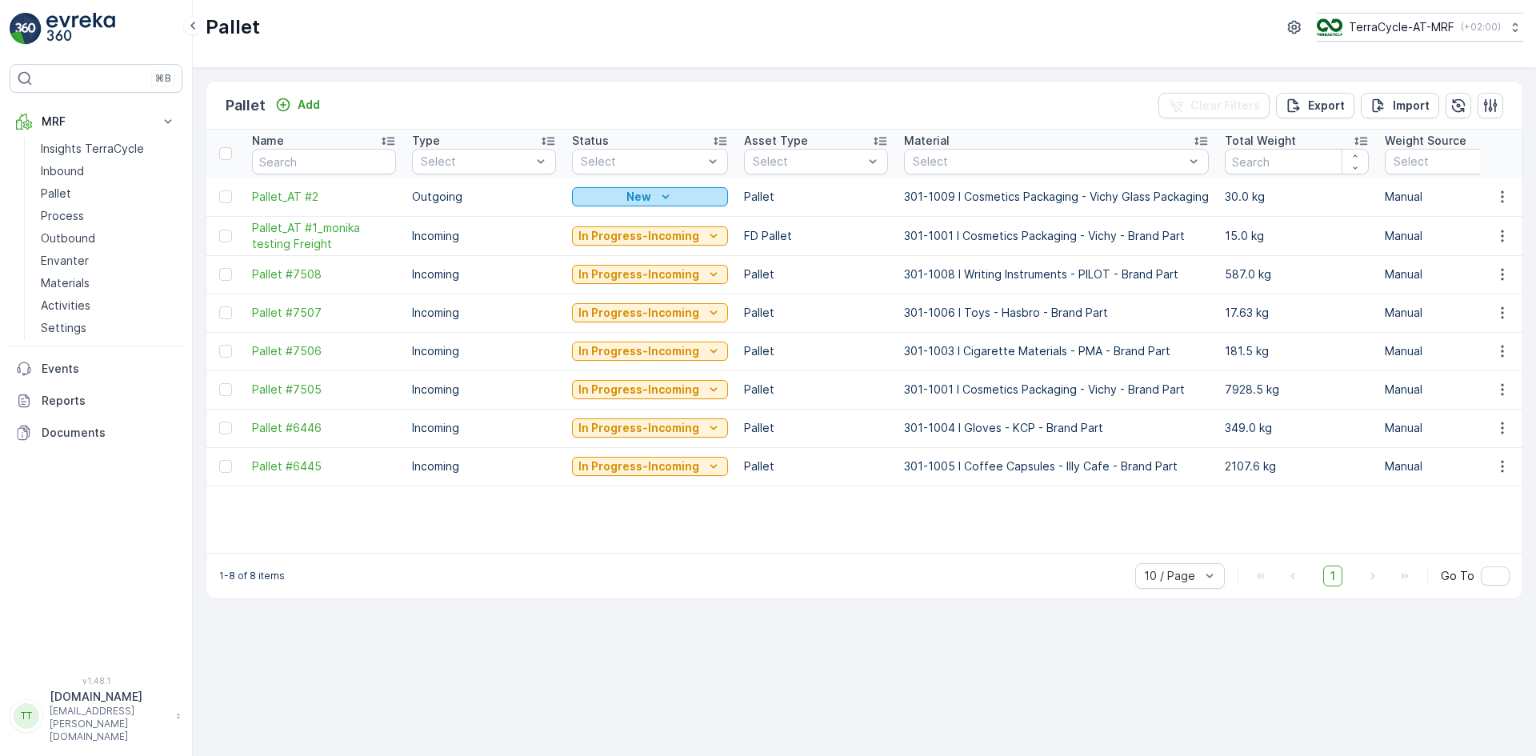
click at [693, 198] on div "New" at bounding box center [649, 197] width 143 height 16
click at [1504, 201] on icon "button" at bounding box center [1503, 197] width 16 height 16
click at [1470, 236] on span "Edit Pallet" at bounding box center [1464, 243] width 54 height 16
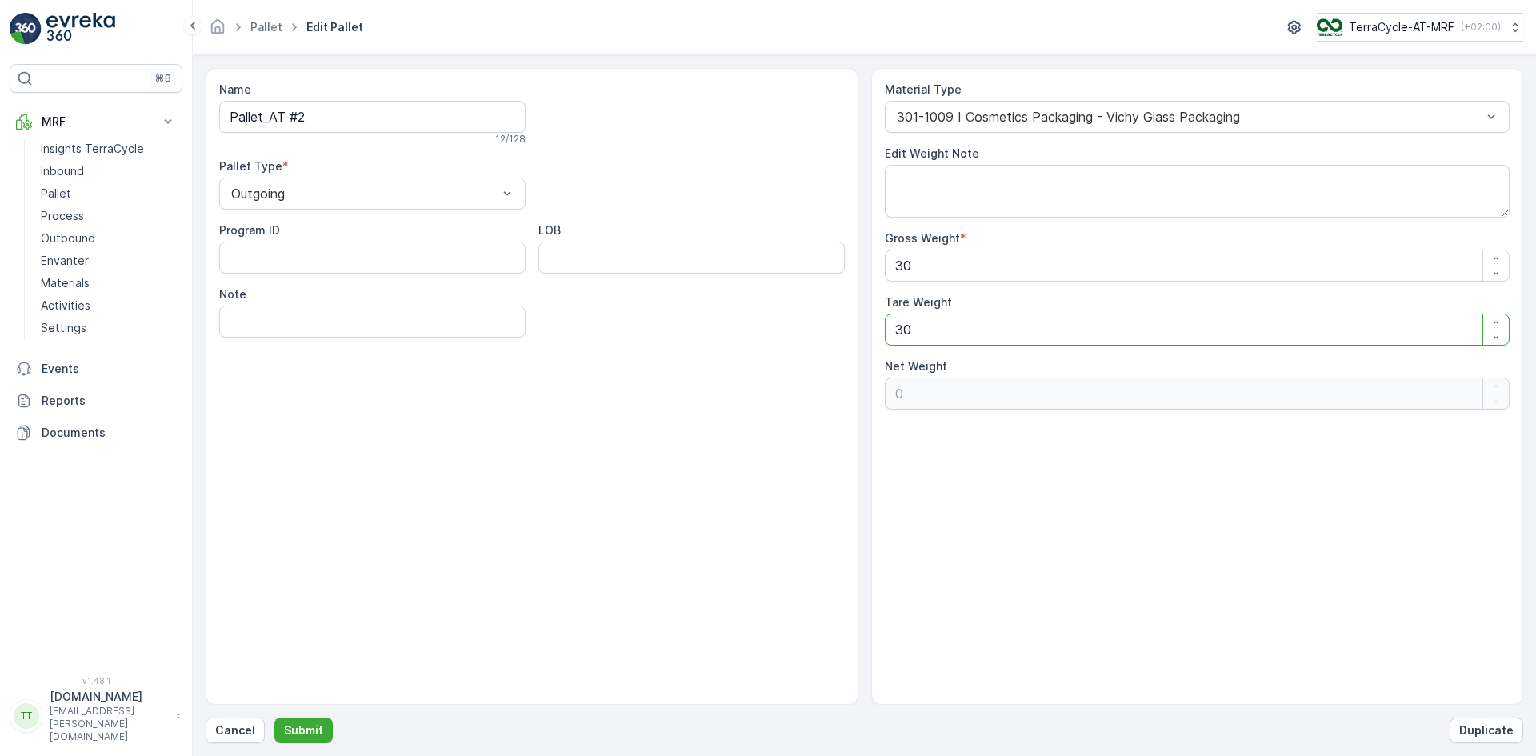
drag, startPoint x: 915, startPoint y: 326, endPoint x: 760, endPoint y: 351, distance: 157.2
click at [760, 351] on div "Name Pallet_AT #2 12 / 128 Pallet Type * Outgoing Program ID LOB Note Material …" at bounding box center [865, 386] width 1318 height 637
drag, startPoint x: 915, startPoint y: 268, endPoint x: 885, endPoint y: 266, distance: 30.5
click at [885, 266] on Weight "30" at bounding box center [1198, 266] width 626 height 32
type Weight "5660"
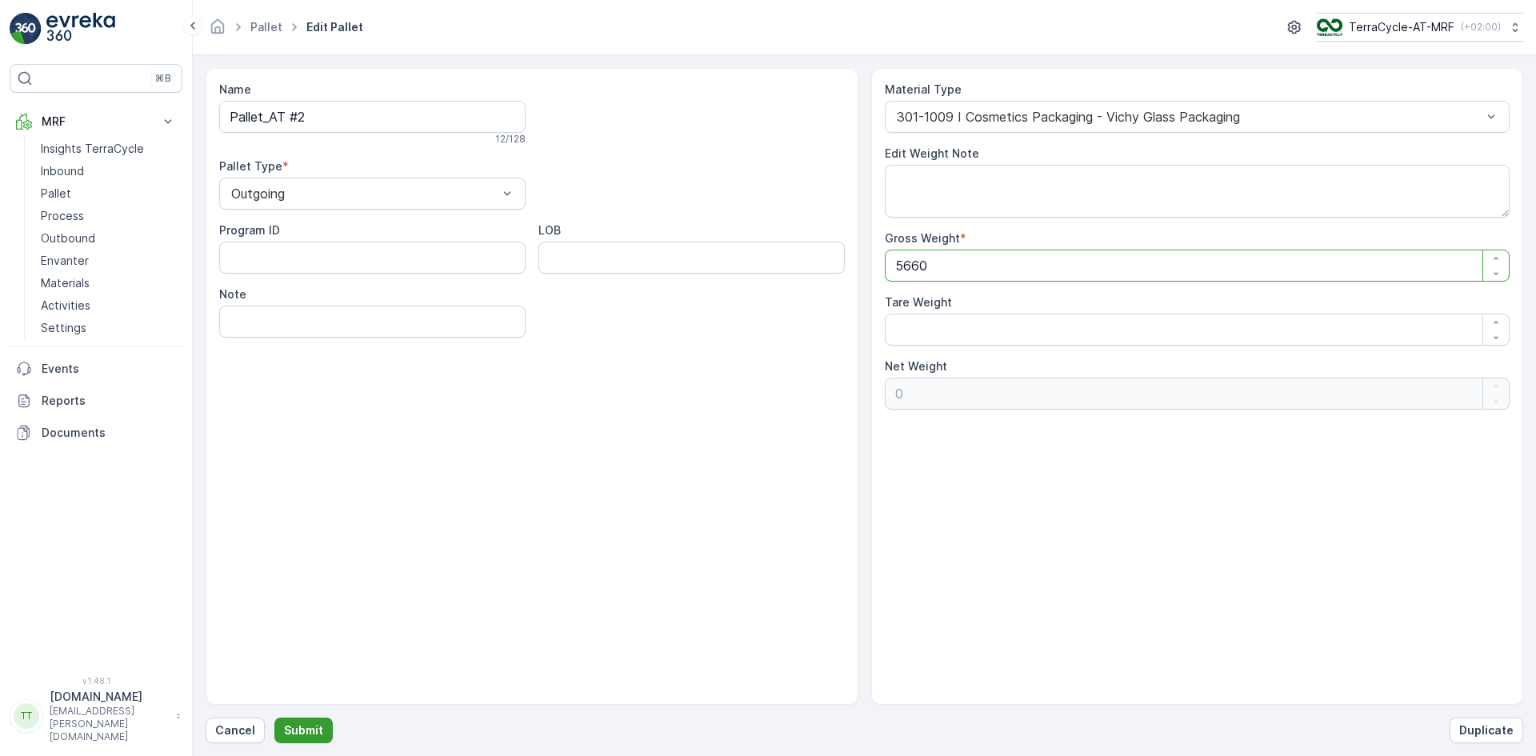
click at [312, 723] on p "Submit" at bounding box center [303, 731] width 39 height 16
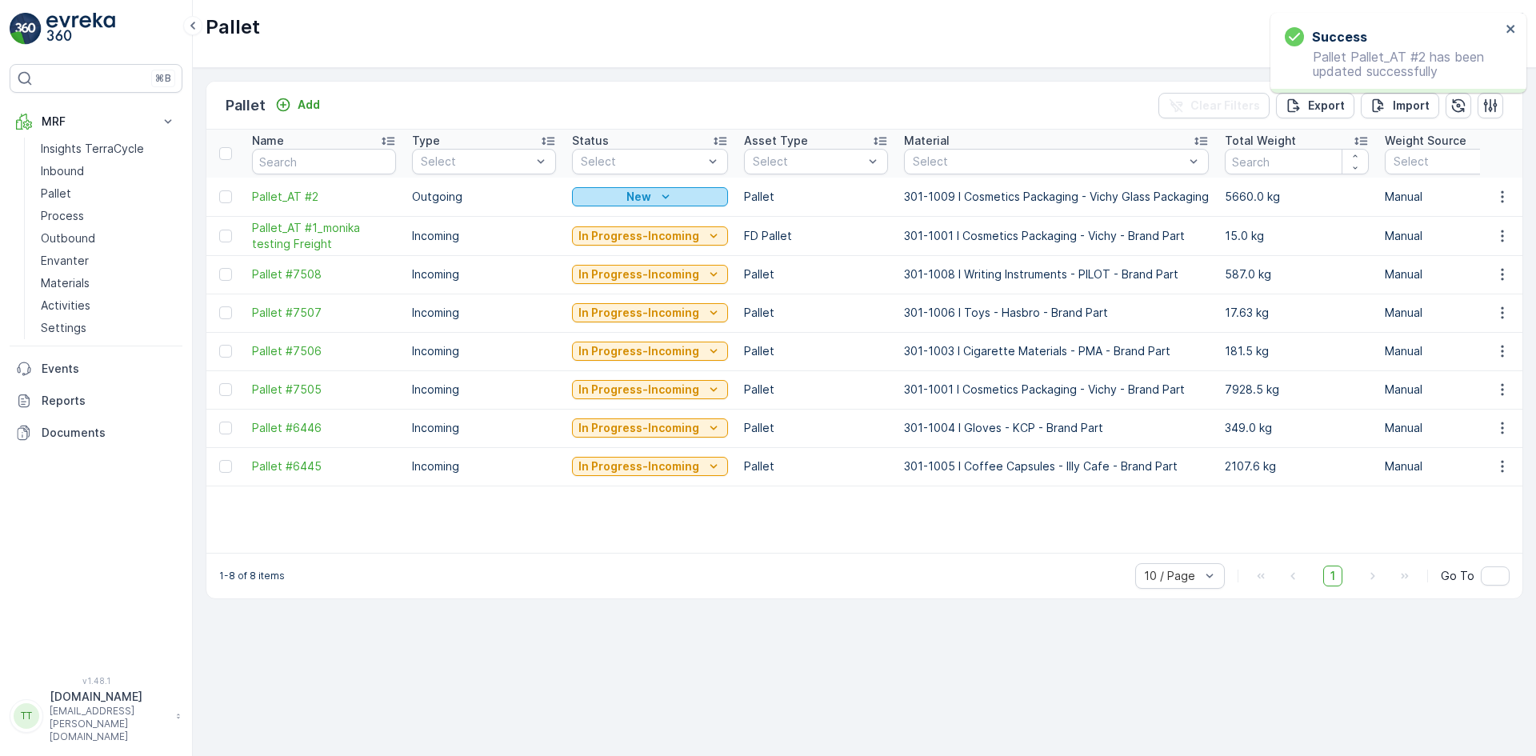
click at [613, 201] on div "New" at bounding box center [649, 197] width 143 height 16
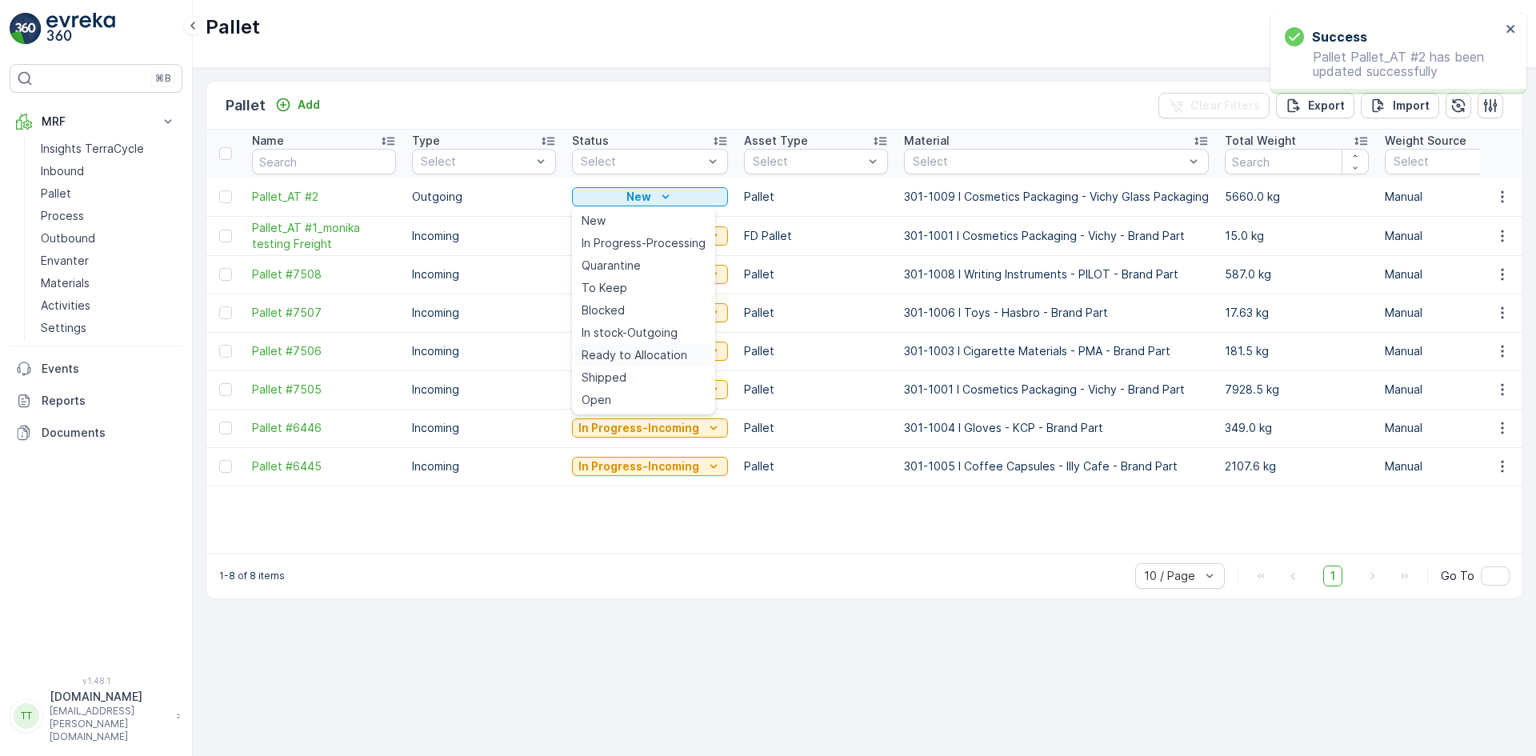
click at [649, 355] on span "Ready to Allocation" at bounding box center [635, 355] width 106 height 16
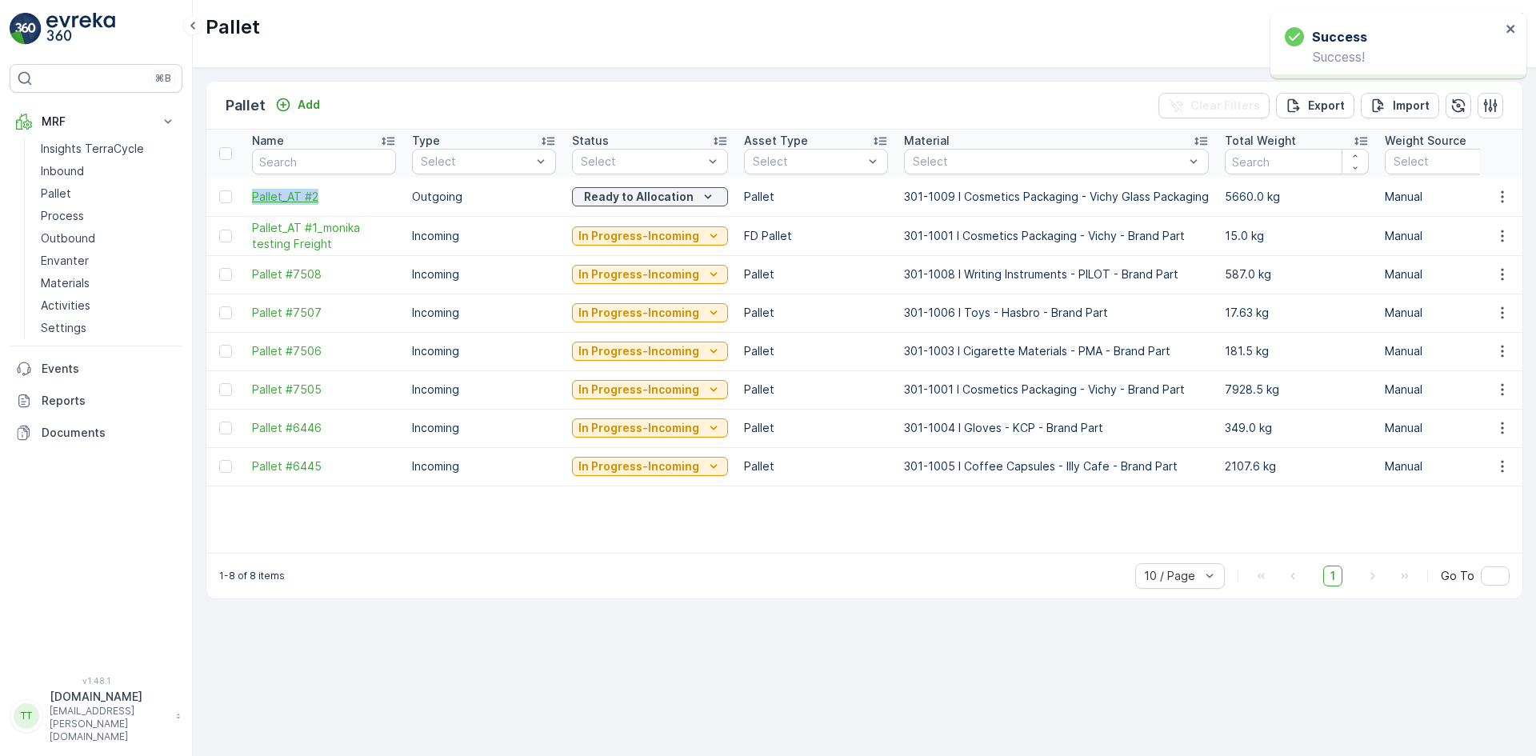
drag, startPoint x: 246, startPoint y: 200, endPoint x: 318, endPoint y: 200, distance: 72.8
click at [318, 200] on td "Pallet_AT #2" at bounding box center [324, 197] width 160 height 38
copy span "Pallet_AT #2"
click at [95, 233] on link "Outbound" at bounding box center [108, 238] width 148 height 22
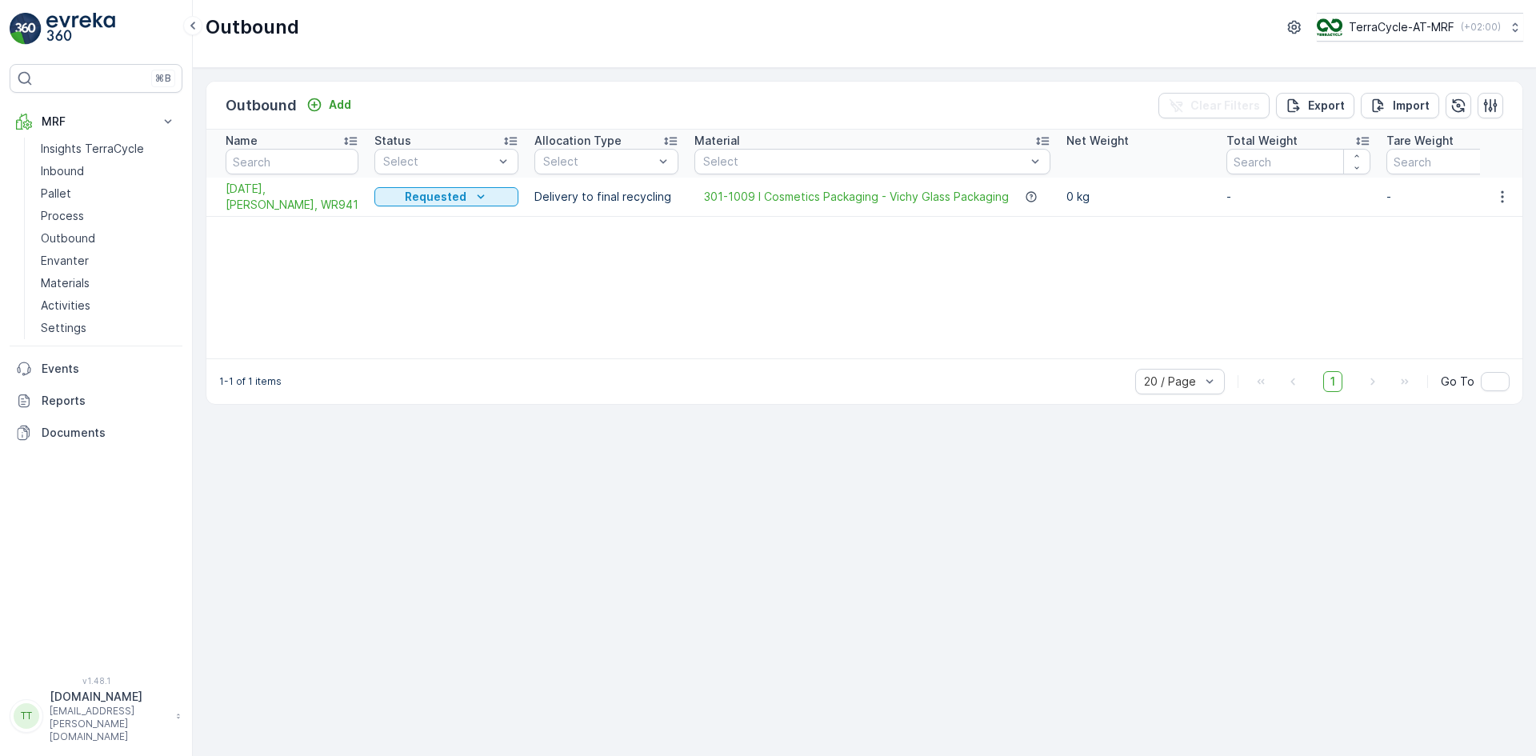
click at [277, 196] on span "[DATE], [PERSON_NAME], WR941" at bounding box center [292, 197] width 133 height 32
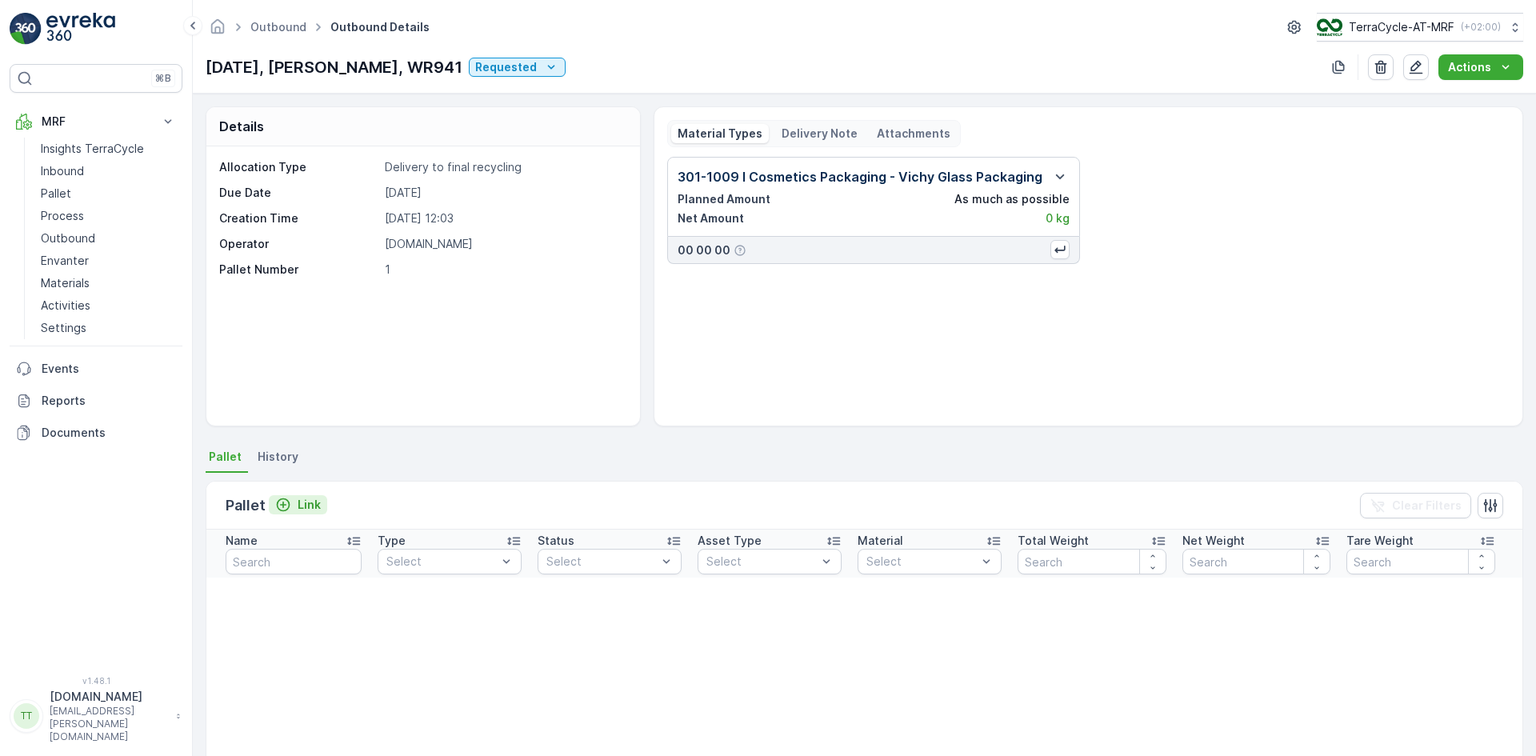
click at [315, 502] on p "Link" at bounding box center [309, 505] width 23 height 16
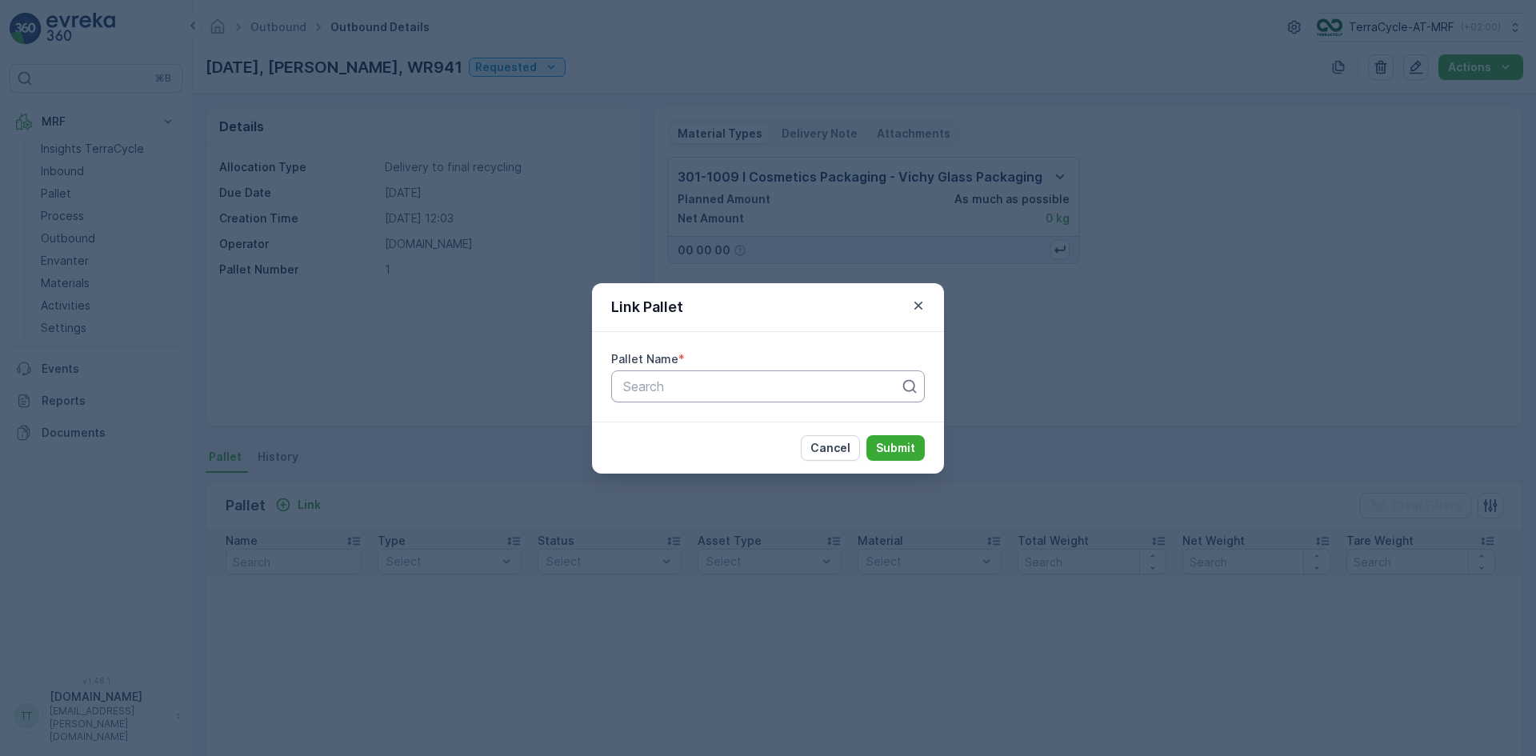
click at [657, 386] on div at bounding box center [762, 386] width 280 height 14
paste input "Pallet_AT #2"
type input "Pallet_AT #2"
click at [667, 426] on span "Pallet_AT #2" at bounding box center [658, 425] width 75 height 14
click at [897, 452] on p "Submit" at bounding box center [895, 448] width 39 height 16
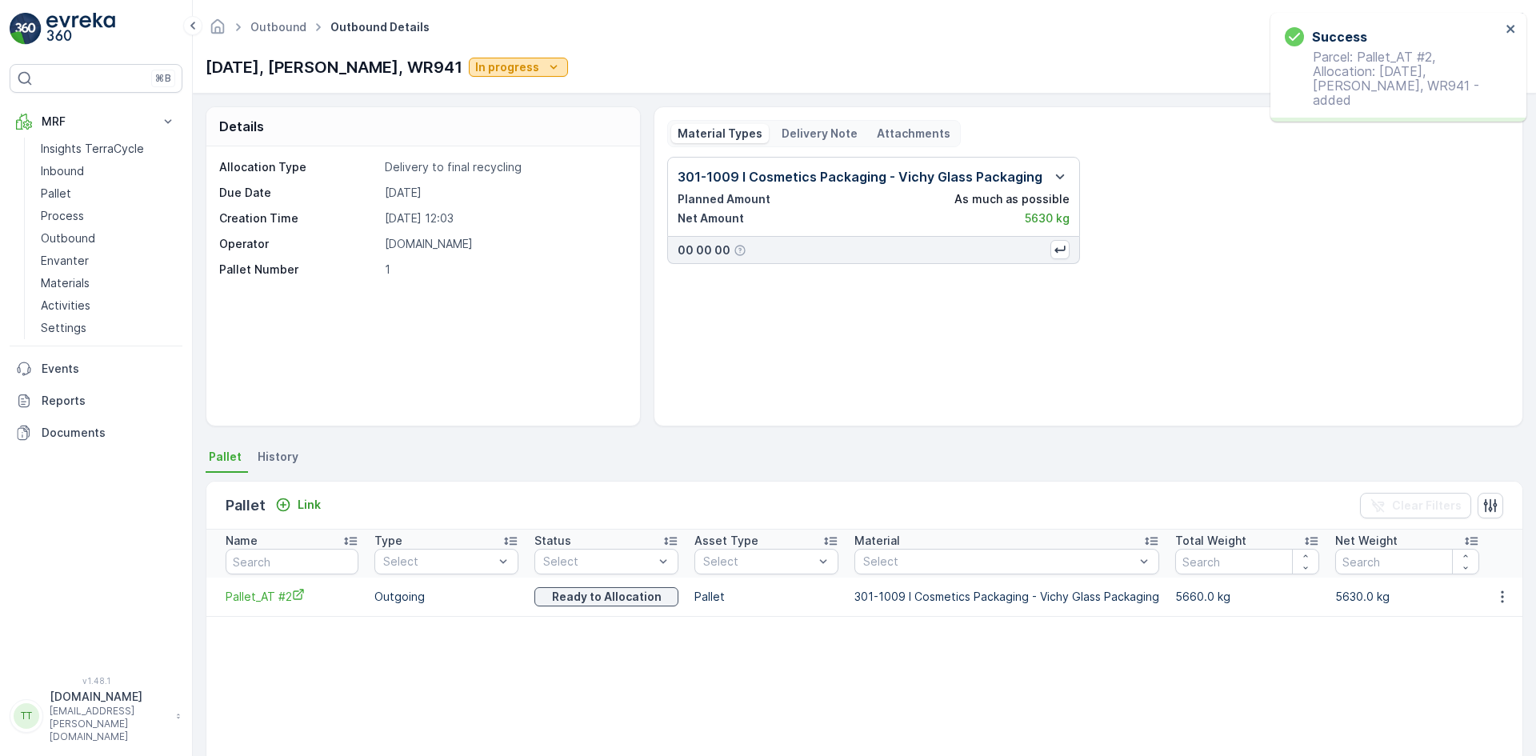
click at [504, 66] on p "In progress" at bounding box center [507, 67] width 64 height 16
click at [482, 142] on span "Completed" at bounding box center [480, 136] width 60 height 16
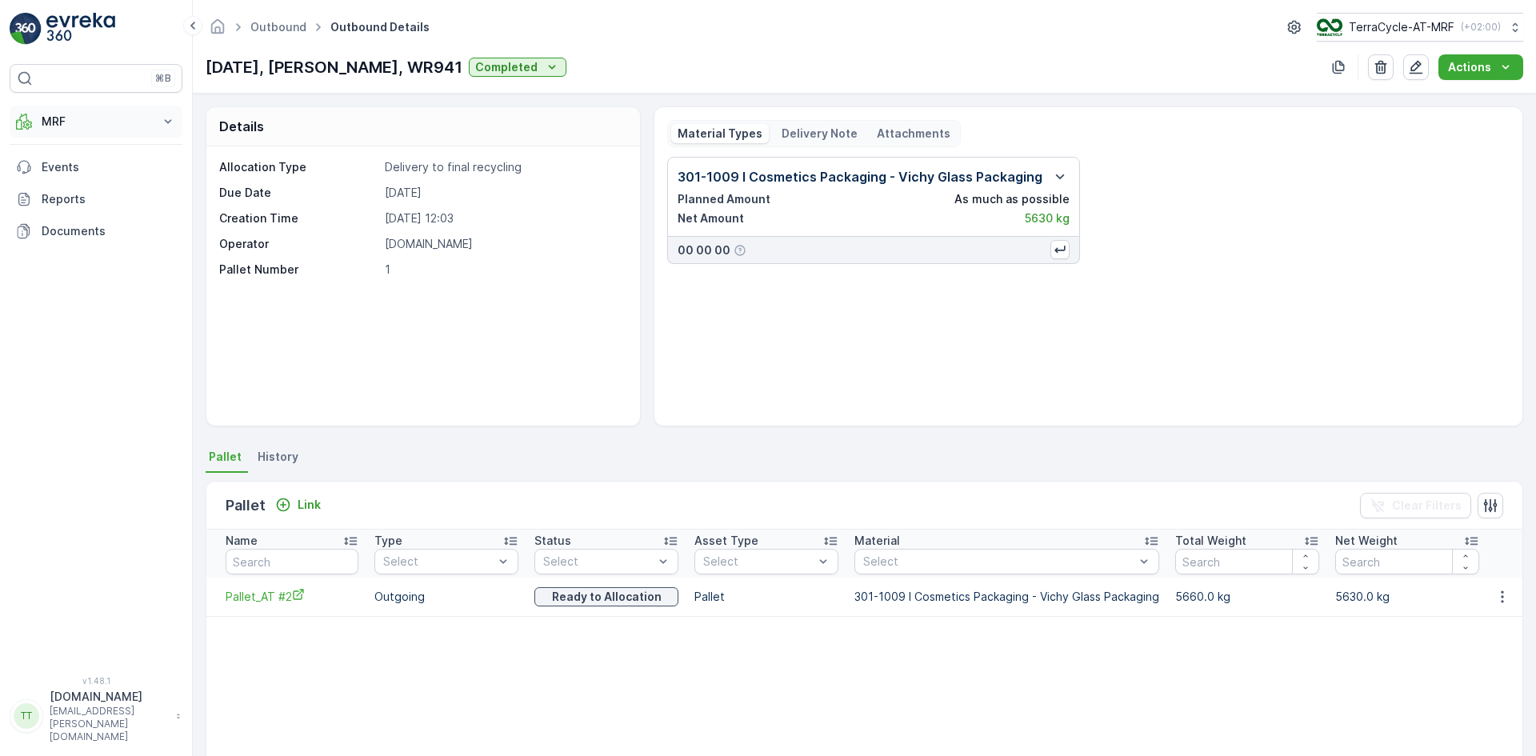
click at [76, 118] on p "MRF" at bounding box center [96, 122] width 109 height 16
click at [82, 195] on link "Pallet" at bounding box center [108, 193] width 148 height 22
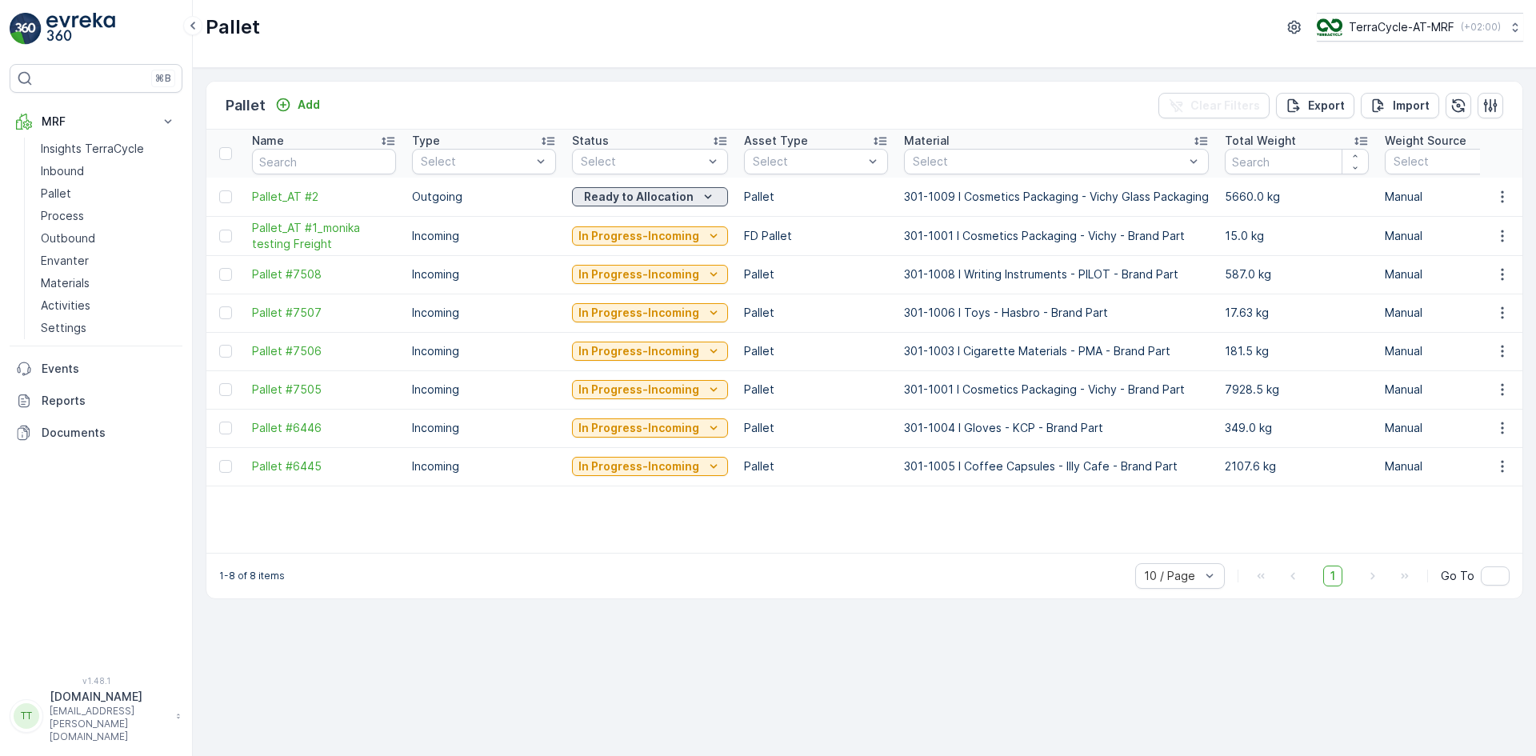
click at [623, 191] on p "Ready to Allocation" at bounding box center [639, 197] width 110 height 16
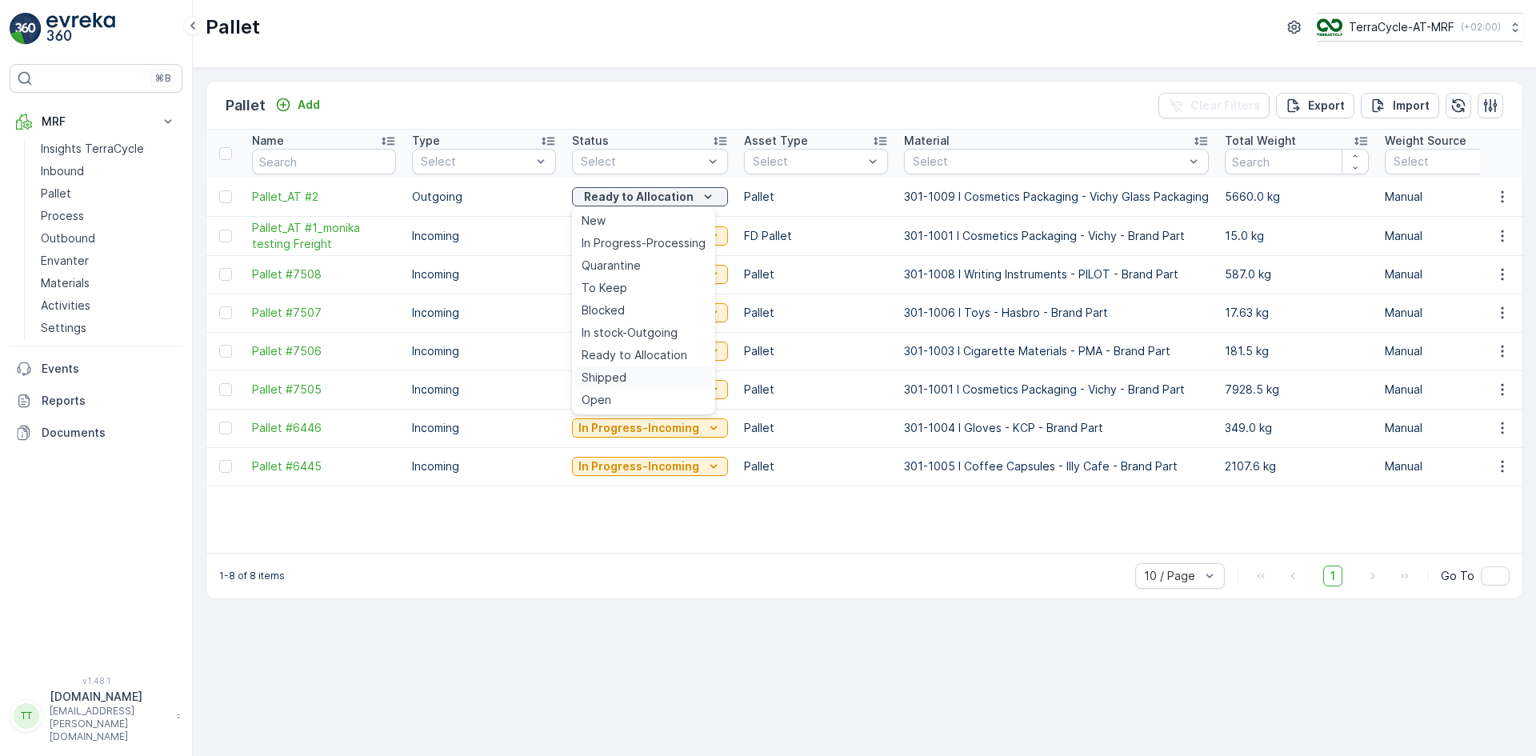
click at [613, 375] on span "Shipped" at bounding box center [604, 378] width 45 height 16
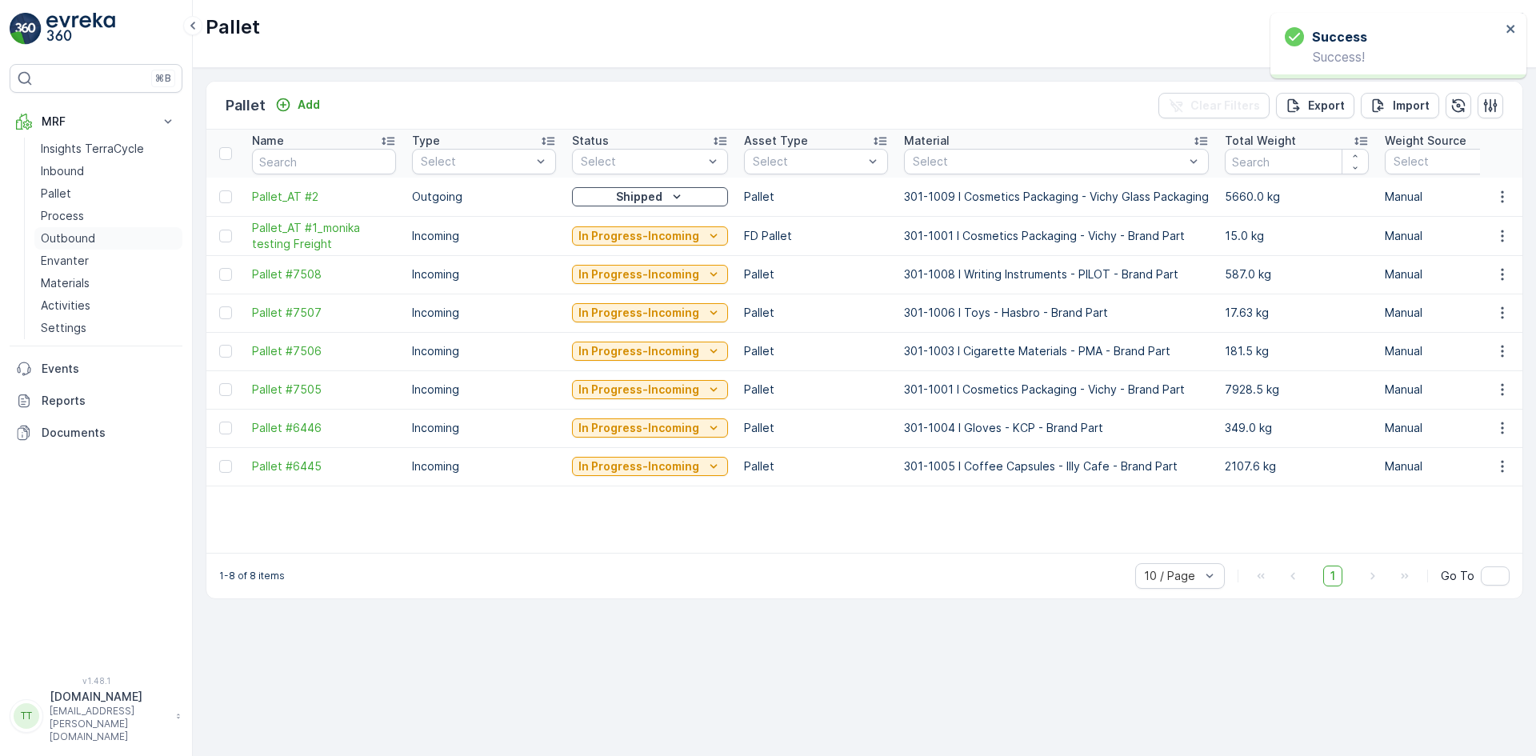
click at [74, 237] on p "Outbound" at bounding box center [68, 238] width 54 height 16
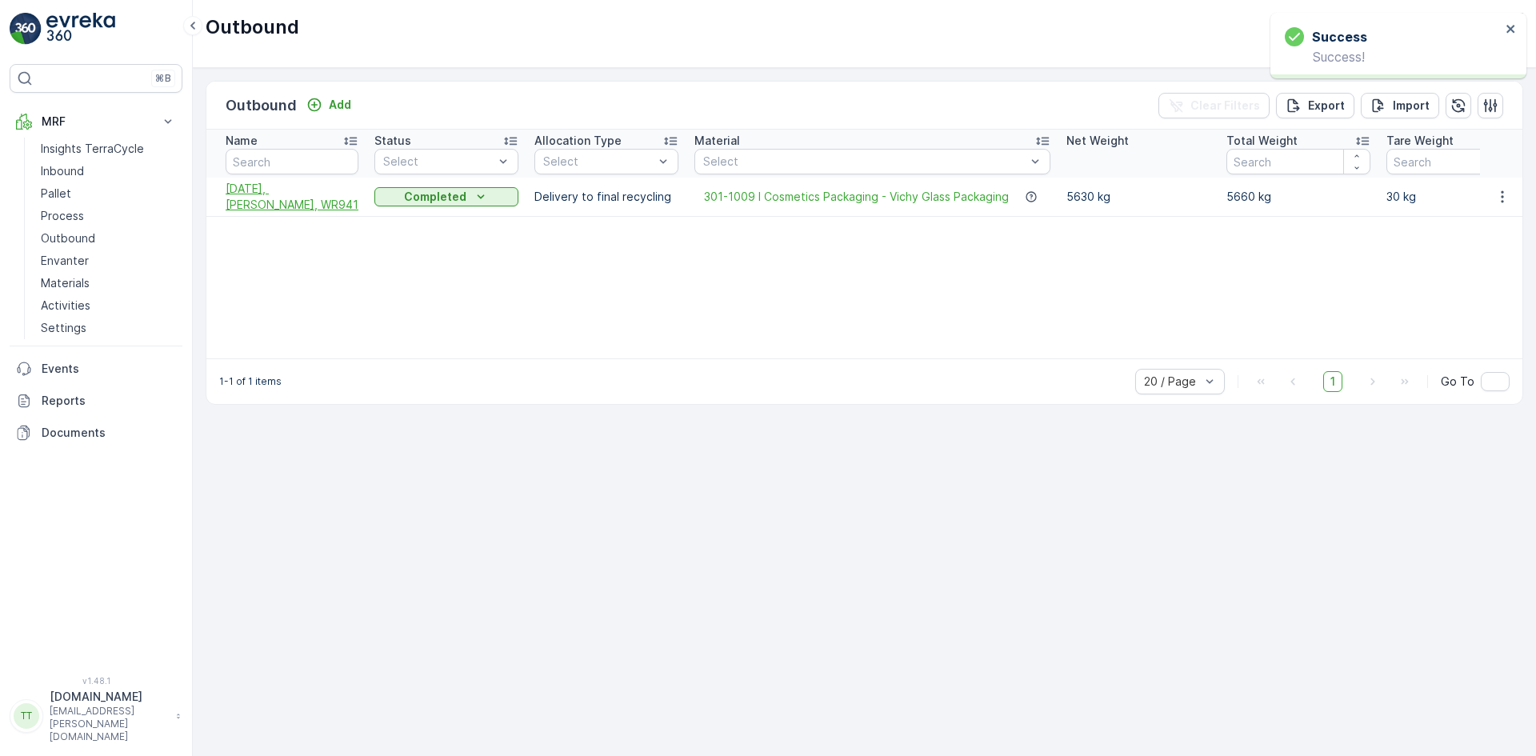
click at [298, 190] on span "[DATE], [PERSON_NAME], WR941" at bounding box center [292, 197] width 133 height 32
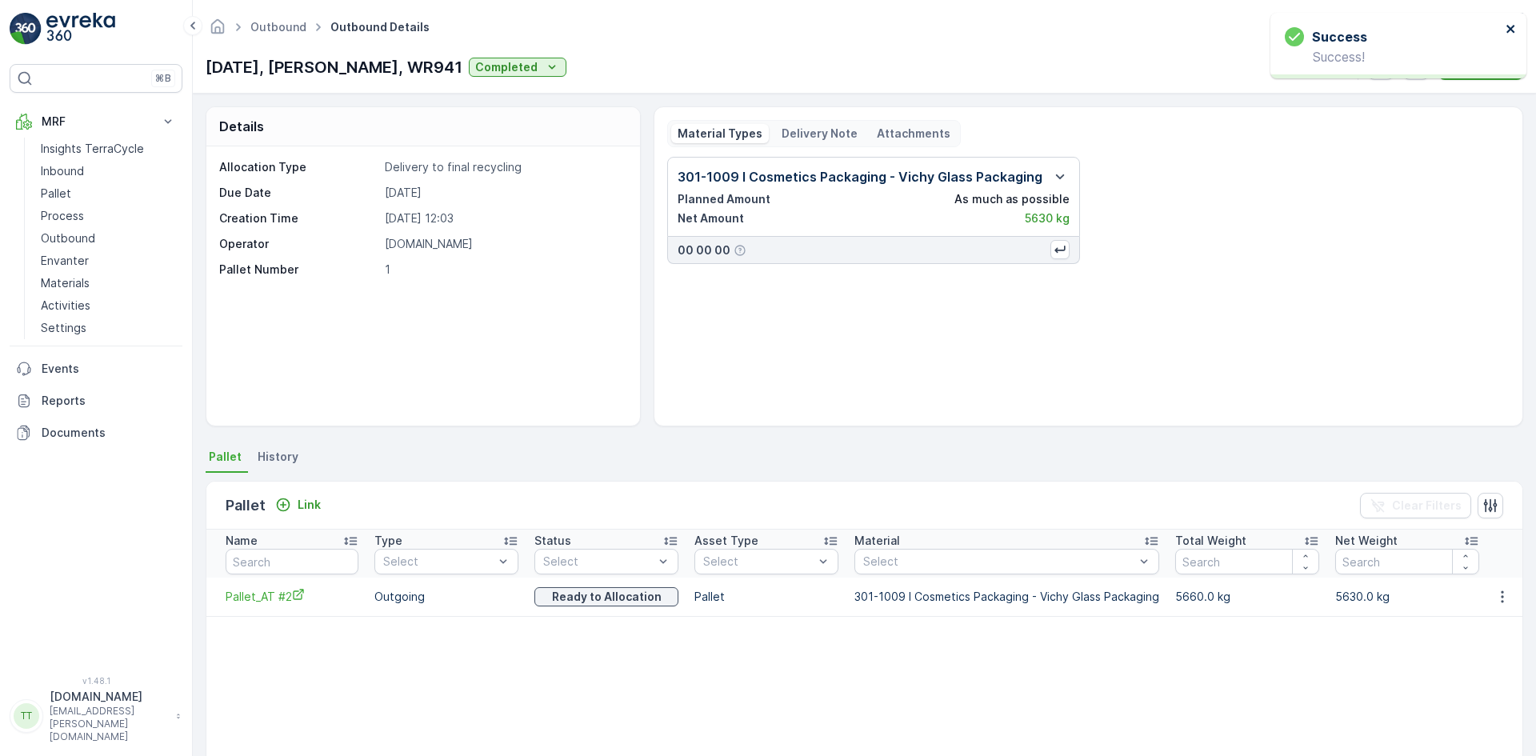
click at [1510, 30] on icon "close" at bounding box center [1511, 29] width 8 height 8
click at [1477, 59] on p "Actions" at bounding box center [1469, 67] width 43 height 16
click at [1455, 101] on span "Create Delivery Note" at bounding box center [1473, 98] width 115 height 16
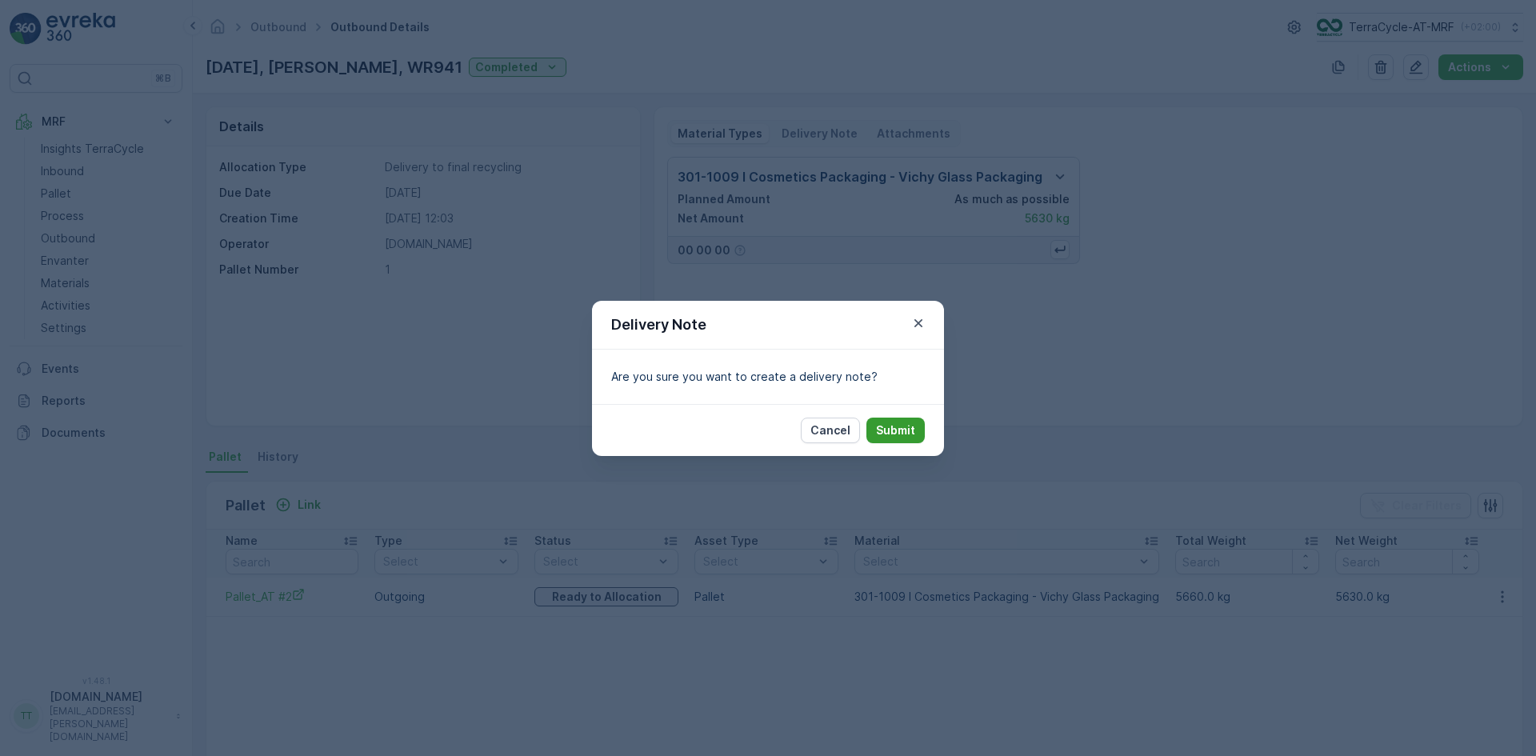
click at [901, 425] on p "Submit" at bounding box center [895, 430] width 39 height 16
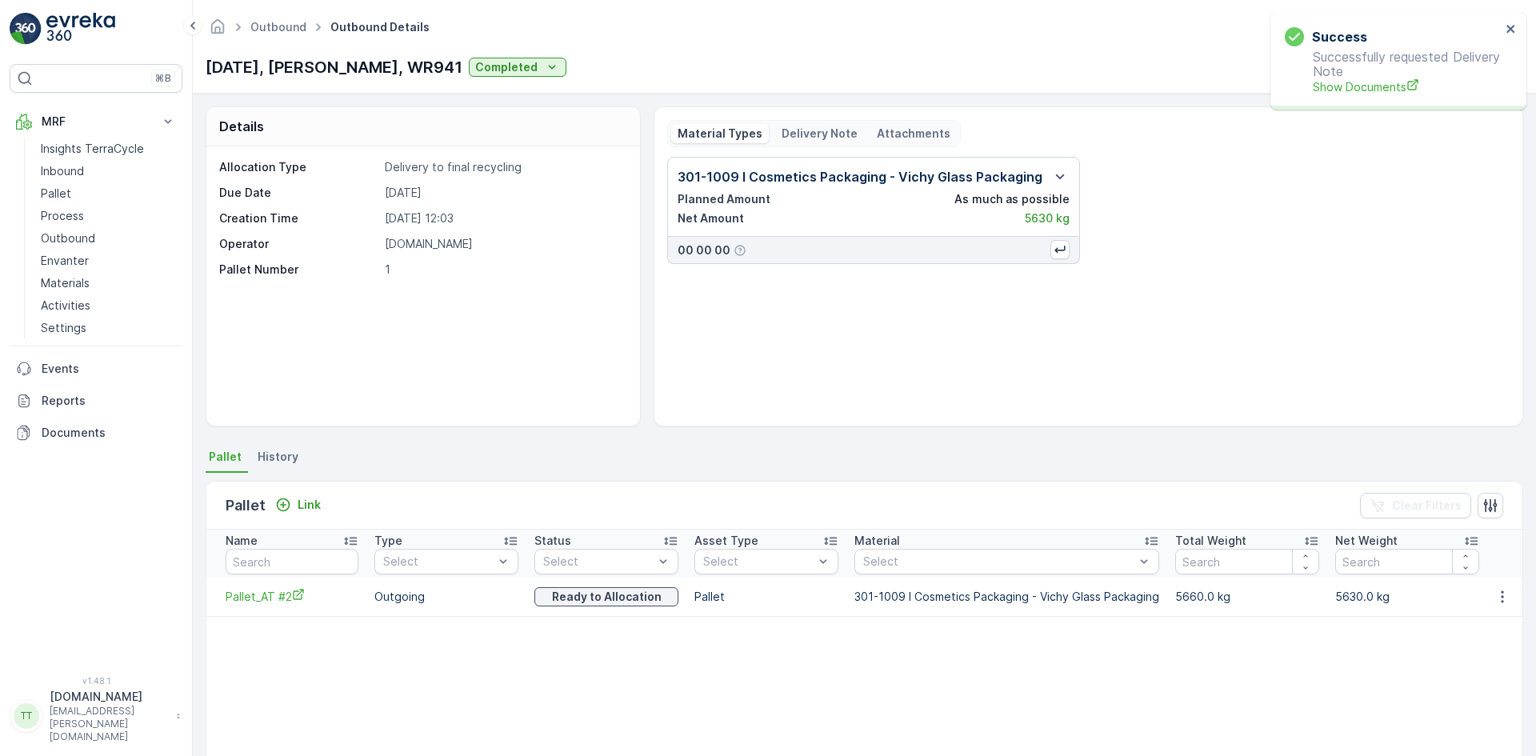
click at [816, 133] on p "Delivery Note" at bounding box center [820, 134] width 76 height 16
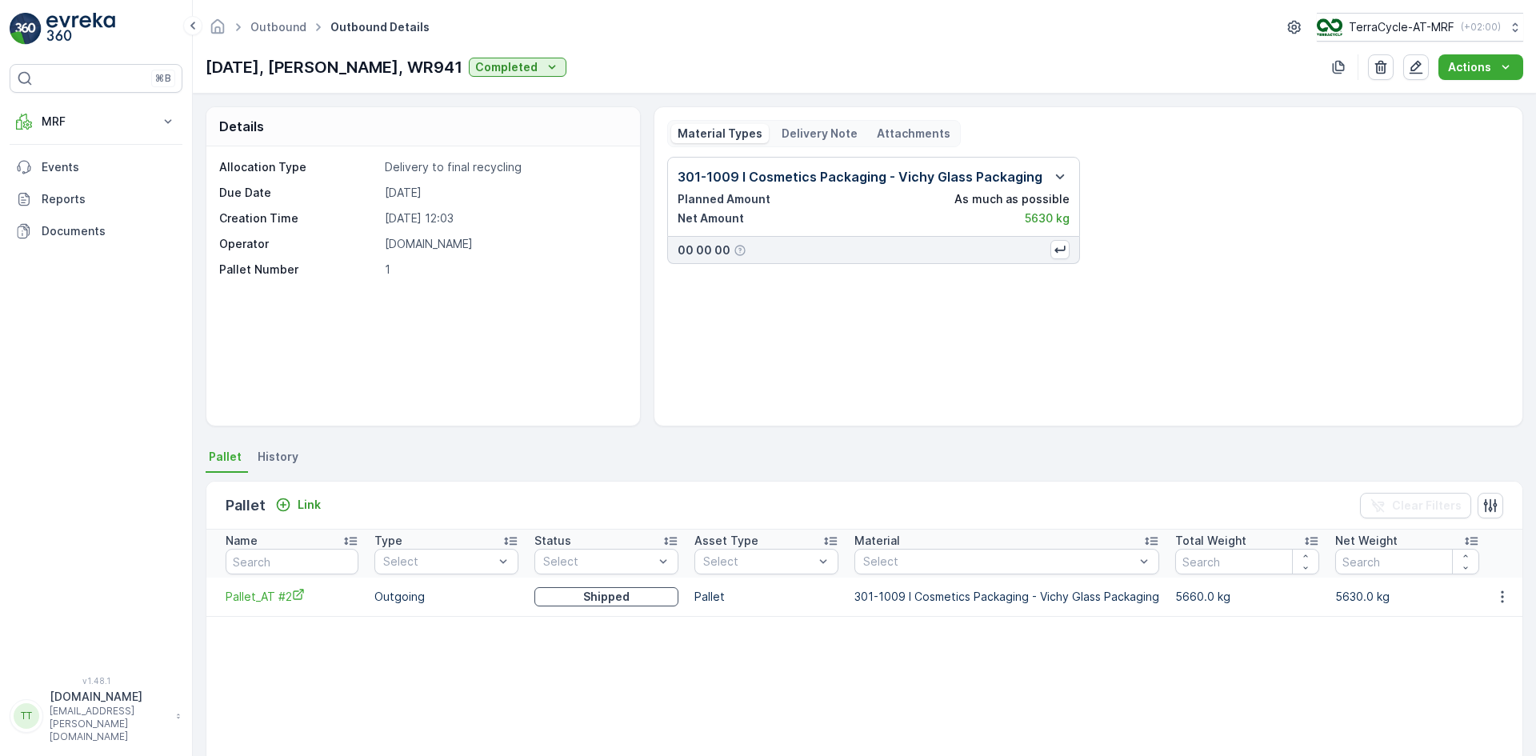
click at [807, 133] on p "Delivery Note" at bounding box center [820, 134] width 76 height 16
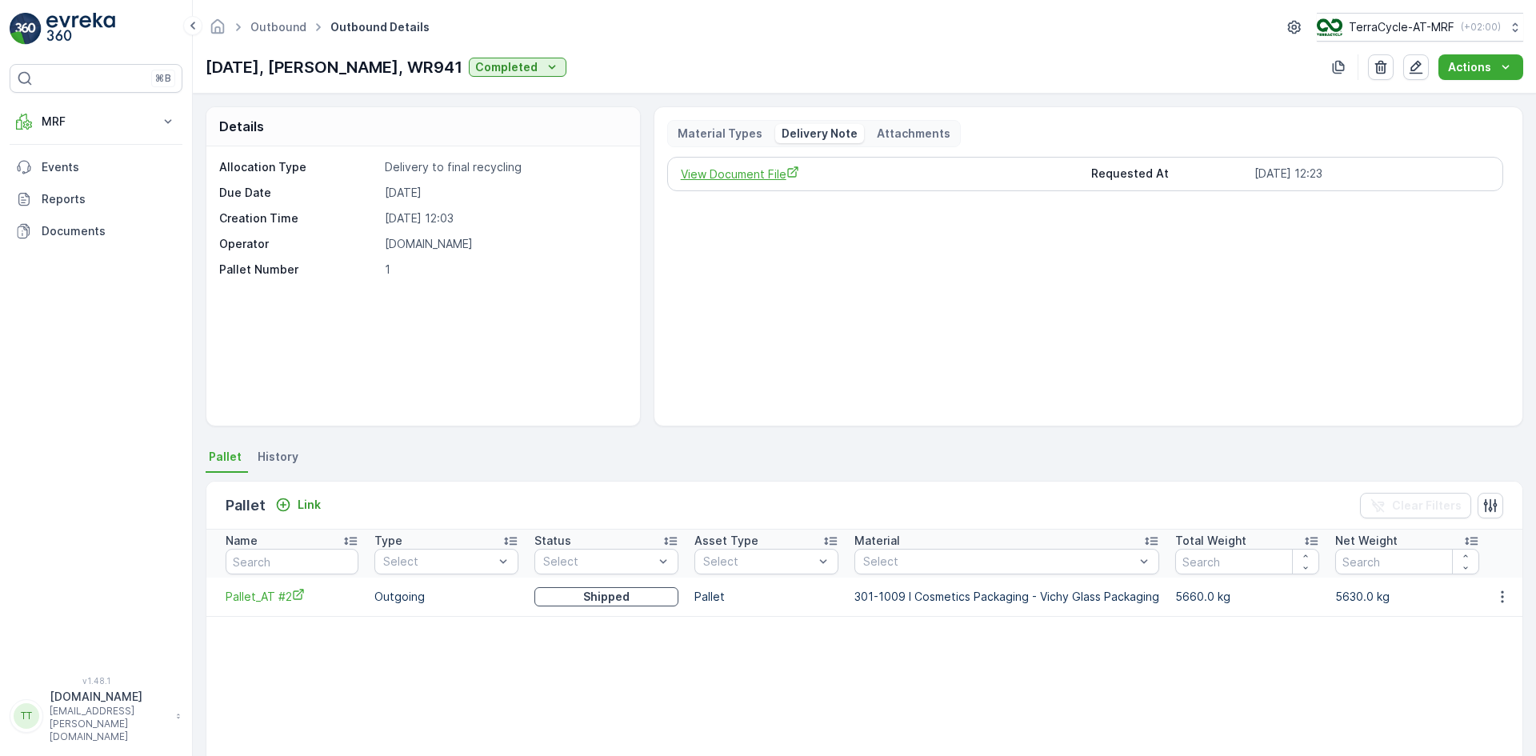
click at [745, 171] on span "View Document File" at bounding box center [880, 174] width 398 height 17
click at [270, 602] on span "Pallet_AT #2" at bounding box center [292, 596] width 133 height 17
click at [693, 130] on p "Material Types" at bounding box center [720, 134] width 85 height 16
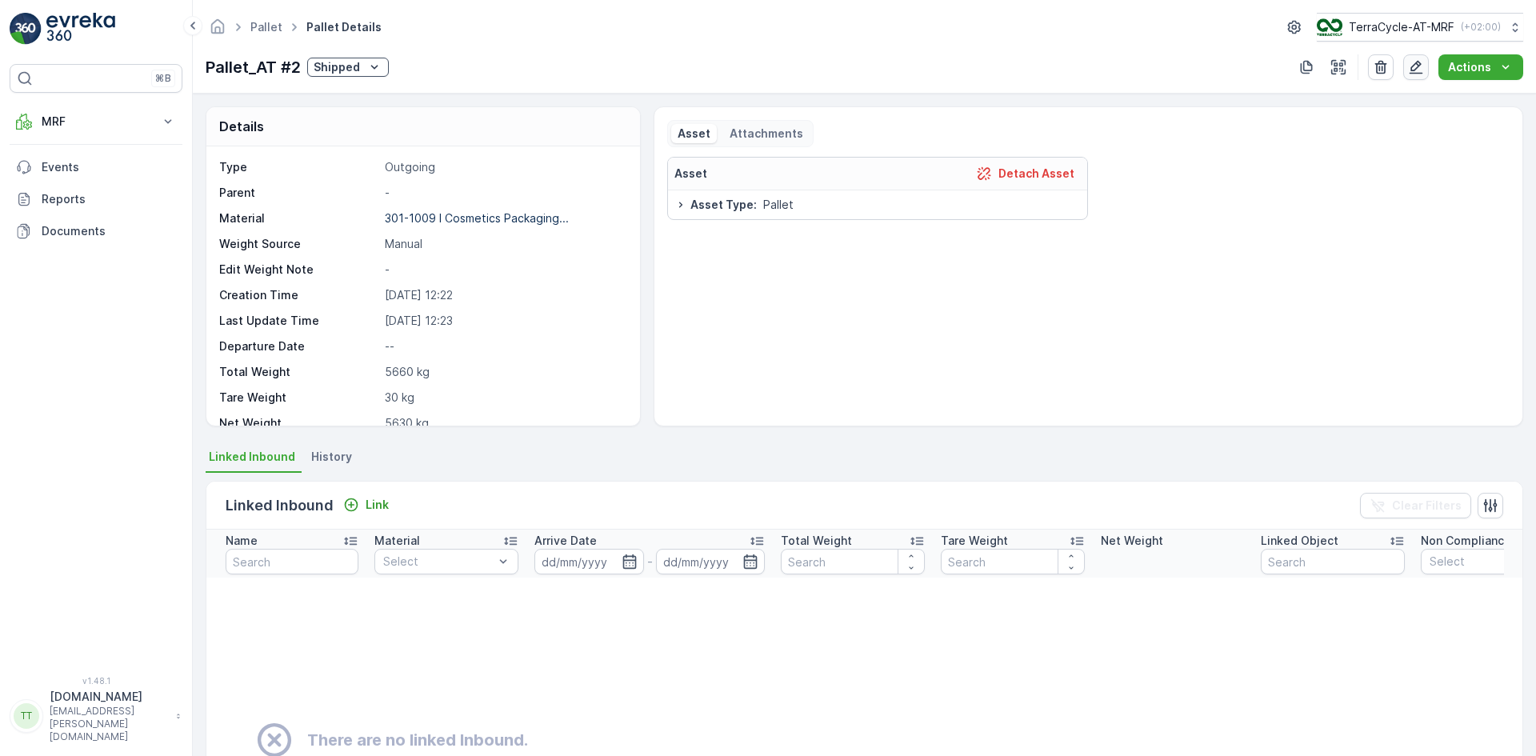
click at [1417, 69] on icon "button" at bounding box center [1416, 67] width 16 height 16
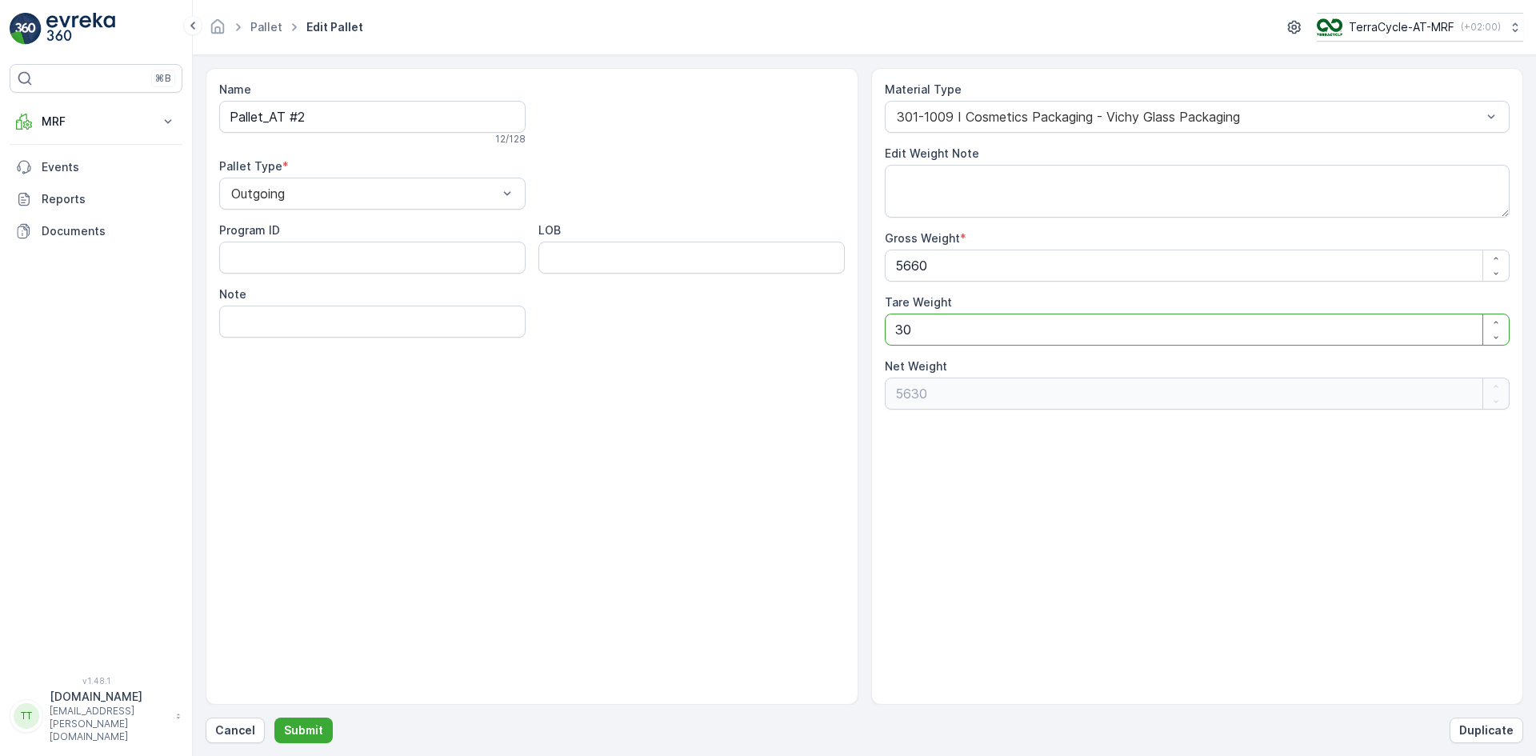
drag, startPoint x: 906, startPoint y: 322, endPoint x: 893, endPoint y: 327, distance: 13.7
click at [893, 327] on Weight "30" at bounding box center [1198, 330] width 626 height 32
type Weight "00"
type Weight "5660"
type Weight "00"
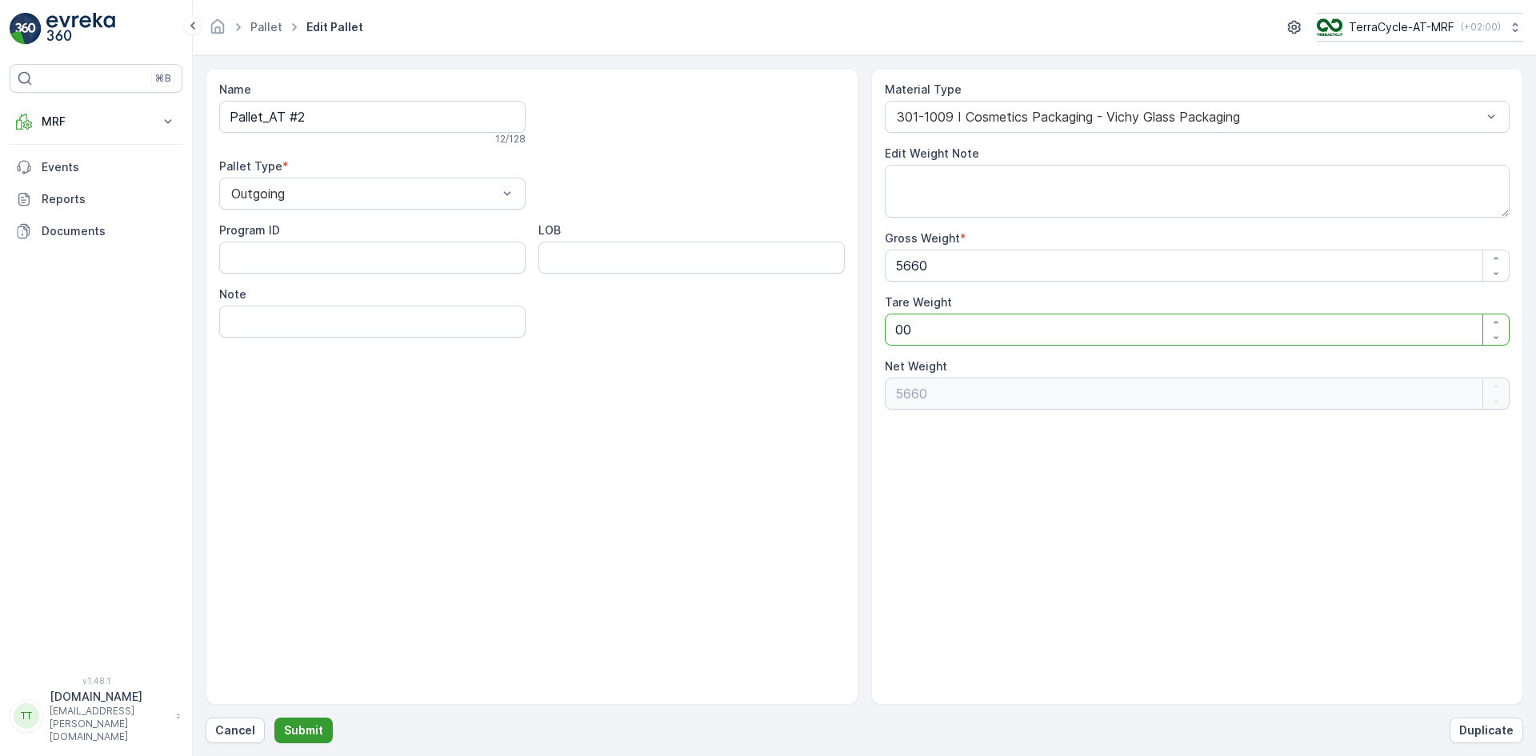
click at [304, 725] on p "Submit" at bounding box center [303, 731] width 39 height 16
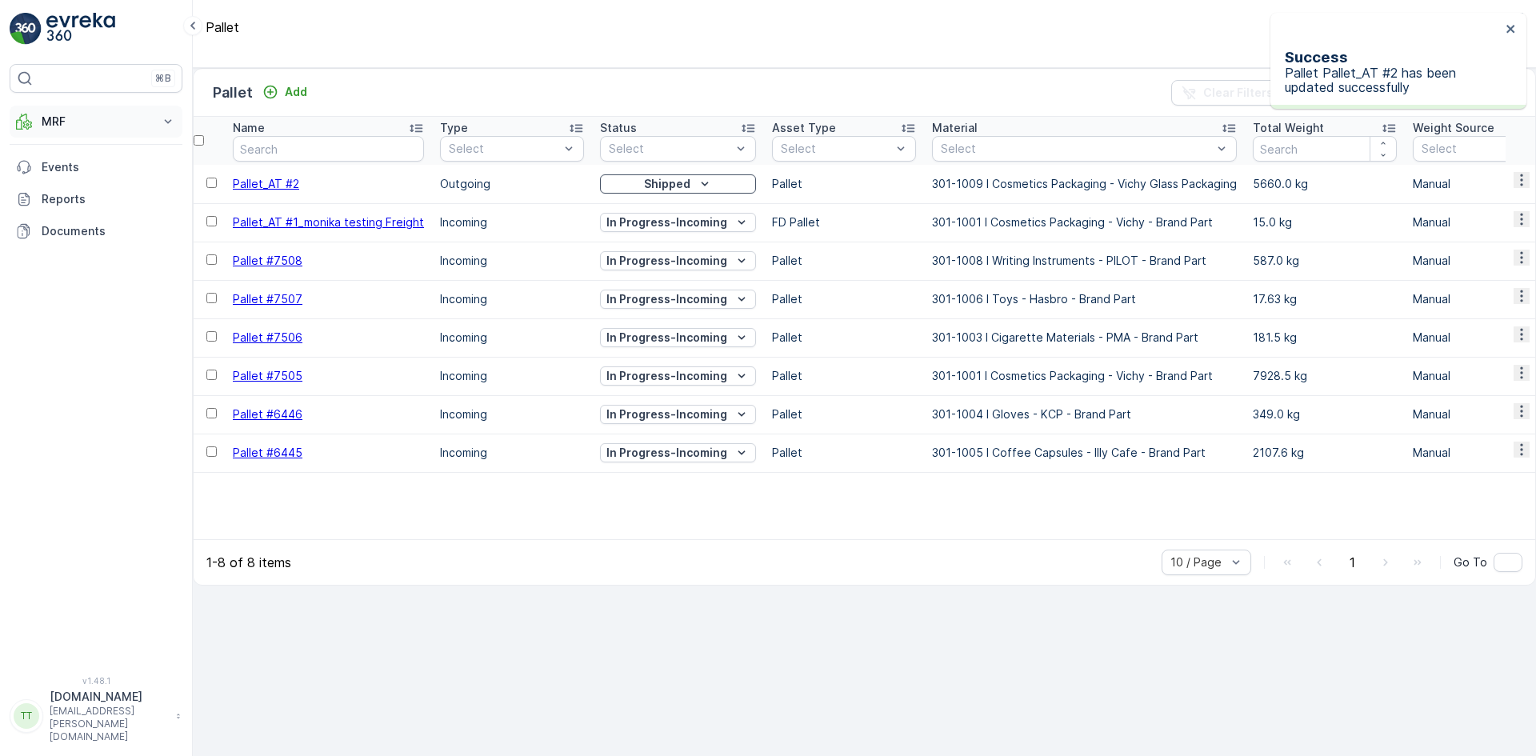
click at [67, 120] on p "MRF" at bounding box center [96, 122] width 109 height 16
click at [87, 237] on p "Outbound" at bounding box center [68, 238] width 54 height 16
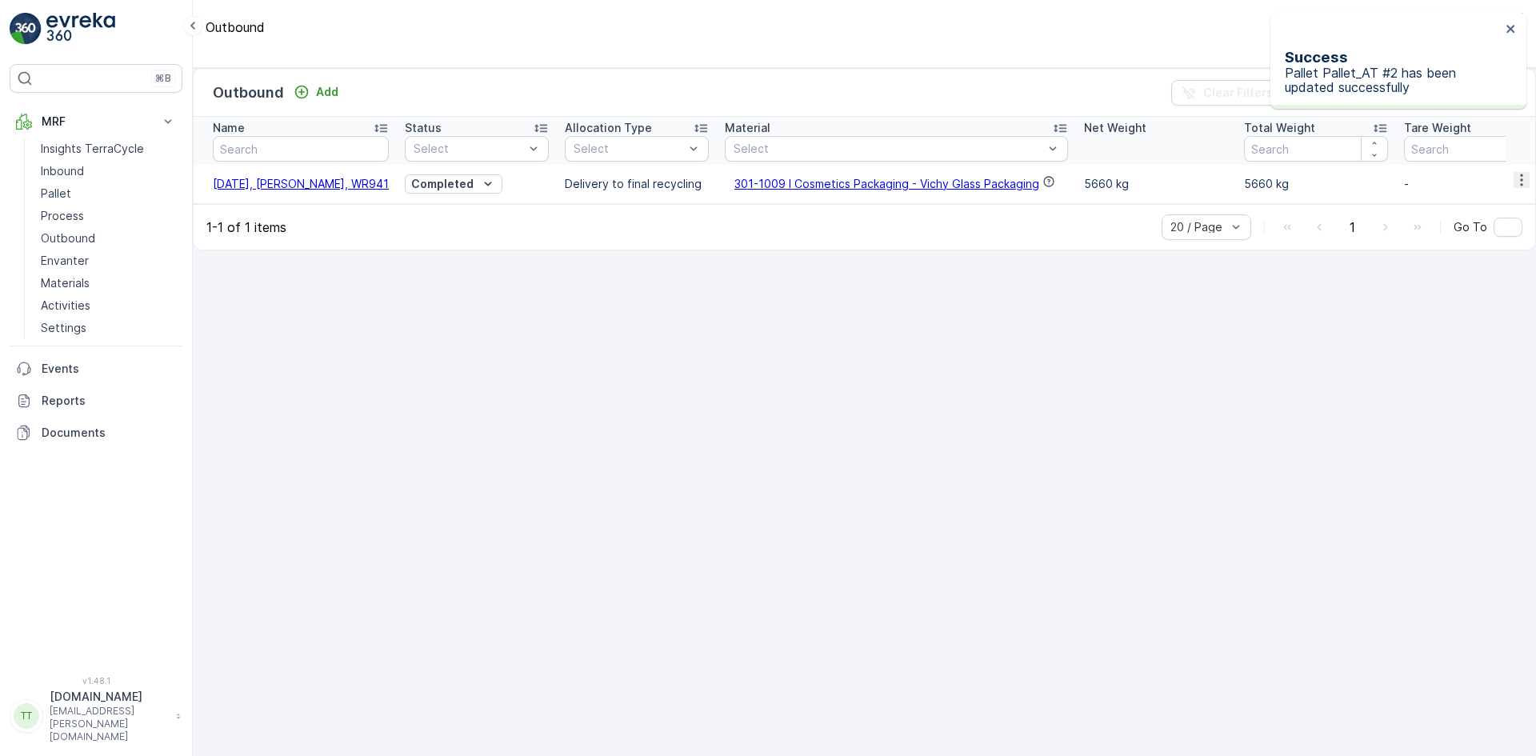
click at [299, 190] on span "[DATE], [PERSON_NAME], WR941" at bounding box center [301, 184] width 176 height 14
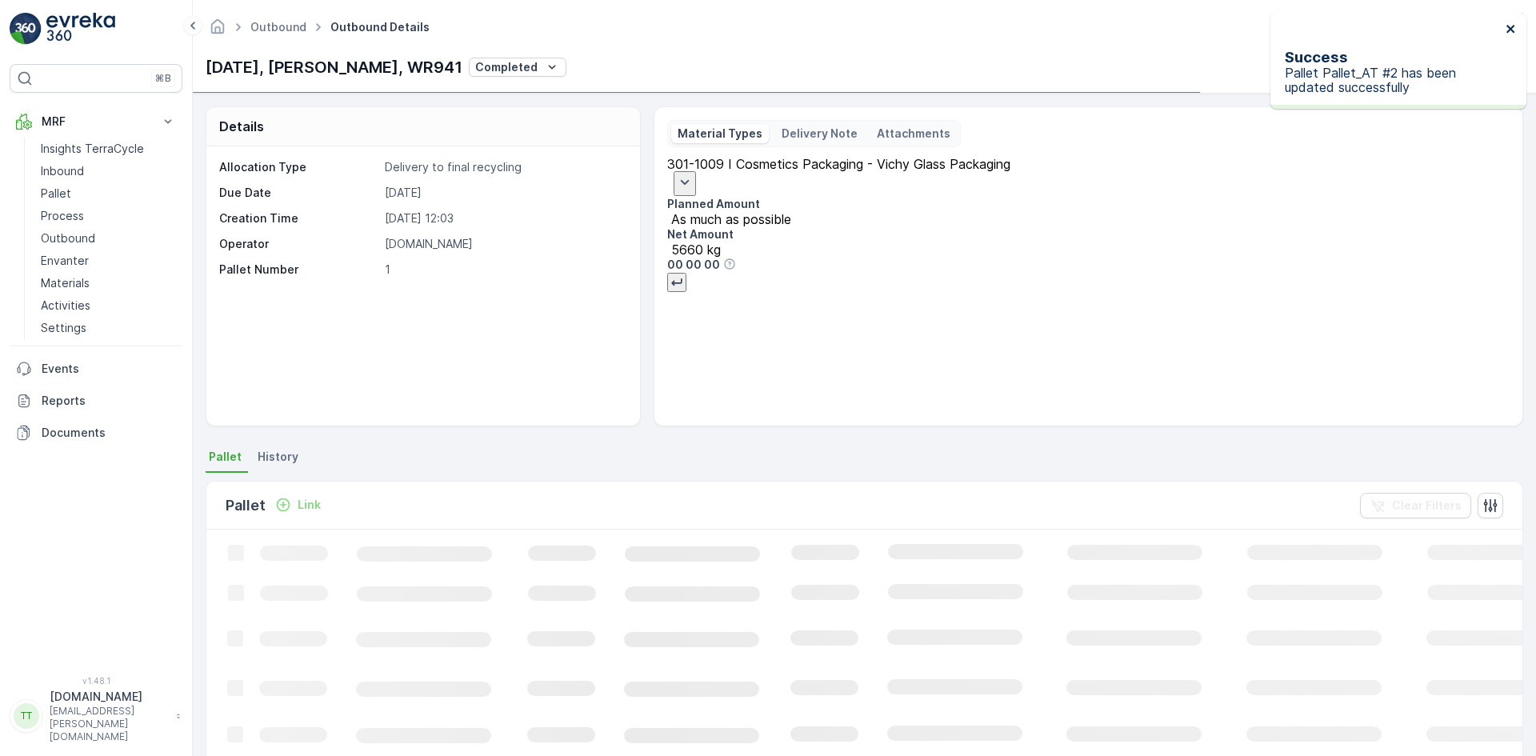
click at [1511, 29] on icon "close" at bounding box center [1511, 29] width 8 height 8
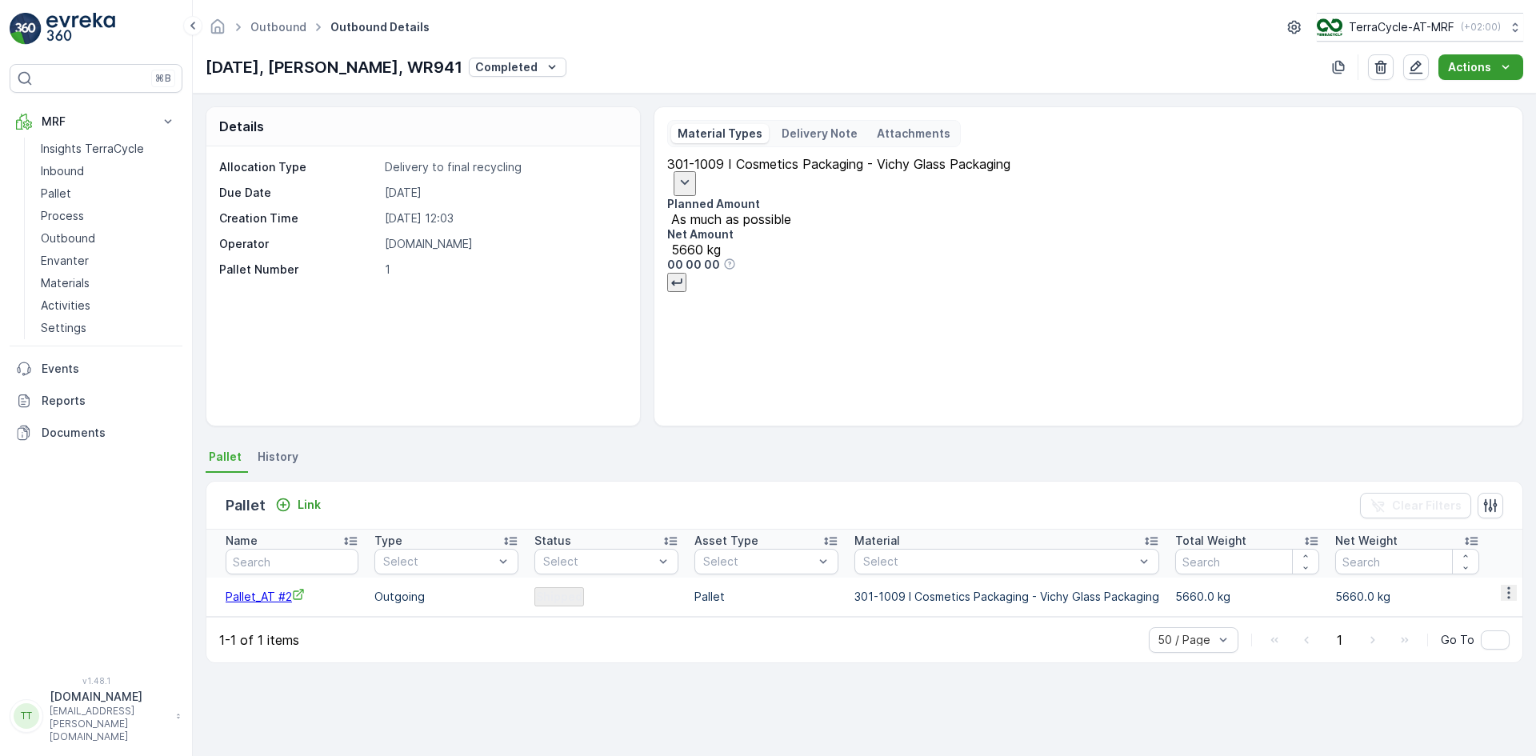
click at [1473, 68] on p "Actions" at bounding box center [1469, 67] width 43 height 16
click at [1461, 97] on span "Create Delivery Note" at bounding box center [1483, 99] width 115 height 16
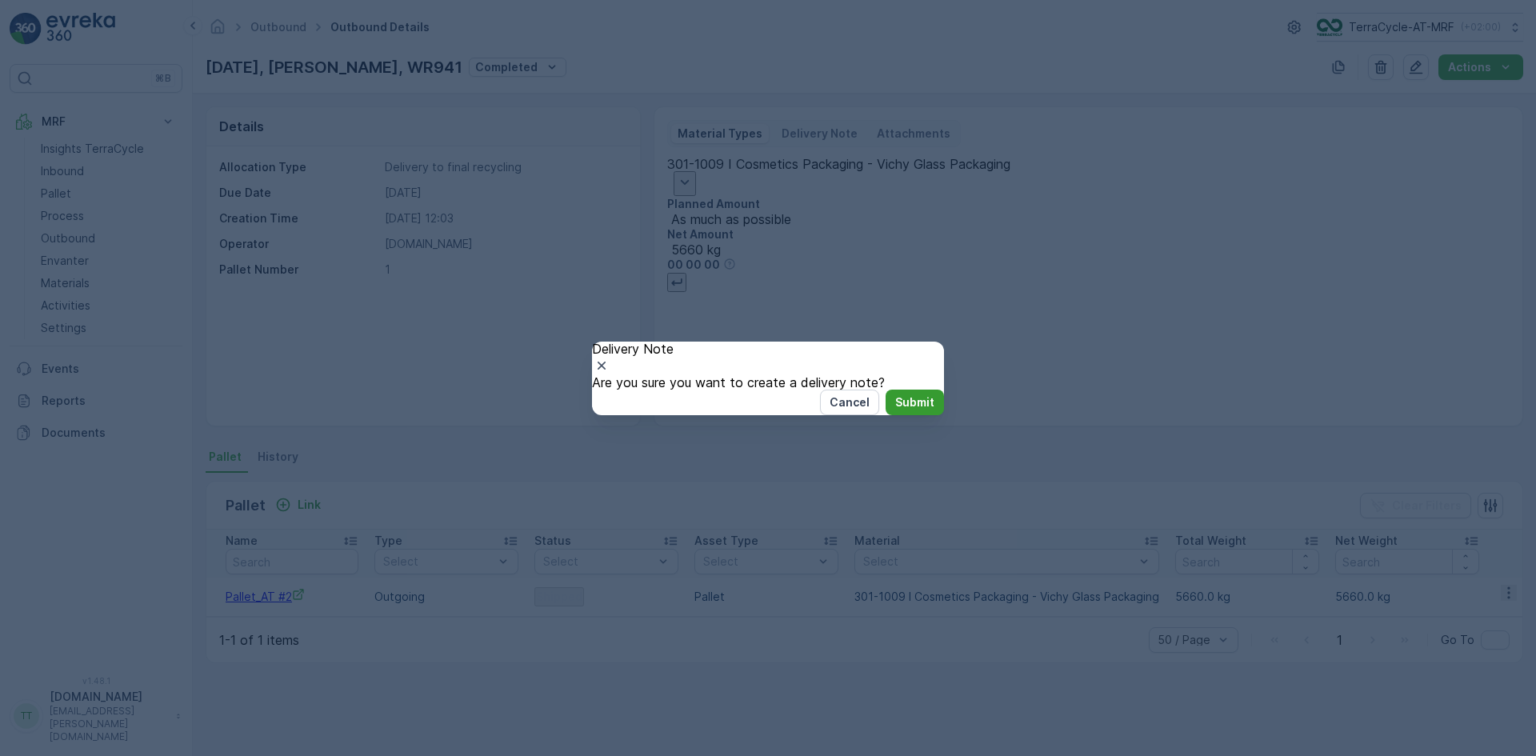
click at [899, 410] on p "Submit" at bounding box center [914, 402] width 39 height 16
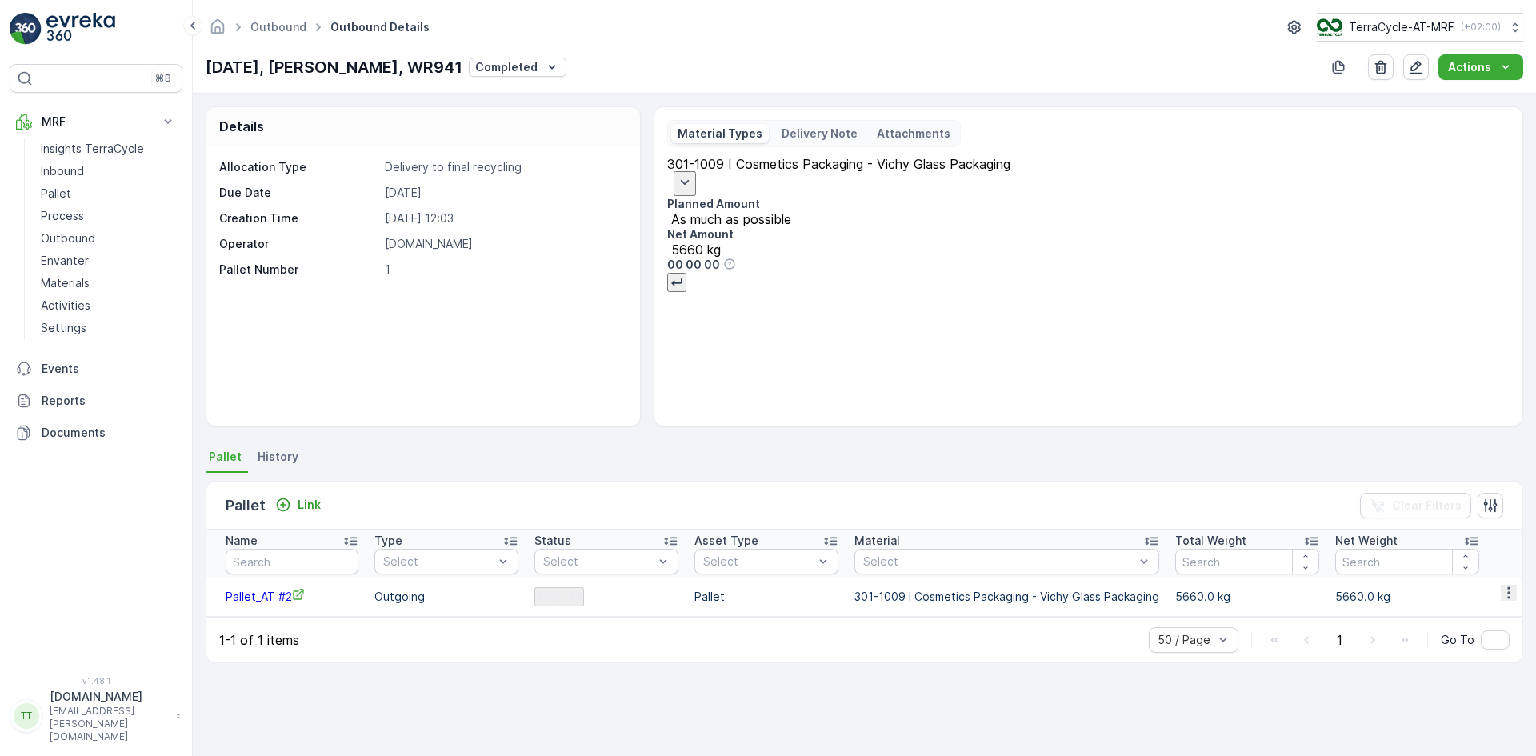
click at [816, 140] on p "Delivery Note" at bounding box center [820, 134] width 76 height 16
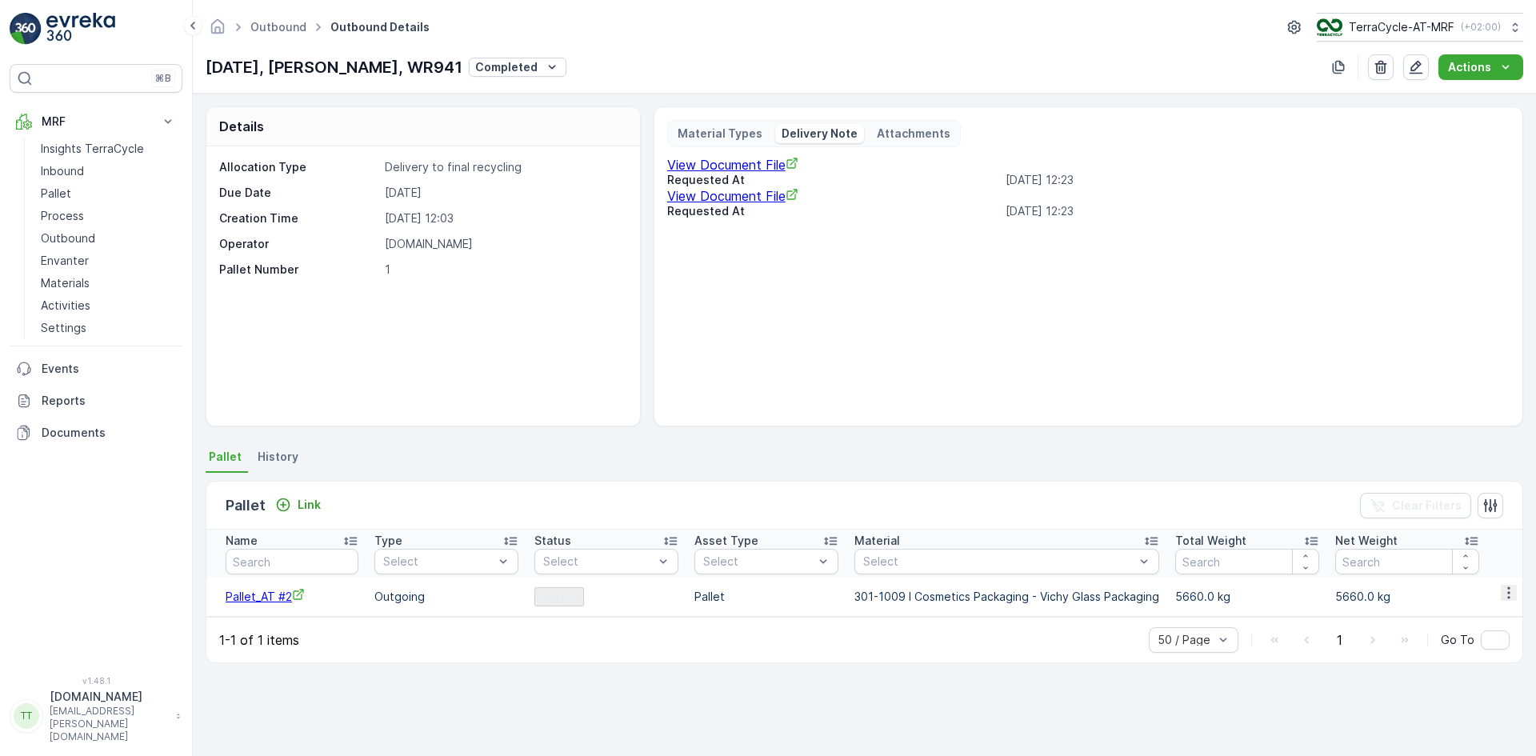
click at [749, 173] on span "View Document File" at bounding box center [732, 165] width 131 height 16
